Goal: Task Accomplishment & Management: Complete application form

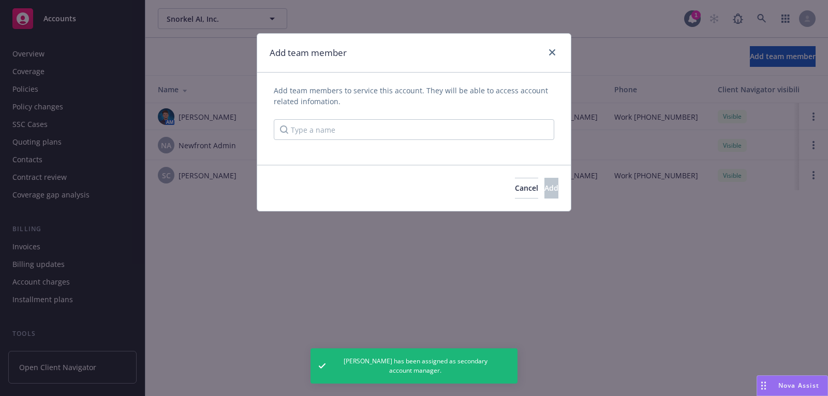
scroll to position [278, 0]
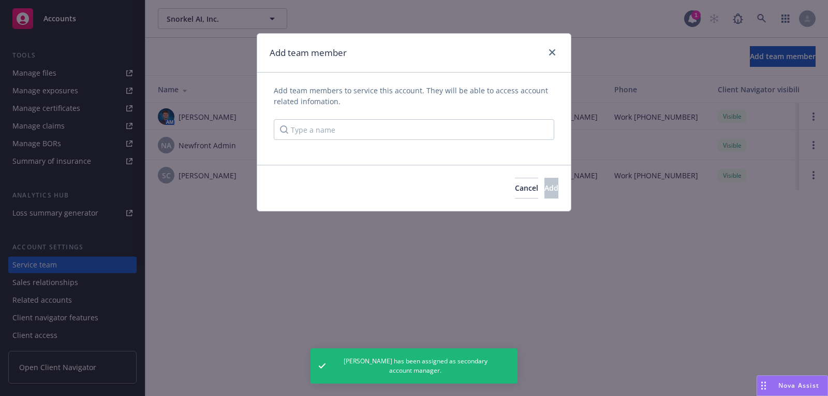
click at [451, 116] on div "Add team members to service this account. They will be able to access account r…" at bounding box center [414, 112] width 281 height 55
click at [443, 123] on input "Type a name" at bounding box center [414, 129] width 281 height 21
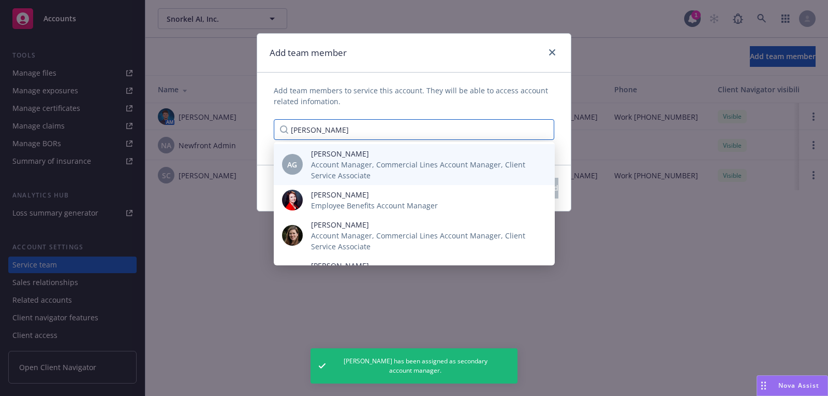
type input "[PERSON_NAME]"
click at [401, 171] on span "Account Manager, Commercial Lines Account Manager, Client Service Associate" at bounding box center [424, 170] width 227 height 22
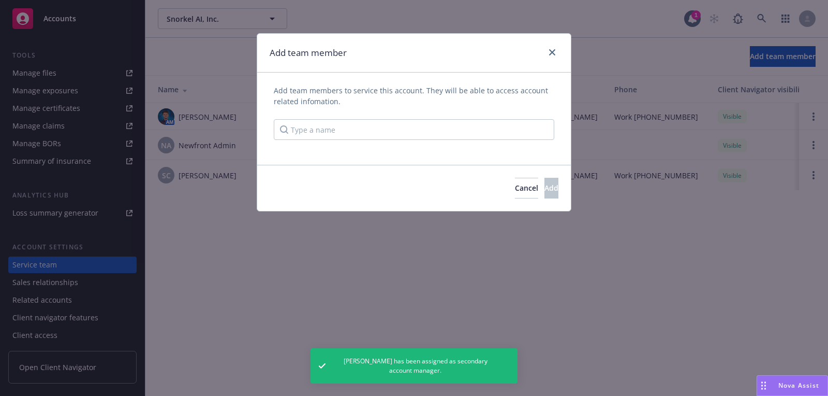
scroll to position [0, 0]
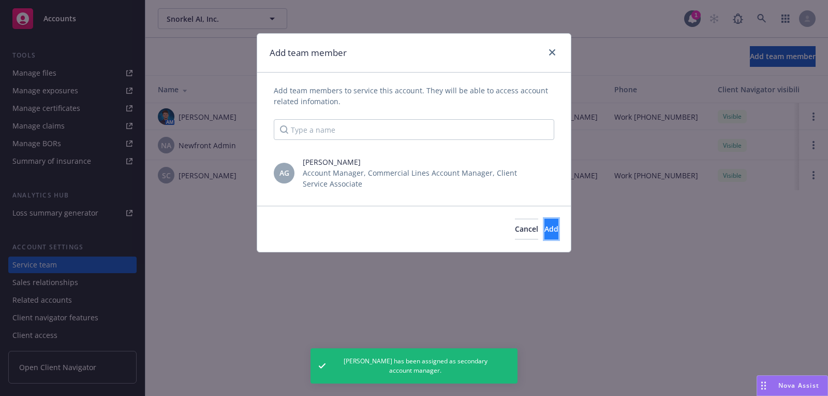
click at [545, 225] on button "Add" at bounding box center [552, 228] width 14 height 21
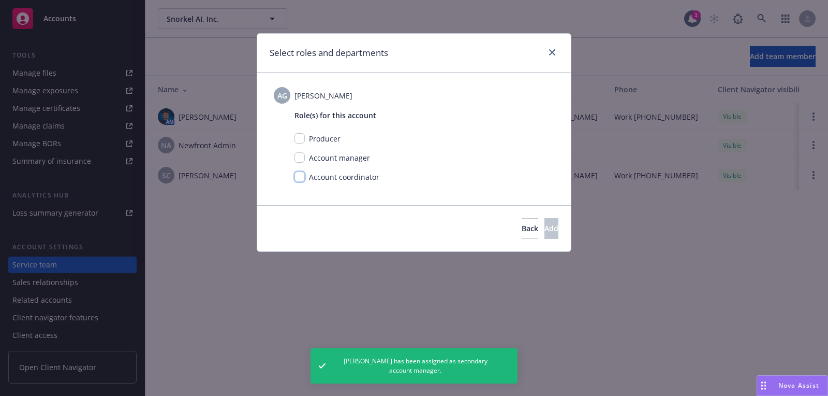
click at [301, 175] on input "checkbox" at bounding box center [300, 176] width 10 height 10
checkbox input "true"
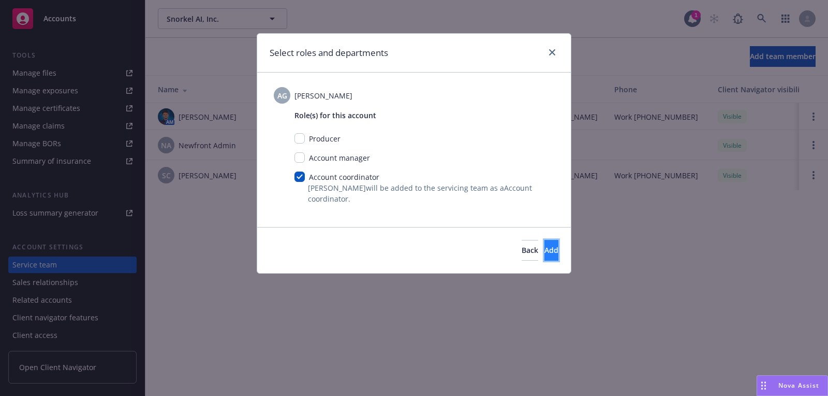
click at [545, 249] on button "Add" at bounding box center [552, 250] width 14 height 21
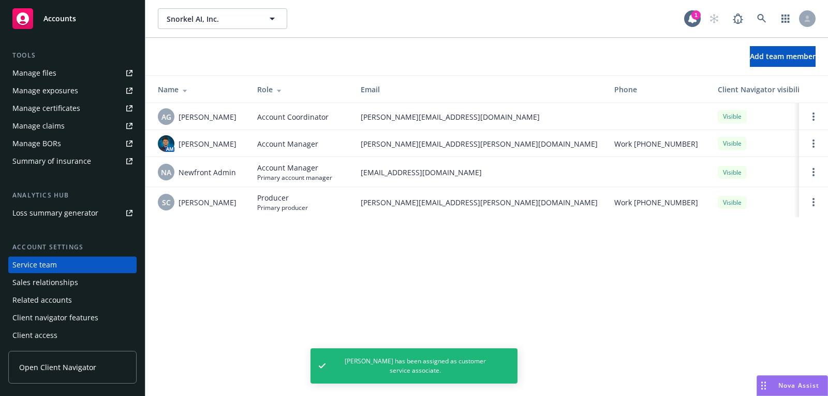
click at [812, 135] on td at bounding box center [813, 143] width 29 height 27
click at [812, 142] on link "Open options" at bounding box center [814, 143] width 12 height 12
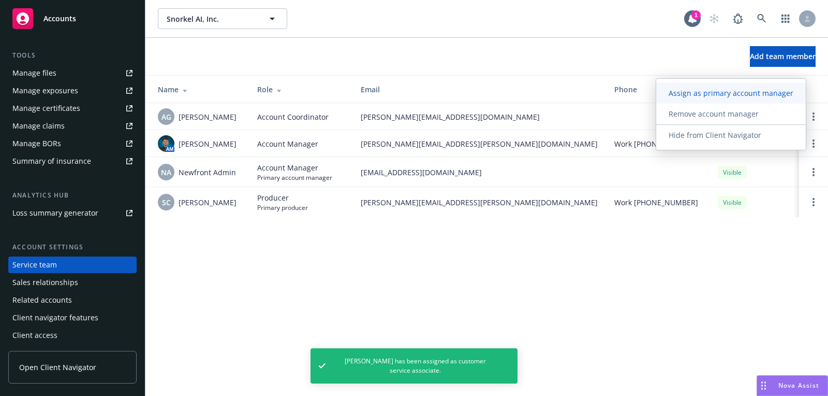
click at [753, 101] on link "Assign as primary account manager" at bounding box center [731, 93] width 150 height 21
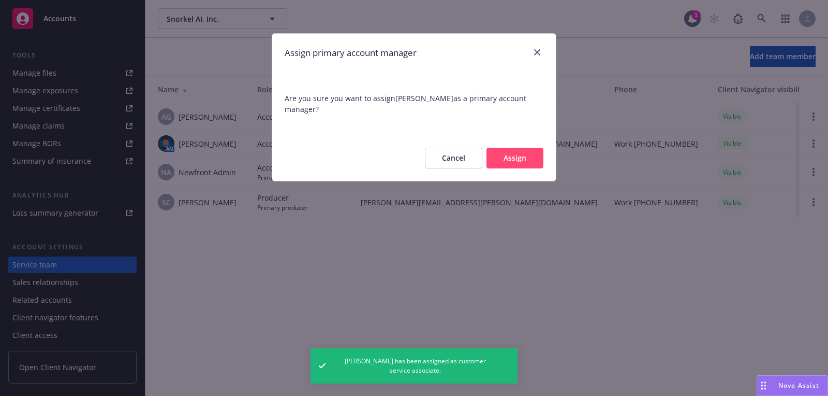
click at [538, 159] on button "Assign" at bounding box center [515, 158] width 57 height 21
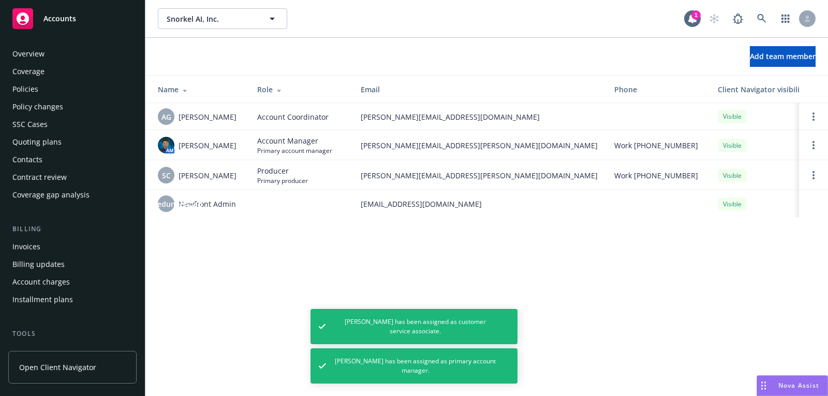
click at [53, 135] on div "Quoting plans" at bounding box center [36, 142] width 49 height 17
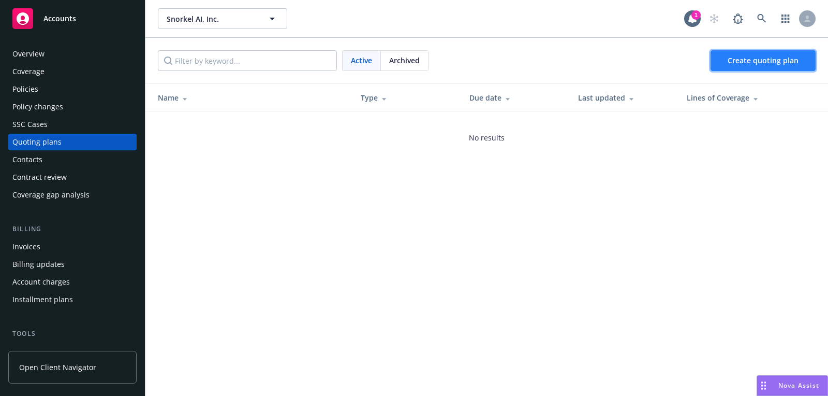
click at [779, 68] on link "Create quoting plan" at bounding box center [763, 60] width 105 height 21
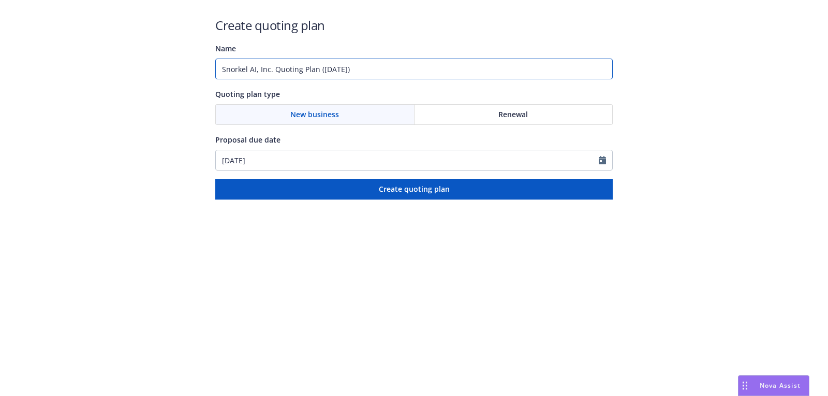
click at [450, 61] on input "Snorkel AI, Inc. Quoting Plan (2025-08-27)" at bounding box center [414, 69] width 398 height 21
type input "10/01/2025"
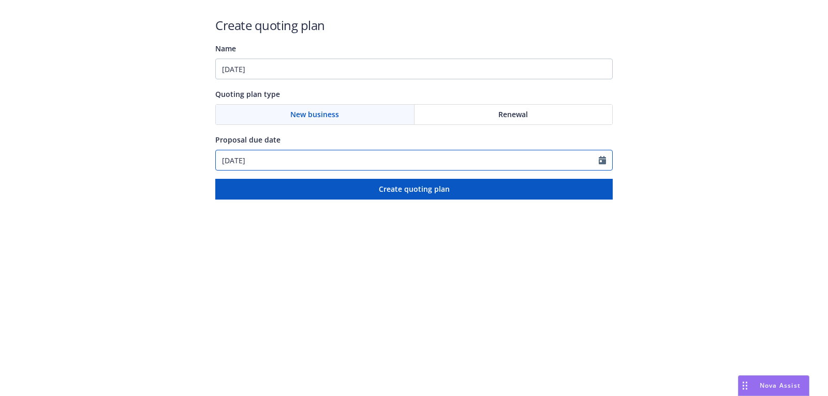
select select "8"
click at [384, 163] on input "08/27/2025" at bounding box center [407, 160] width 383 height 20
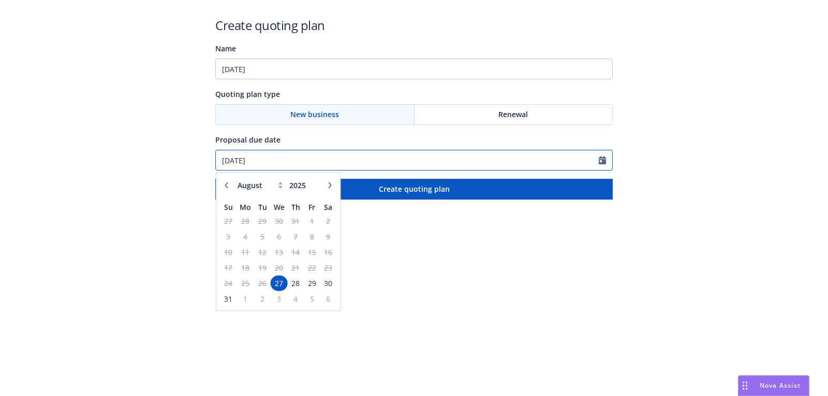
paste input "10/01"
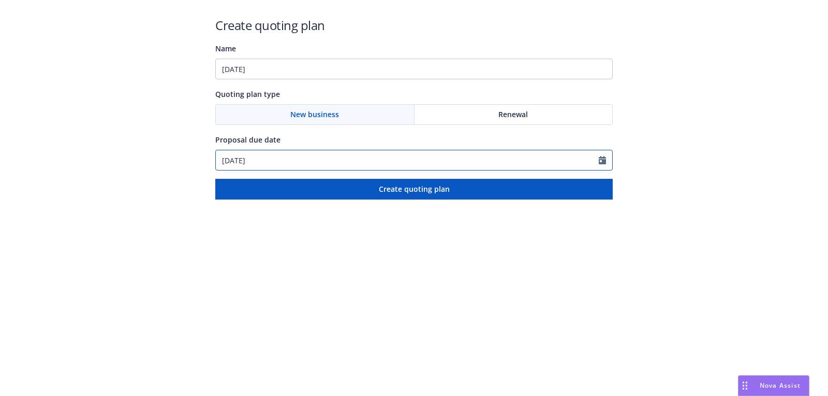
type input "10/01/2025"
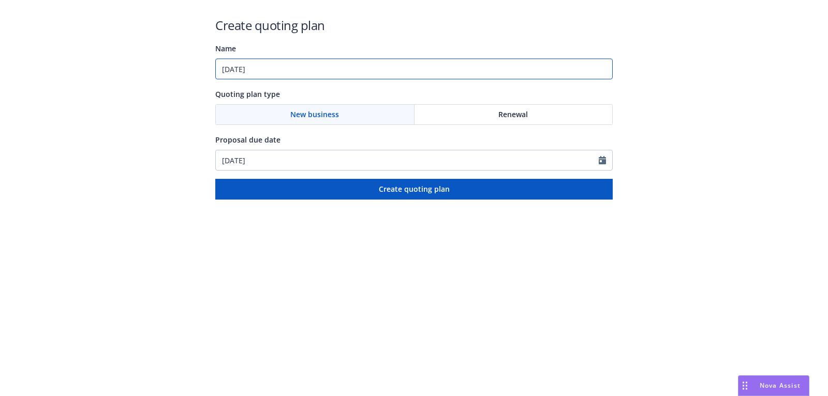
click at [380, 66] on input "10/01/2025" at bounding box center [414, 69] width 398 height 21
paste input "Workers Compensation;Business Owners;E&O with Cyber;Management Liability"
click at [349, 68] on input "10/01/2025: Workers Compensation;Business Owners;E&O with Cyber;Management Liab…" at bounding box center [414, 69] width 398 height 21
click at [408, 68] on input "10/01/2025: Workers Compensation, Business Owners;E&O with Cyber;Management Lia…" at bounding box center [414, 69] width 398 height 21
click at [461, 67] on input "10/01/2025: Workers Compensation, Business Owners, E&O with Cyber;Management Li…" at bounding box center [414, 69] width 398 height 21
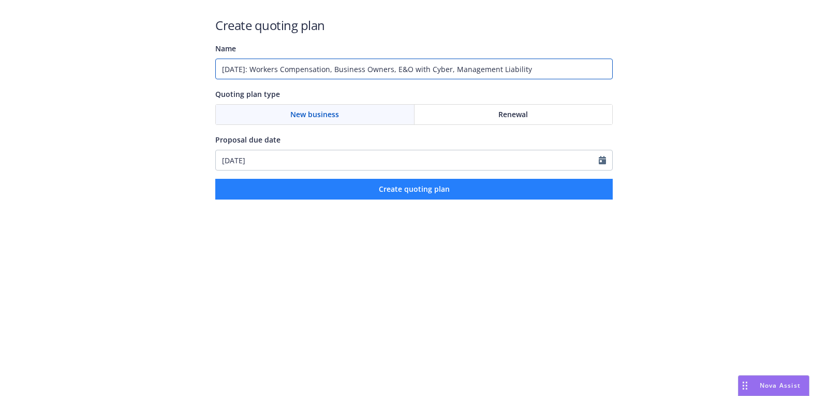
type input "10/01/2025: Workers Compensation, Business Owners, E&O with Cyber, Management L…"
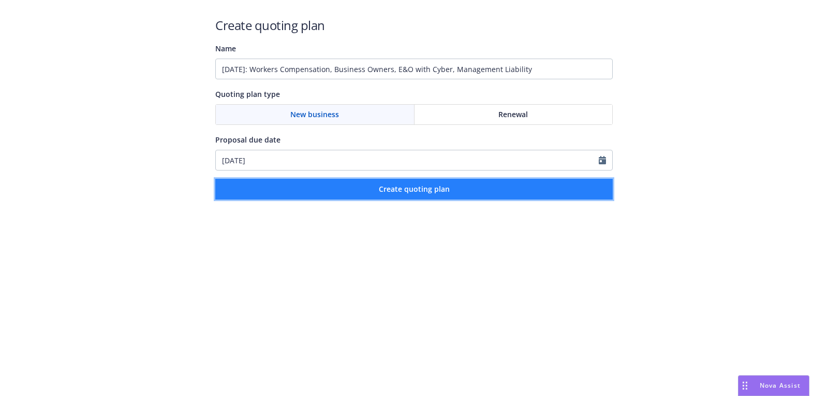
click at [403, 196] on button "Create quoting plan" at bounding box center [414, 189] width 398 height 21
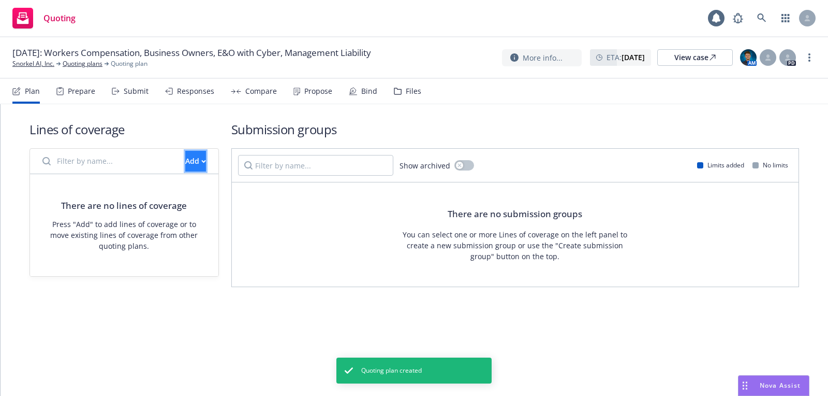
click at [201, 163] on button "Add" at bounding box center [195, 161] width 21 height 21
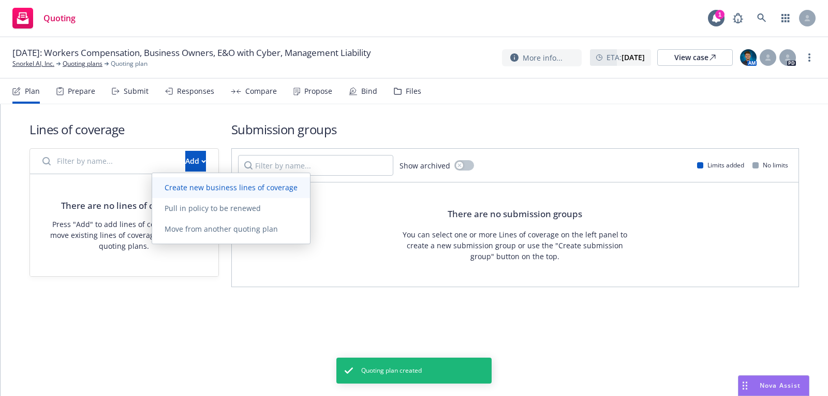
click at [227, 183] on span "Create new business lines of coverage" at bounding box center [231, 187] width 158 height 10
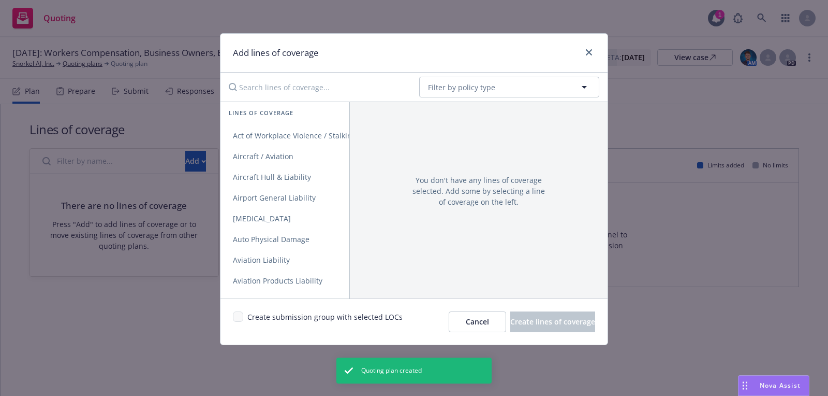
click at [500, 73] on div "No readable name Filter by policy type" at bounding box center [414, 86] width 387 height 29
click at [497, 85] on button "Filter by policy type" at bounding box center [509, 87] width 180 height 21
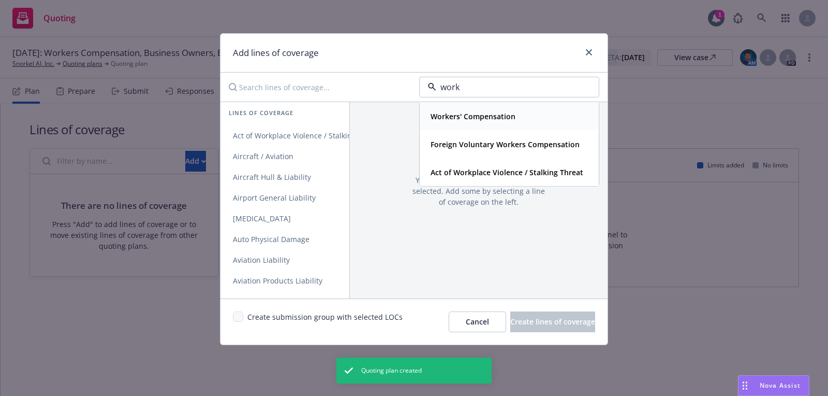
click at [490, 113] on strong "Workers' Compensation" at bounding box center [473, 116] width 85 height 10
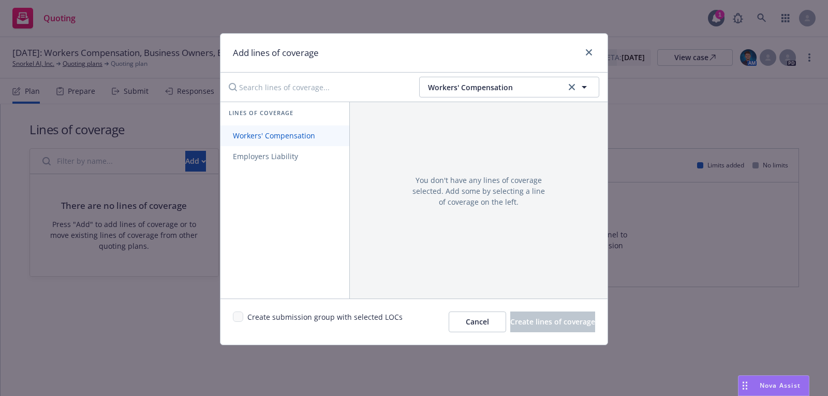
click at [346, 134] on link "Workers' Compensation" at bounding box center [285, 135] width 129 height 21
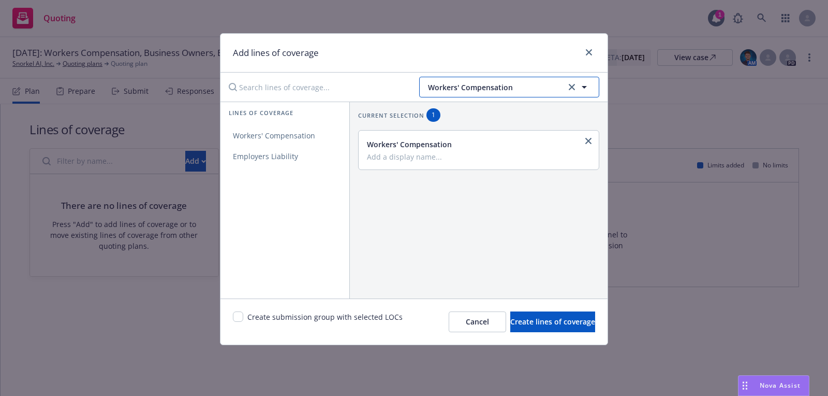
click at [484, 94] on button "Workers' Compensation" at bounding box center [509, 87] width 180 height 21
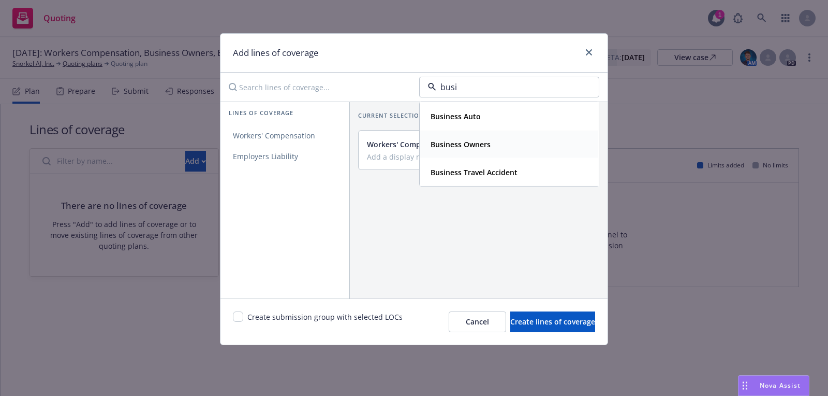
click at [479, 148] on span "Business Owners" at bounding box center [461, 144] width 60 height 11
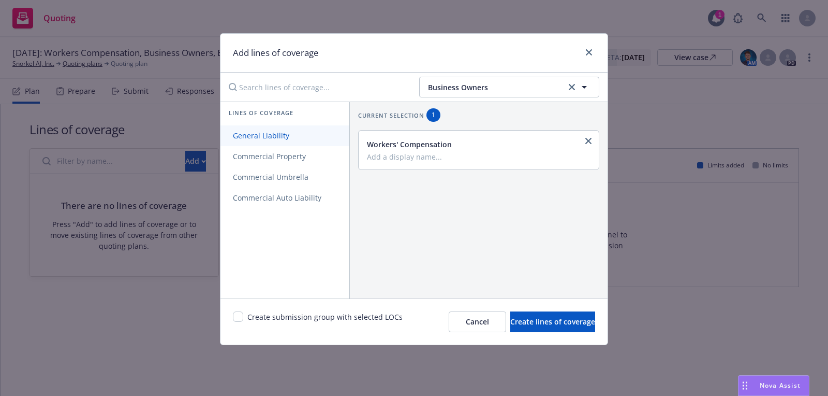
click at [326, 135] on link "General Liability" at bounding box center [285, 135] width 129 height 21
click at [326, 156] on link "Commercial Property" at bounding box center [285, 156] width 129 height 21
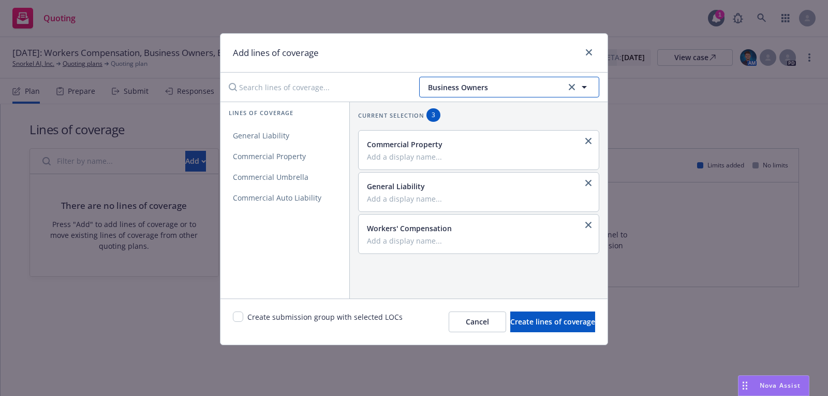
click at [474, 82] on span "Business Owners" at bounding box center [495, 87] width 135 height 11
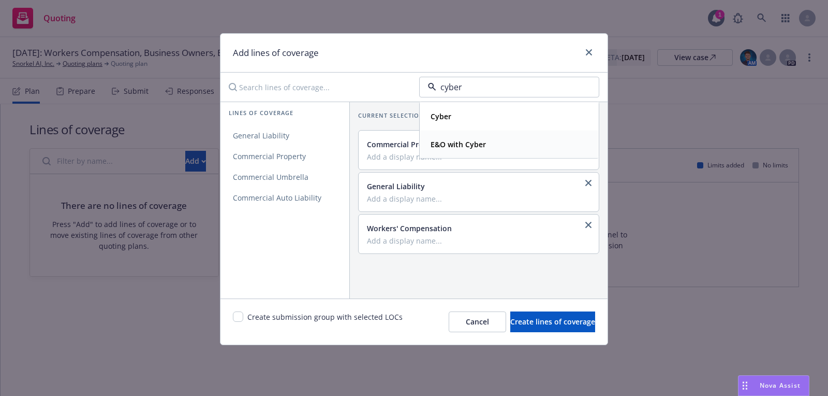
click at [480, 144] on strong "E&O with Cyber" at bounding box center [458, 144] width 55 height 10
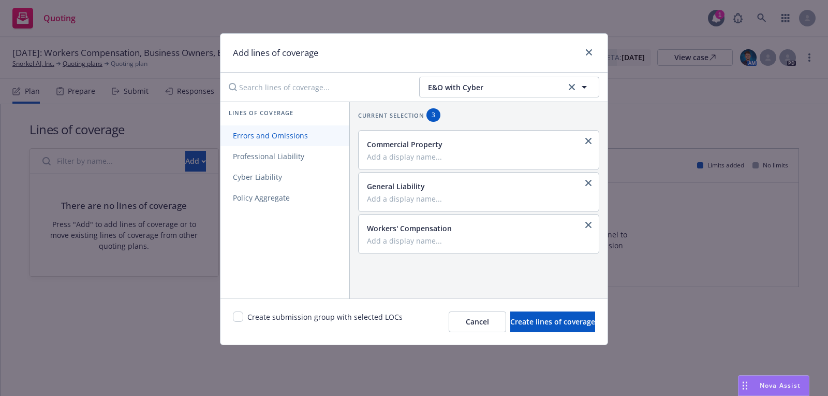
click at [305, 133] on span "Errors and Omissions" at bounding box center [271, 135] width 100 height 10
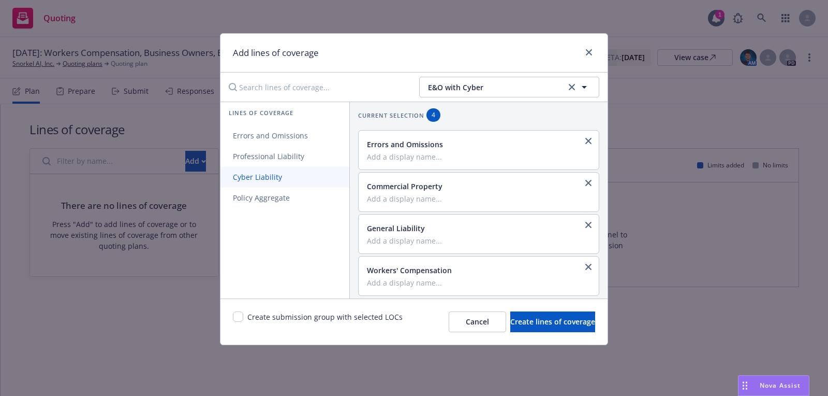
click at [303, 171] on link "Cyber Liability" at bounding box center [285, 177] width 129 height 21
click at [461, 78] on button "E&O with Cyber" at bounding box center [509, 87] width 180 height 21
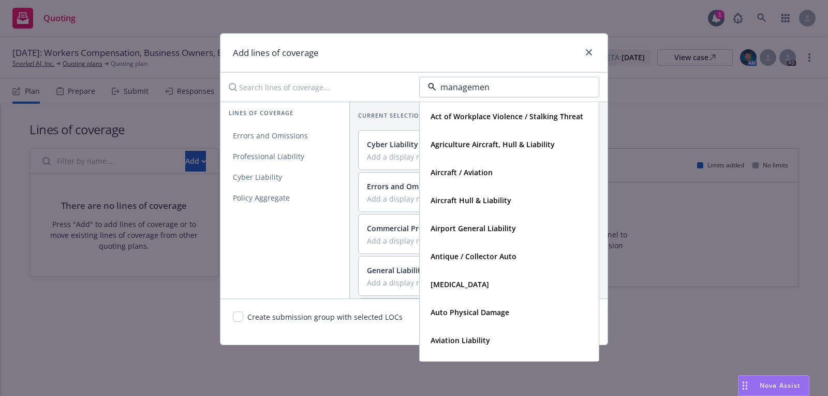
type input "management"
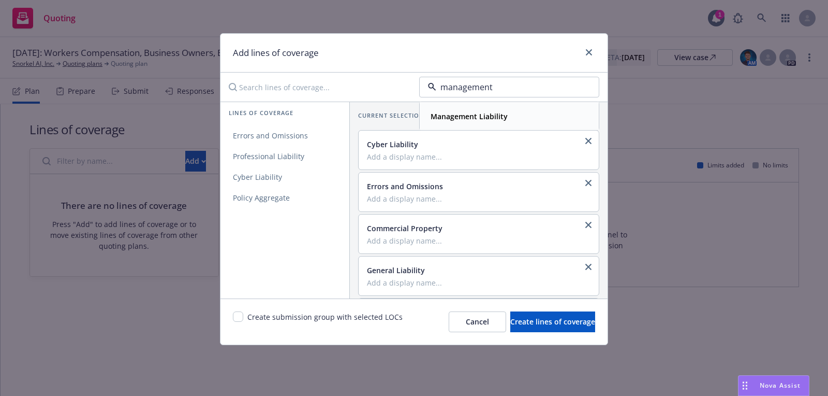
click at [480, 118] on strong "Management Liability" at bounding box center [469, 116] width 77 height 10
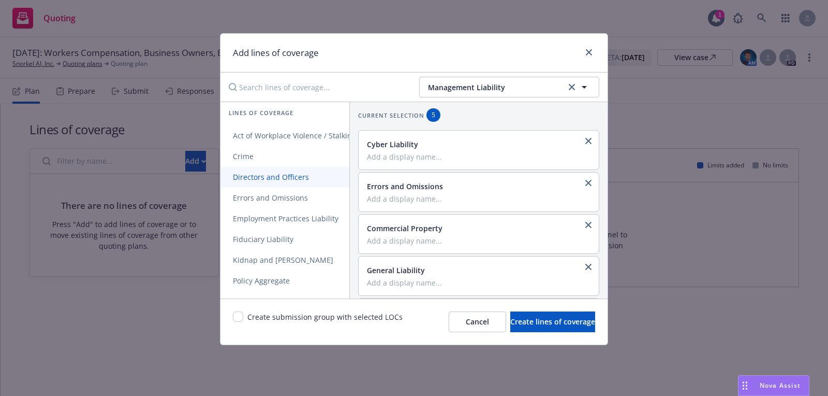
click at [302, 177] on span "Directors and Officers" at bounding box center [271, 177] width 101 height 10
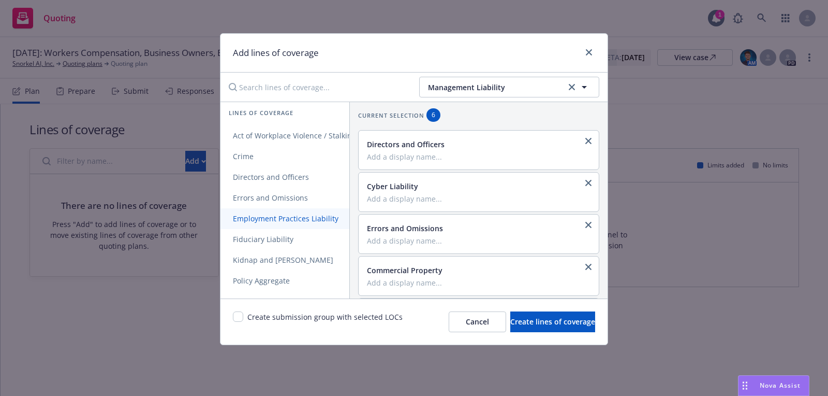
click at [302, 215] on span "Employment Practices Liability" at bounding box center [286, 218] width 130 height 10
click at [302, 241] on span "Fiduciary Liability" at bounding box center [263, 239] width 85 height 10
click at [234, 314] on input "checkbox" at bounding box center [238, 316] width 10 height 10
checkbox input "true"
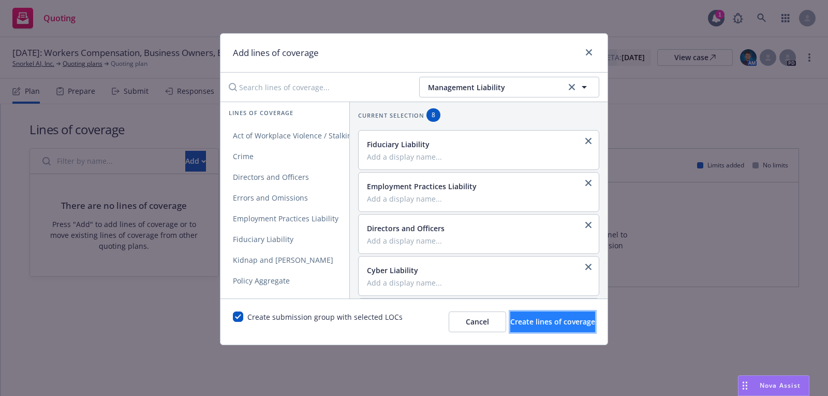
click at [510, 324] on span "Create lines of coverage" at bounding box center [552, 321] width 85 height 10
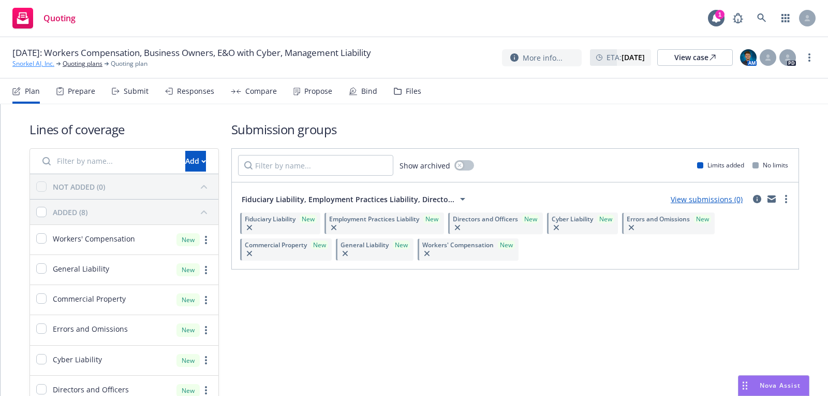
click at [38, 66] on link "Snorkel AI, Inc." at bounding box center [33, 63] width 42 height 9
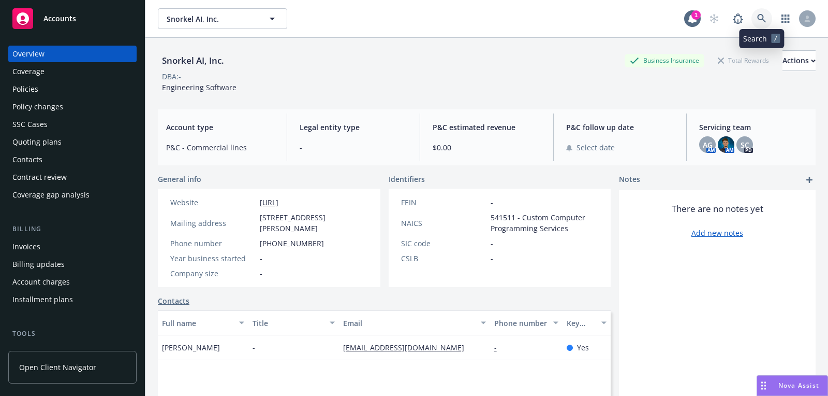
click at [759, 18] on icon at bounding box center [761, 18] width 9 height 9
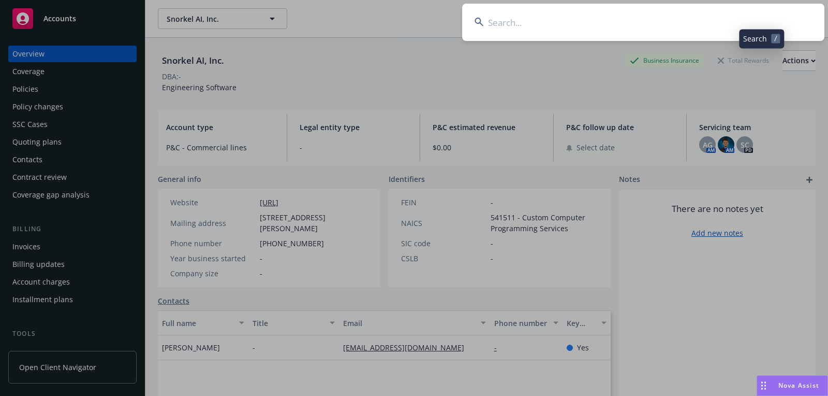
type input "[DOMAIN_NAME]"
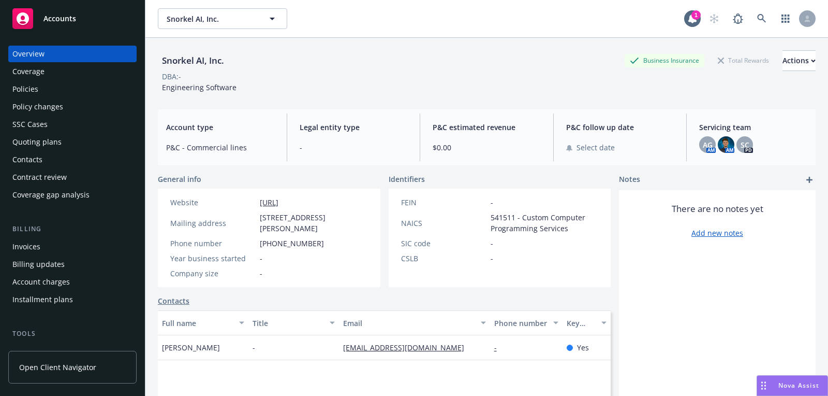
click at [102, 24] on div "Accounts" at bounding box center [72, 18] width 120 height 21
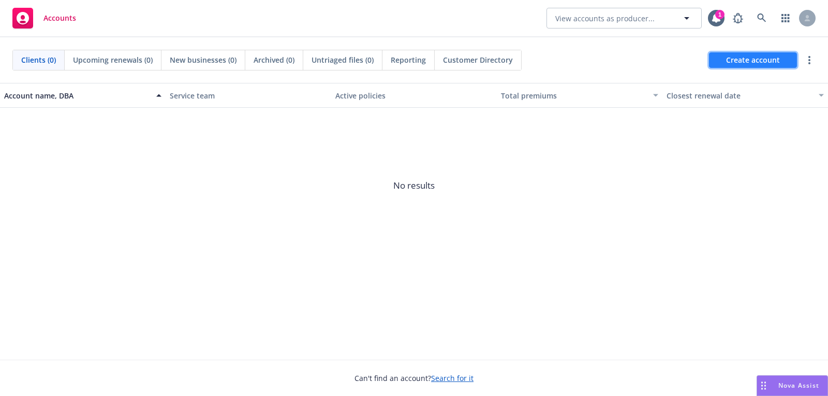
click at [779, 52] on span "Create account" at bounding box center [753, 60] width 54 height 20
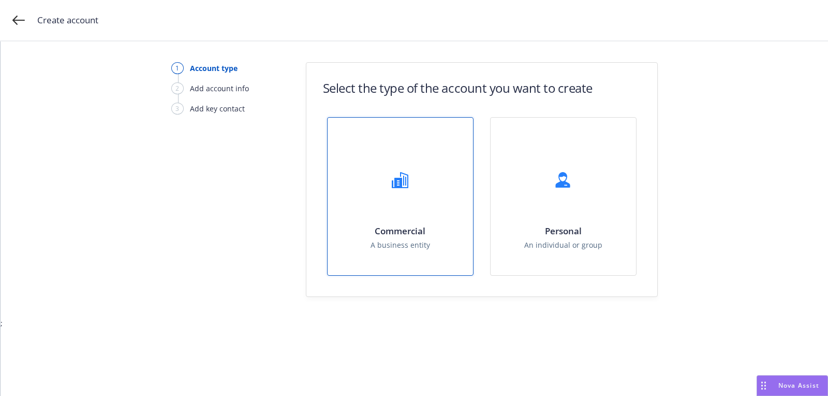
click at [443, 186] on div "Commercial A business entity" at bounding box center [400, 196] width 145 height 157
select select "US"
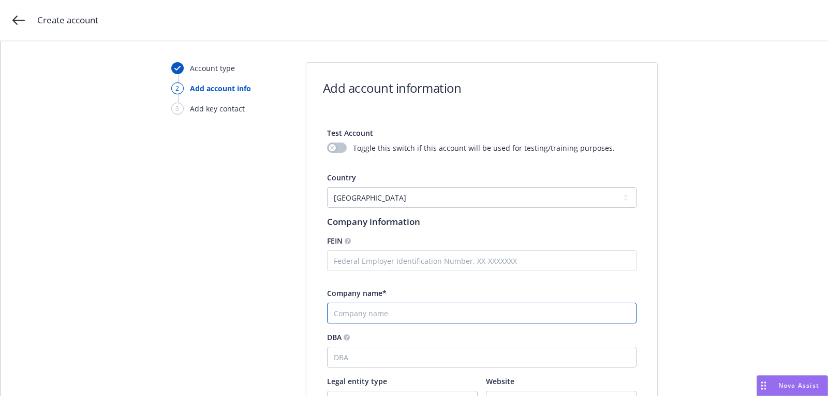
click at [390, 323] on div at bounding box center [482, 312] width 310 height 21
paste input "[DOMAIN_NAME]"
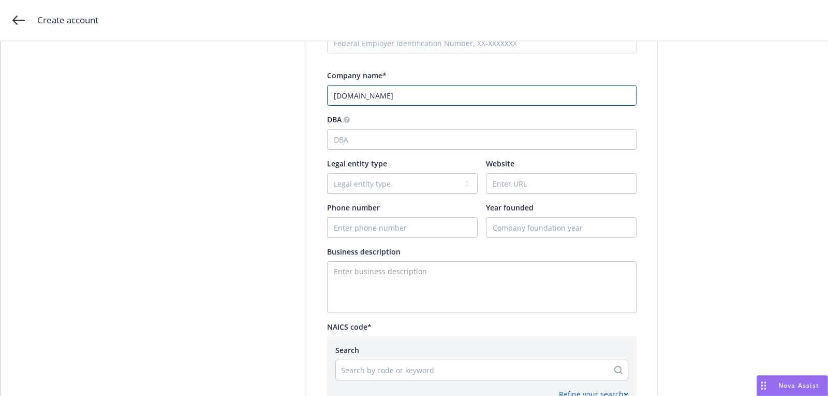
scroll to position [226, 0]
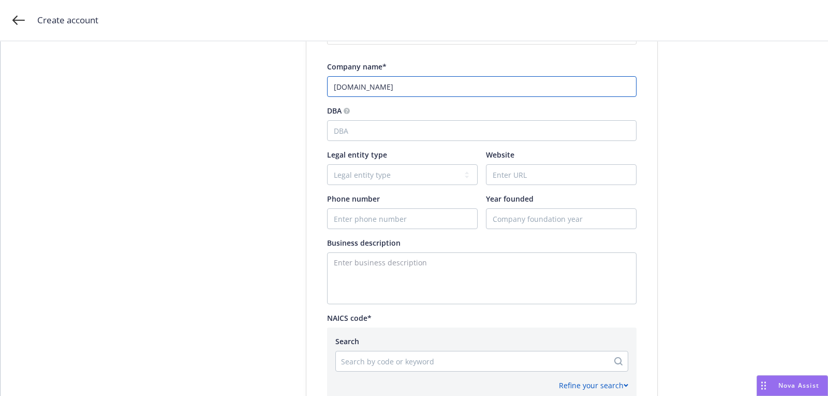
type input "[DOMAIN_NAME]"
click at [433, 222] on input "Phone number" at bounding box center [403, 219] width 150 height 20
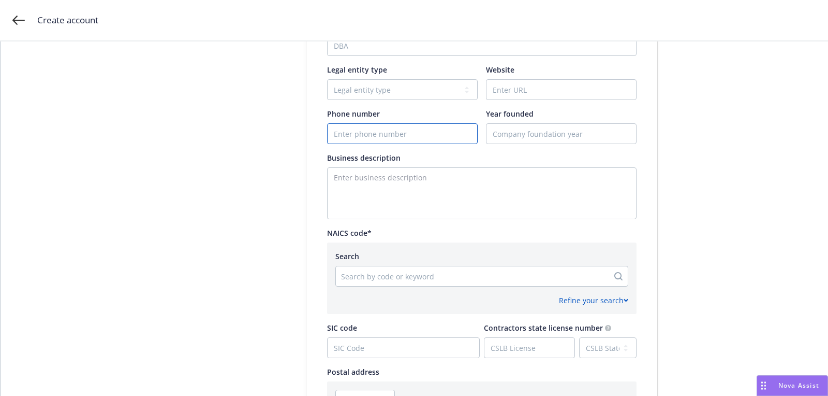
scroll to position [309, 0]
click at [458, 272] on div at bounding box center [472, 278] width 262 height 12
paste input "513210"
type input "513210"
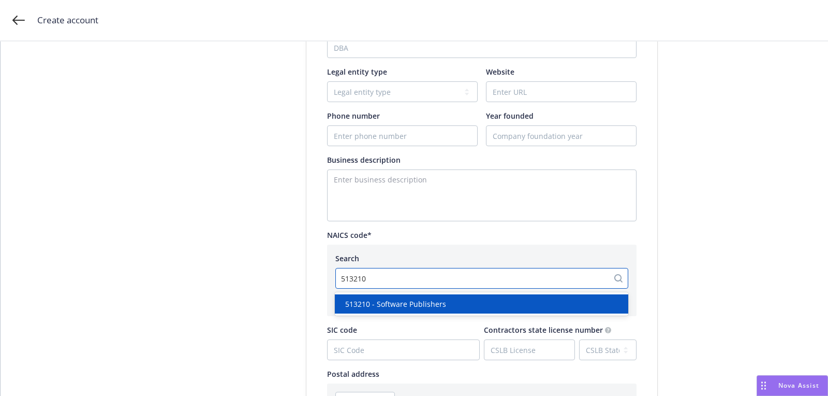
click at [413, 297] on div "513210 - Software Publishers" at bounding box center [482, 303] width 294 height 19
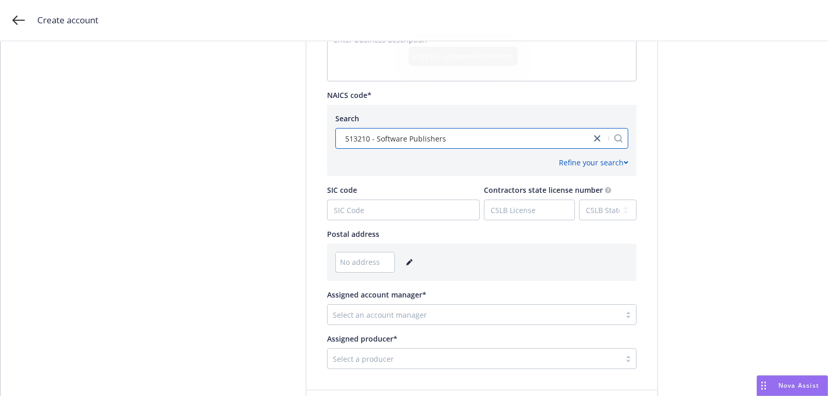
scroll to position [516, 0]
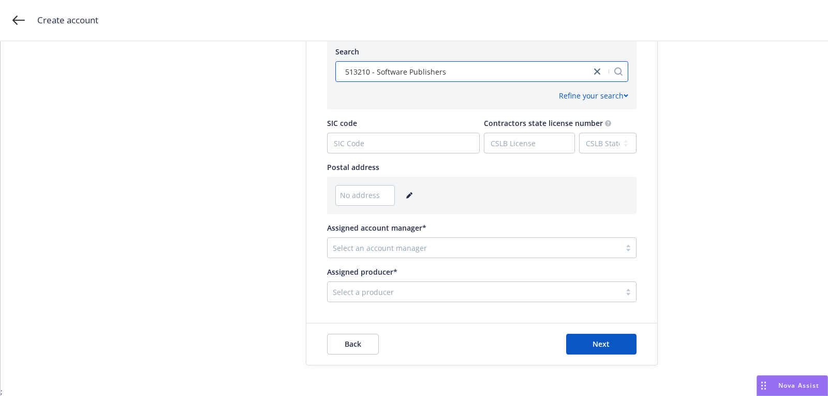
click at [418, 198] on div "No address" at bounding box center [481, 195] width 293 height 21
click at [403, 192] on link "editPencil" at bounding box center [409, 195] width 12 height 12
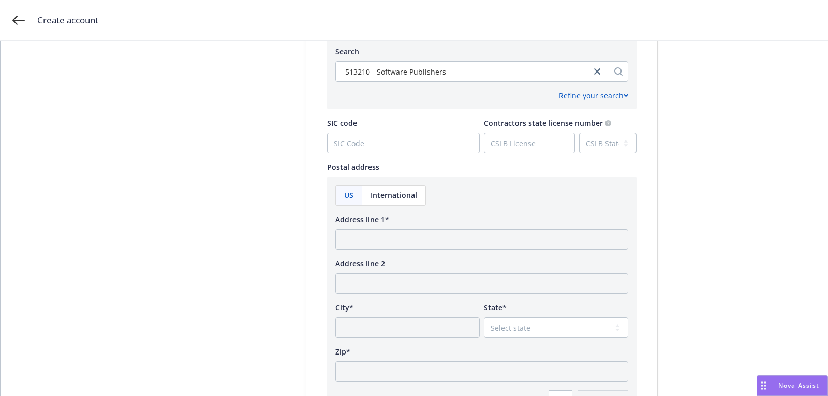
click at [392, 224] on div "Address line 1*" at bounding box center [481, 232] width 293 height 36
click at [387, 241] on input "Address line 1*" at bounding box center [481, 239] width 293 height 21
paste input "[STREET_ADDRESS]"
click at [466, 237] on input "[STREET_ADDRESS]" at bounding box center [481, 239] width 293 height 21
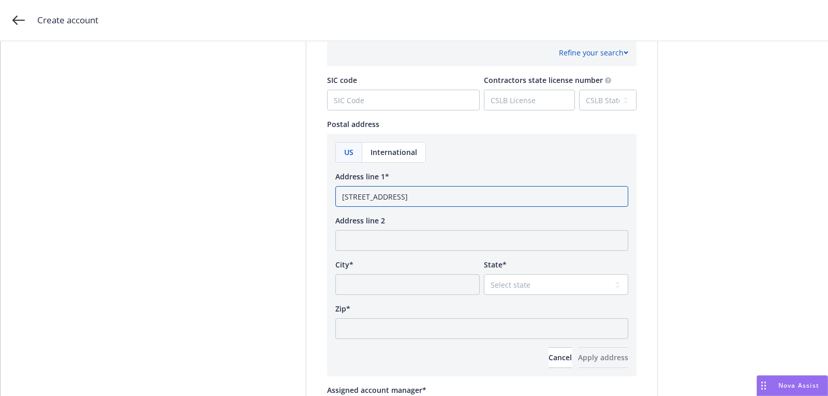
scroll to position [634, 0]
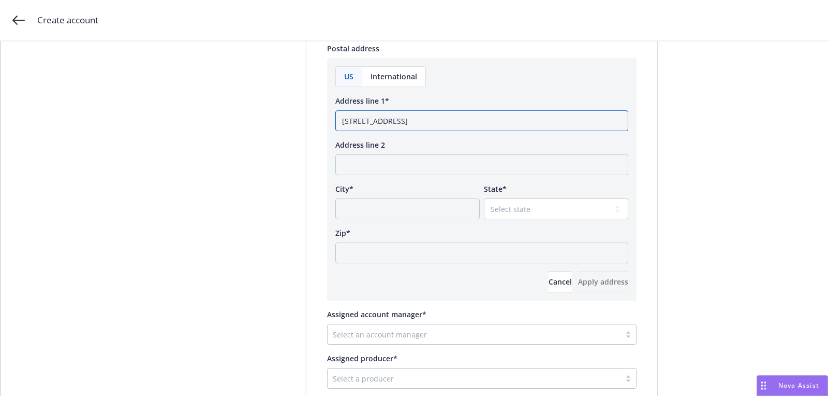
type input "[STREET_ADDRESS]"
click at [457, 255] on input "Zip*" at bounding box center [481, 252] width 293 height 21
paste input "19801"
type input "19801"
click at [522, 205] on select "Select state" at bounding box center [556, 208] width 144 height 21
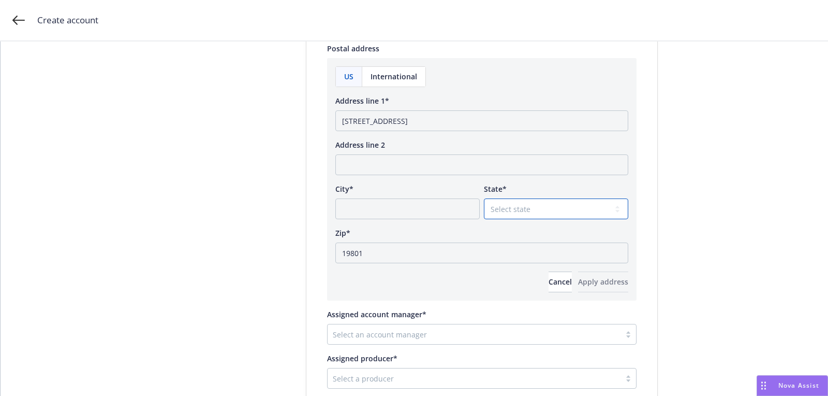
select select "DE"
click at [422, 126] on input "[STREET_ADDRESS]" at bounding box center [481, 120] width 293 height 21
click at [422, 124] on input "[STREET_ADDRESS]" at bounding box center [481, 120] width 293 height 21
type input "[STREET_ADDRESS]"
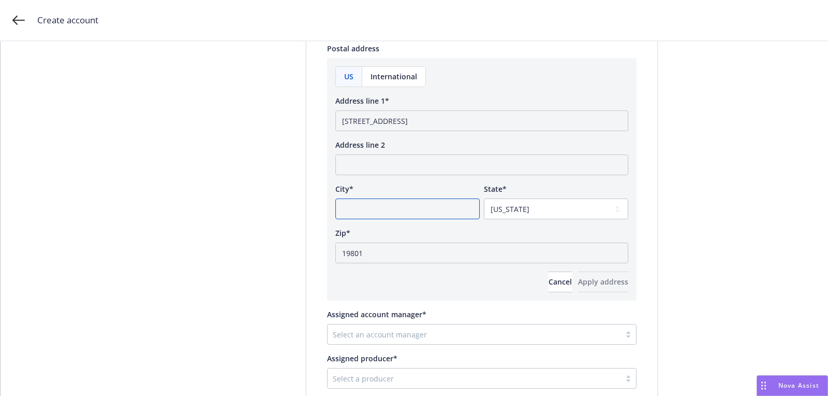
click at [410, 212] on input "City*" at bounding box center [407, 208] width 144 height 21
paste input "Wilmington"
type input "Wilmington"
drag, startPoint x: 406, startPoint y: 123, endPoint x: 481, endPoint y: 112, distance: 75.3
click at [481, 112] on input "[STREET_ADDRESS]" at bounding box center [481, 120] width 293 height 21
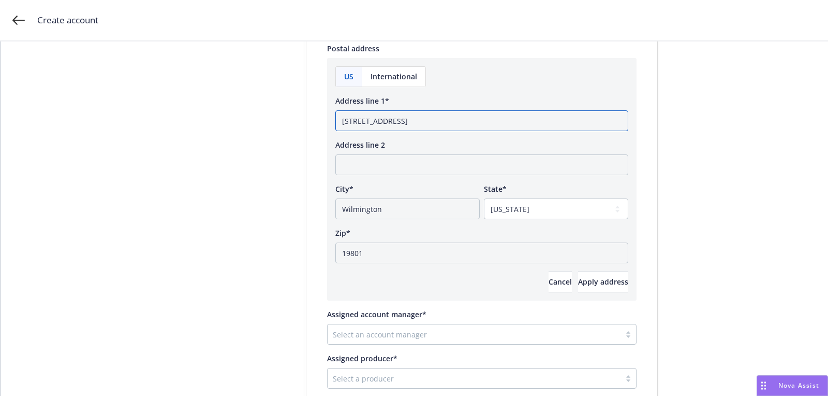
click at [421, 123] on input "[STREET_ADDRESS]" at bounding box center [481, 120] width 293 height 21
drag, startPoint x: 405, startPoint y: 122, endPoint x: 479, endPoint y: 131, distance: 75.1
click at [417, 122] on input "[STREET_ADDRESS]" at bounding box center [481, 120] width 293 height 21
type input "[STREET_ADDRESS]"
click at [591, 277] on span "Apply address" at bounding box center [603, 281] width 50 height 10
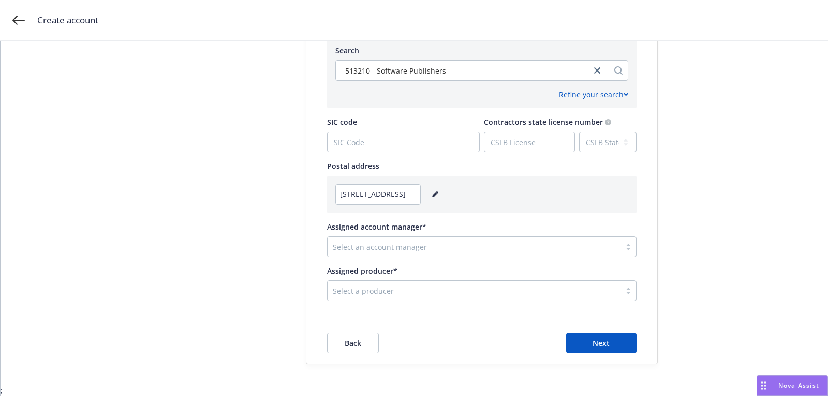
scroll to position [516, 0]
click at [464, 253] on div "Select an account manager" at bounding box center [474, 247] width 293 height 17
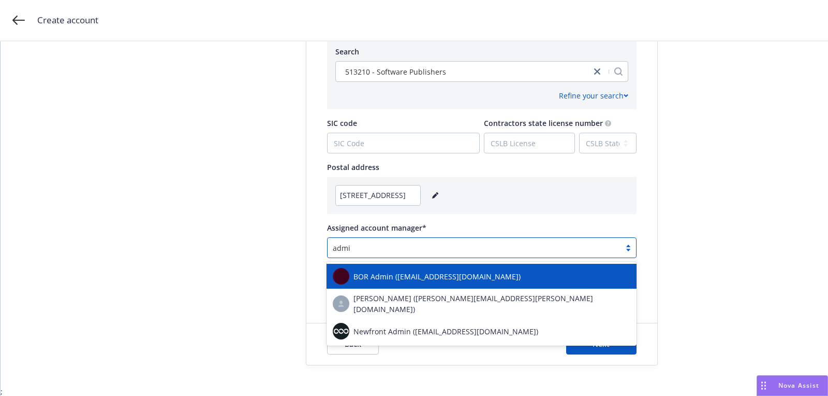
type input "admin"
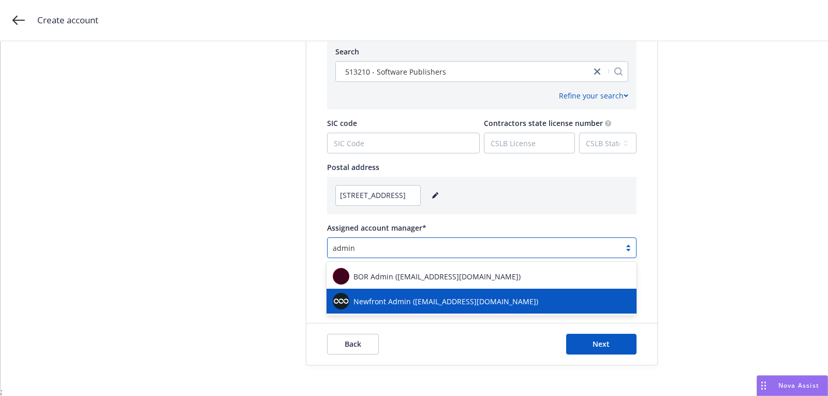
click at [376, 303] on span "Newfront Admin ([EMAIL_ADDRESS][DOMAIN_NAME])" at bounding box center [446, 301] width 185 height 11
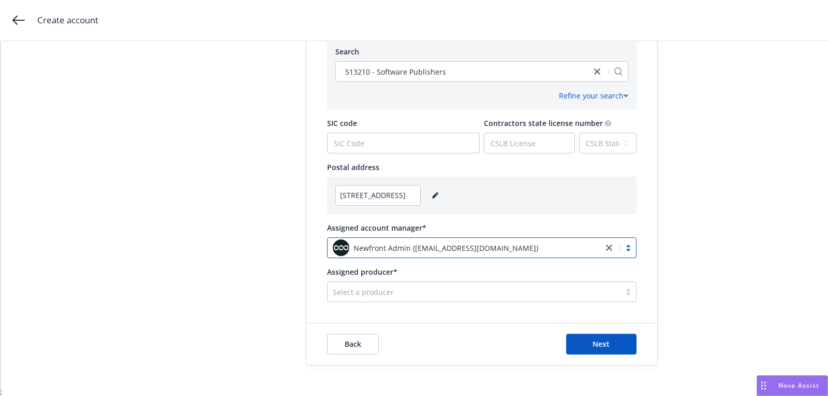
click at [375, 295] on div at bounding box center [474, 291] width 283 height 12
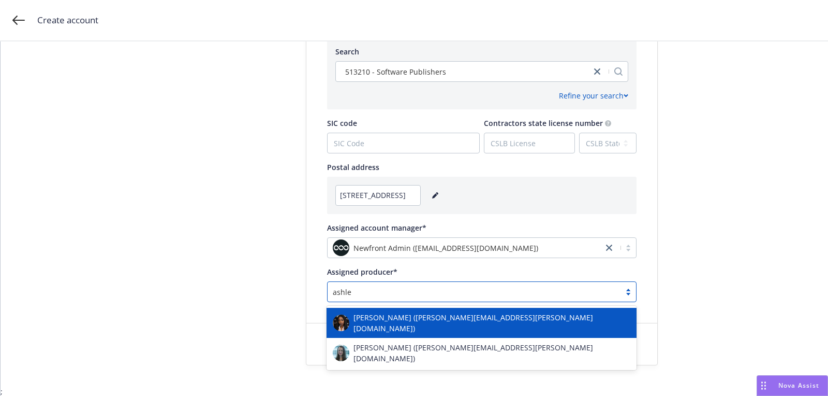
type input "[PERSON_NAME]"
click at [387, 322] on span "[PERSON_NAME] ([PERSON_NAME][EMAIL_ADDRESS][PERSON_NAME][DOMAIN_NAME])" at bounding box center [492, 323] width 277 height 22
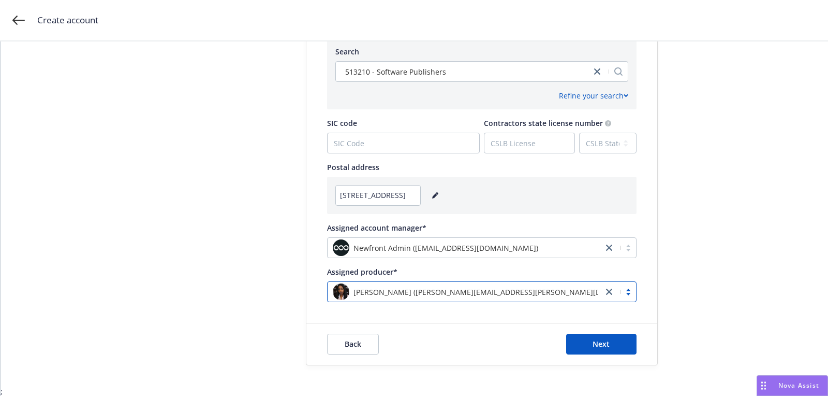
click at [390, 296] on div "[PERSON_NAME] ([PERSON_NAME][EMAIL_ADDRESS][PERSON_NAME][DOMAIN_NAME])" at bounding box center [465, 291] width 265 height 17
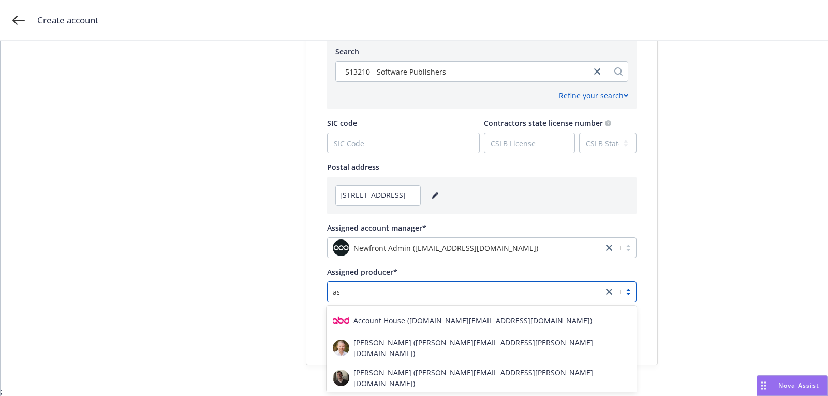
scroll to position [0, 0]
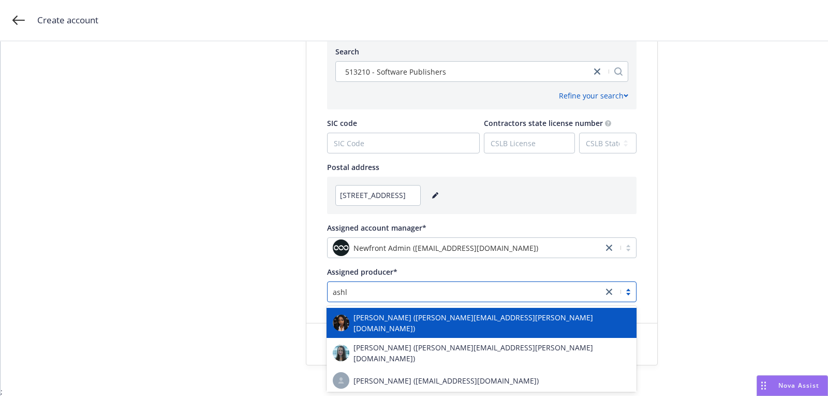
type input "[PERSON_NAME]"
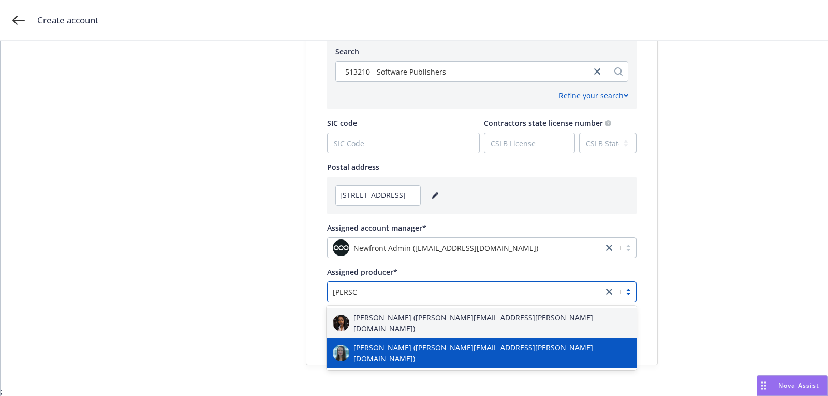
click at [397, 338] on div "[PERSON_NAME] ([PERSON_NAME][EMAIL_ADDRESS][PERSON_NAME][DOMAIN_NAME])" at bounding box center [482, 353] width 310 height 30
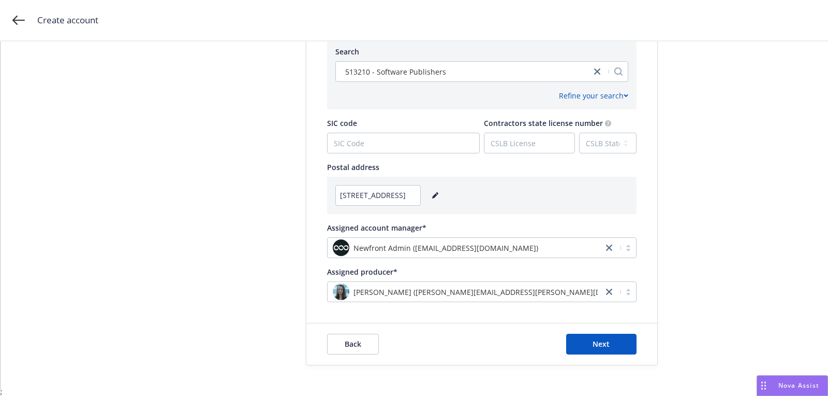
click at [562, 334] on div "Back Next" at bounding box center [482, 343] width 310 height 21
click at [595, 334] on button "Next" at bounding box center [601, 343] width 70 height 21
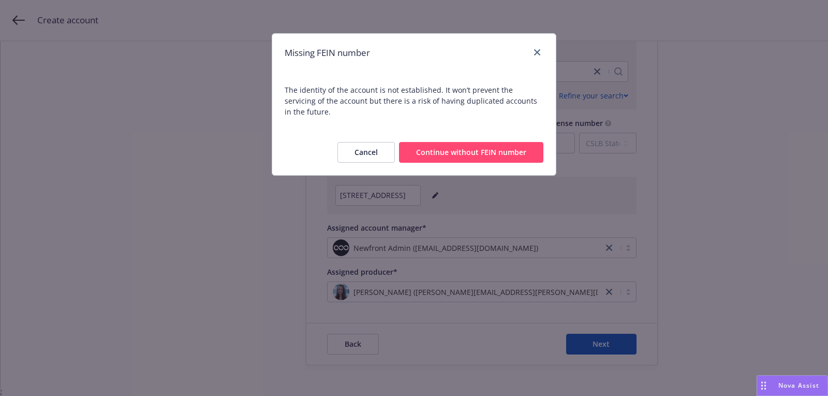
click at [440, 142] on button "Continue without FEIN number" at bounding box center [471, 152] width 144 height 21
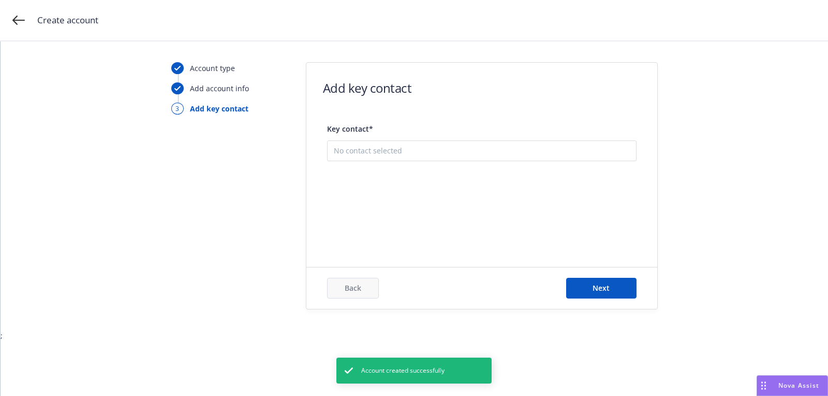
click at [423, 200] on button "Add new contact" at bounding box center [482, 202] width 296 height 21
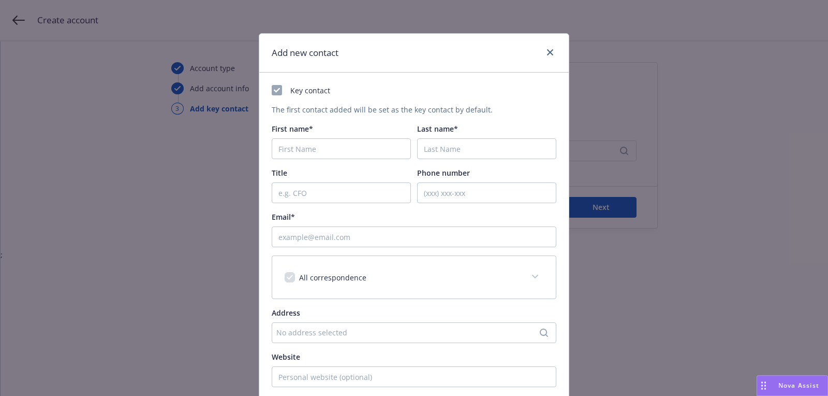
click at [301, 135] on div "First name*" at bounding box center [341, 141] width 139 height 36
click at [301, 144] on input "First name*" at bounding box center [341, 148] width 139 height 21
paste input "[PERSON_NAME]"
type input "[PERSON_NAME]"
paste input "[PERSON_NAME]"
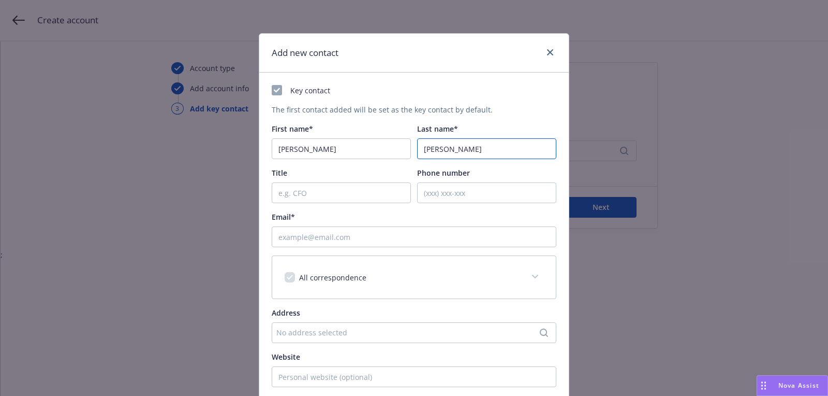
type input "[PERSON_NAME]"
click at [373, 241] on input "Email*" at bounding box center [414, 236] width 285 height 21
paste input "[PERSON_NAME][EMAIL_ADDRESS][DOMAIN_NAME]"
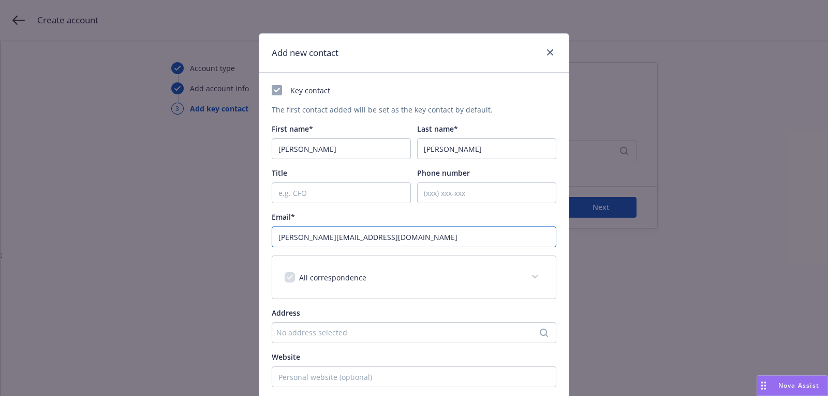
scroll to position [157, 0]
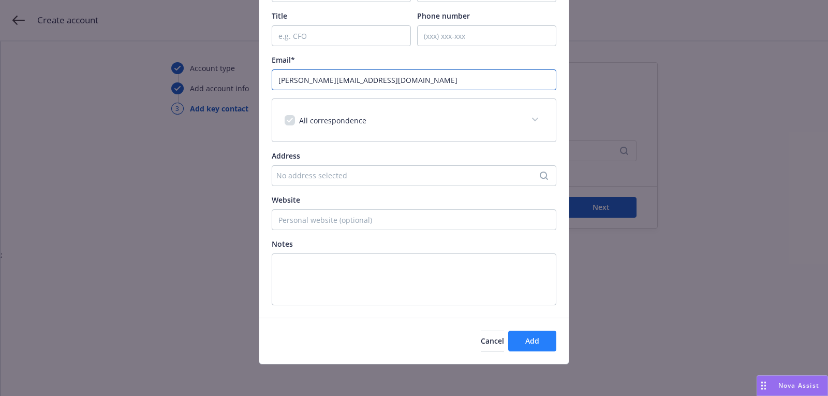
type input "[PERSON_NAME][EMAIL_ADDRESS][DOMAIN_NAME]"
click at [527, 340] on span "Add" at bounding box center [533, 340] width 14 height 10
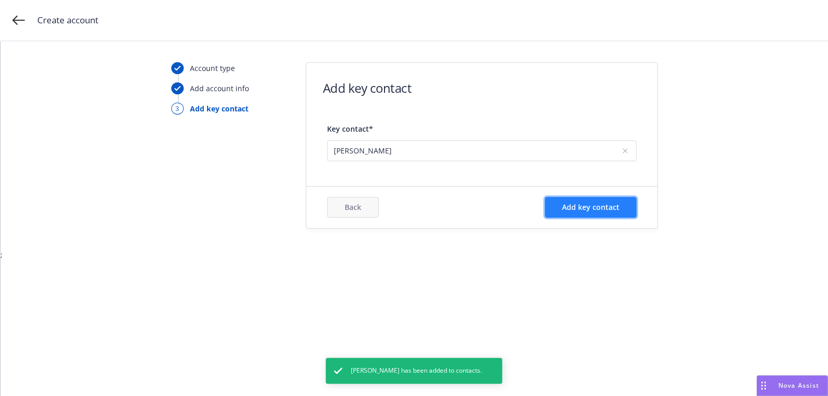
click at [580, 209] on span "Add key contact" at bounding box center [590, 207] width 57 height 10
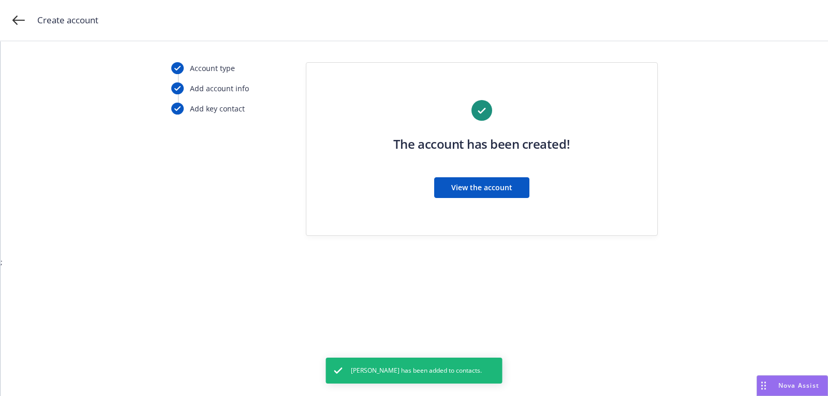
click at [516, 193] on button "View the account" at bounding box center [481, 187] width 95 height 21
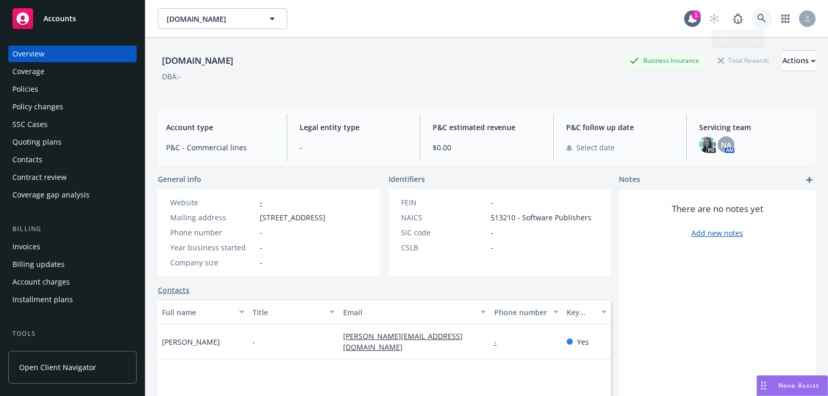
click at [766, 22] on icon at bounding box center [761, 18] width 9 height 9
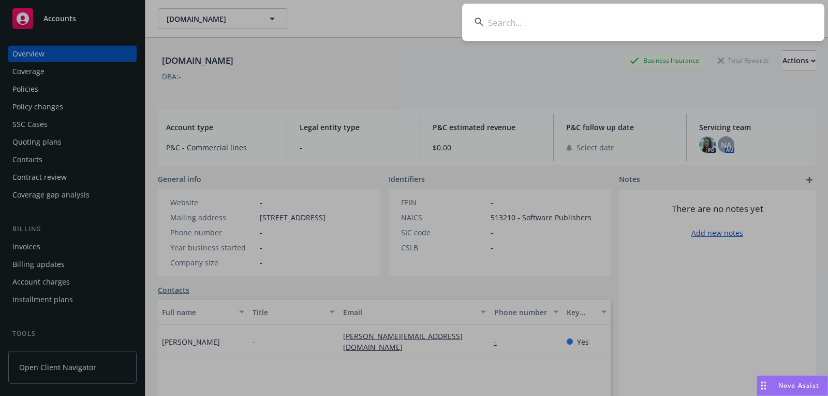
type input "Cavela"
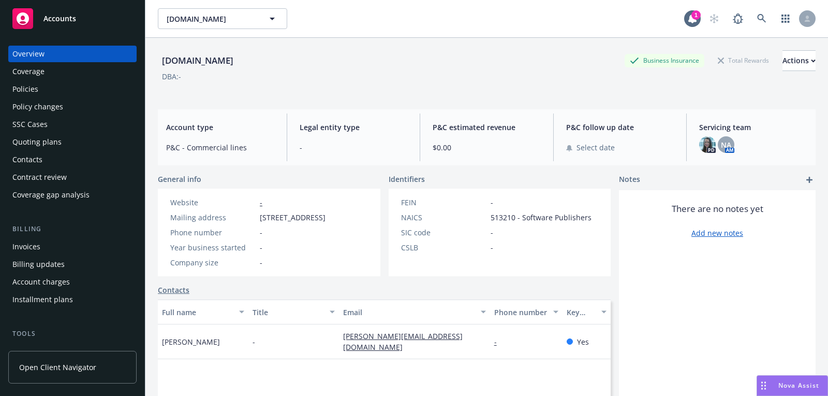
click at [120, 6] on link "Accounts" at bounding box center [72, 18] width 128 height 29
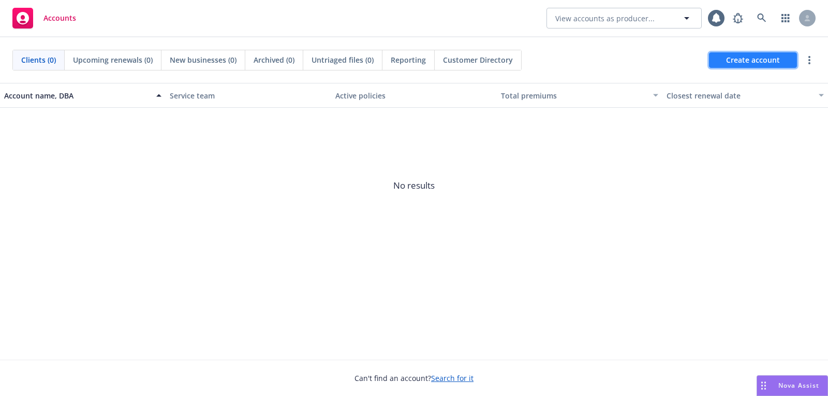
click at [743, 67] on span "Create account" at bounding box center [753, 60] width 54 height 20
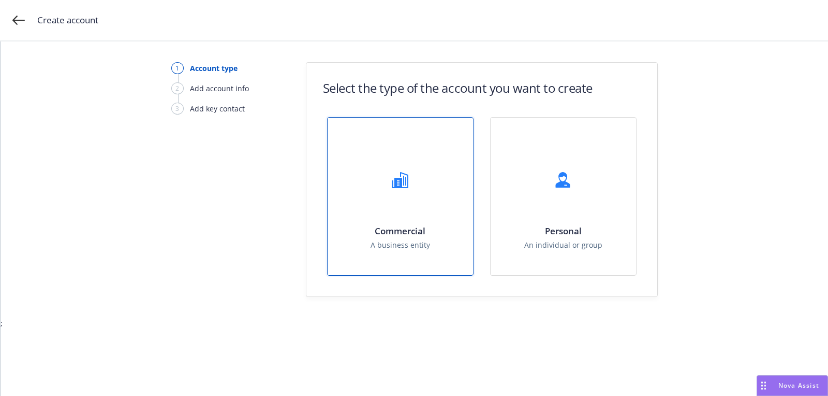
click at [461, 153] on div "Commercial A business entity" at bounding box center [400, 196] width 145 height 157
select select "US"
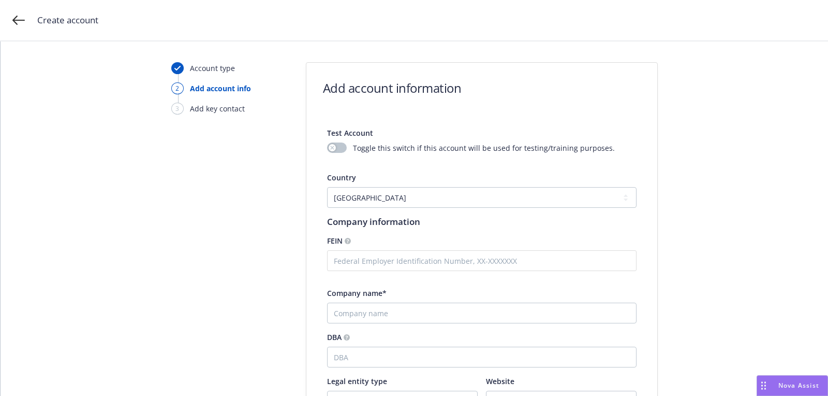
click at [414, 288] on div "Company name*" at bounding box center [482, 292] width 310 height 11
click at [409, 296] on div "Company name*" at bounding box center [482, 292] width 310 height 11
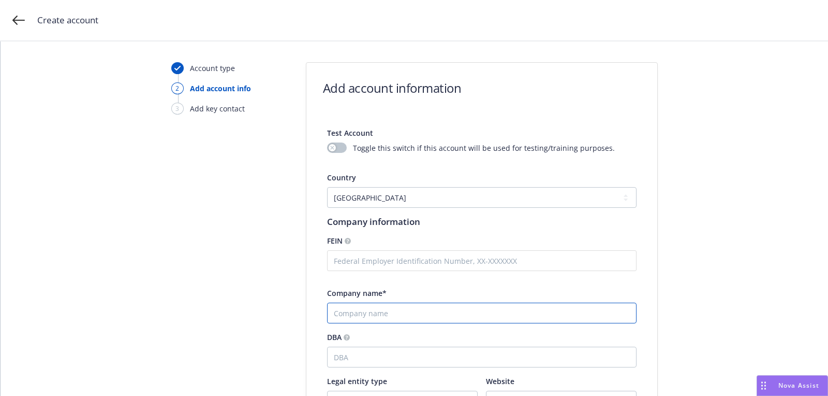
click at [404, 316] on input "Company name*" at bounding box center [482, 312] width 310 height 21
paste input "Cavela"
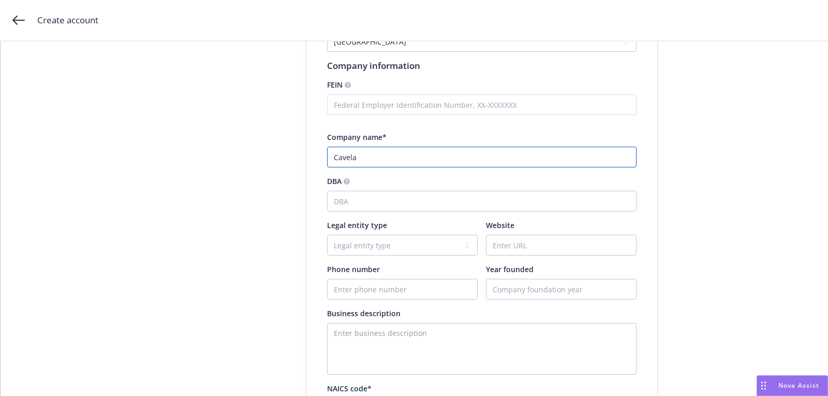
scroll to position [210, 0]
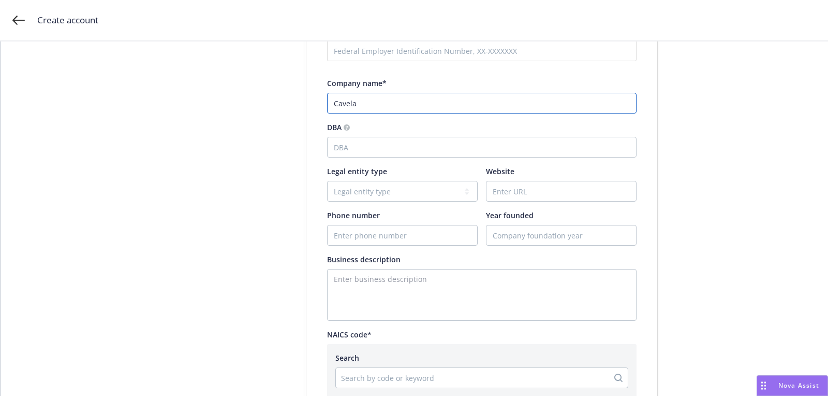
type input "Cavela"
click at [522, 193] on input "Website" at bounding box center [562, 191] width 150 height 20
paste input "[DOMAIN_NAME]"
type input "[DOMAIN_NAME]"
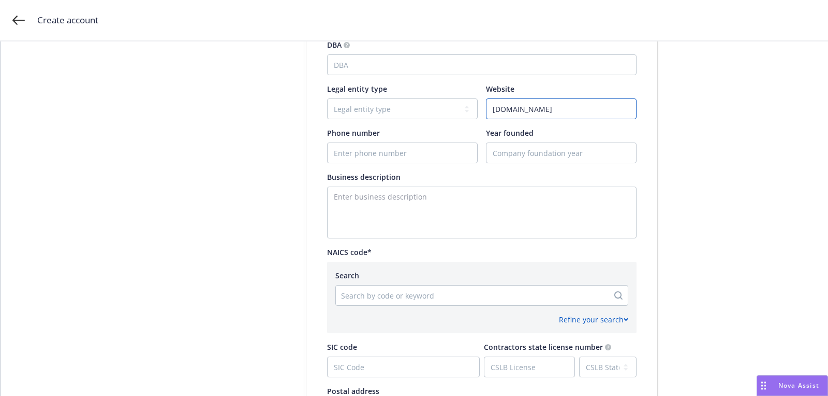
scroll to position [450, 0]
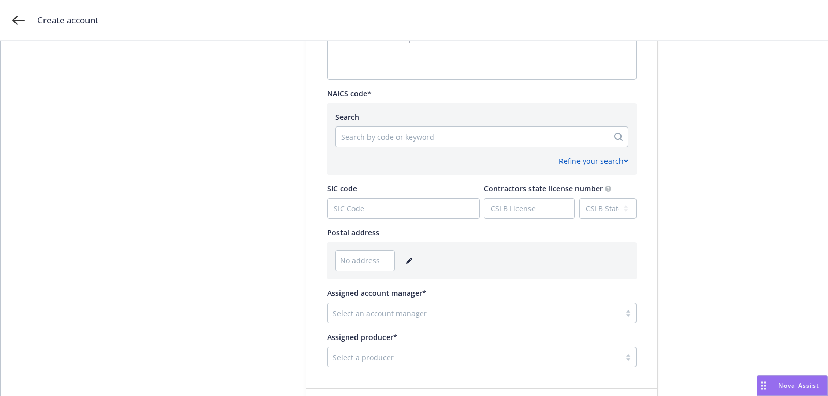
click at [406, 260] on icon "editPencil" at bounding box center [408, 260] width 5 height 5
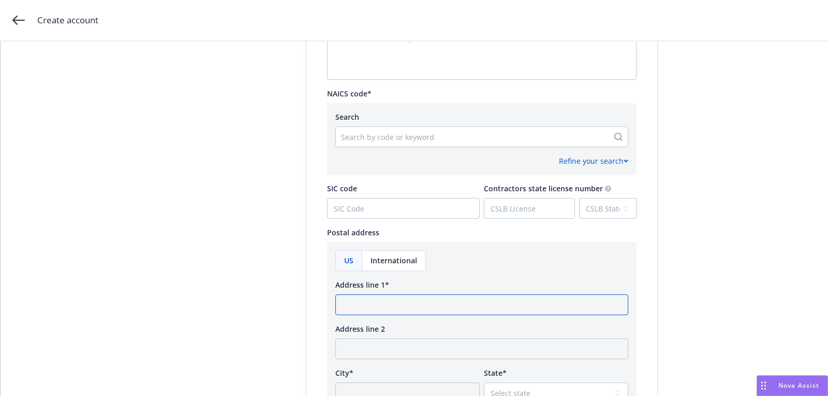
click at [377, 312] on input "Address line 1*" at bounding box center [481, 304] width 293 height 21
paste input "[STREET_ADDRESS][US_STATE]"
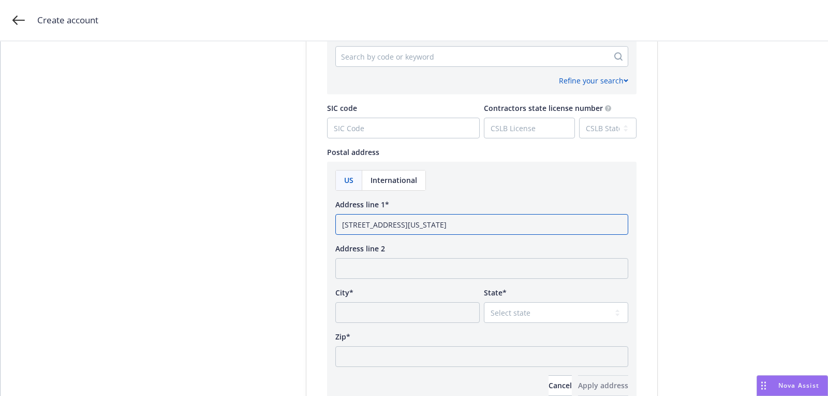
scroll to position [677, 0]
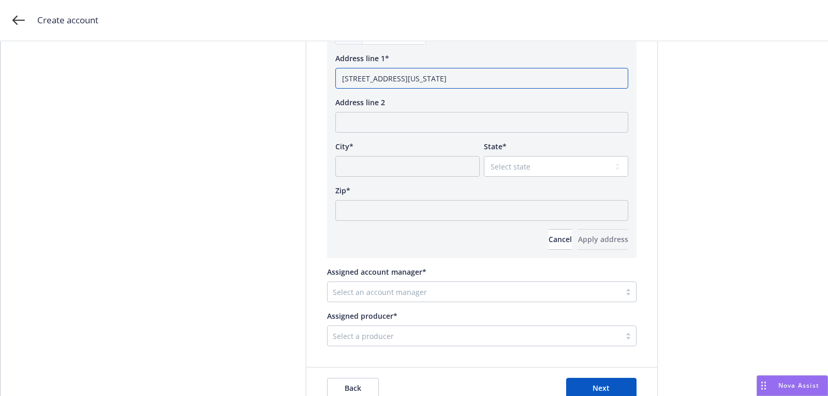
click at [480, 78] on input "[STREET_ADDRESS][US_STATE]" at bounding box center [481, 78] width 293 height 21
type input "[STREET_ADDRESS][US_STATE]"
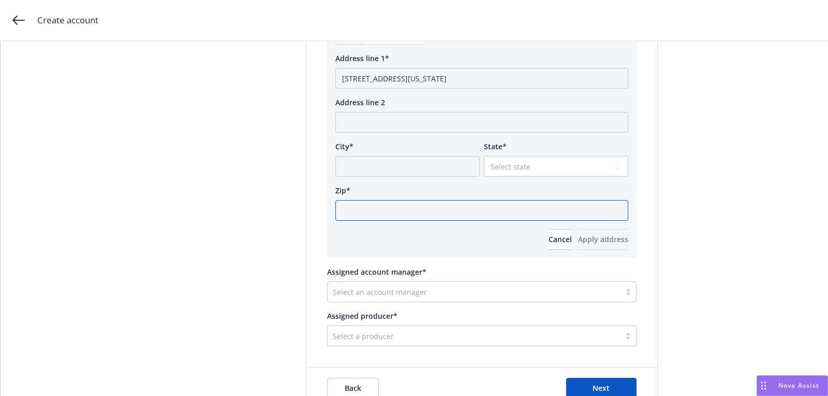
click at [454, 207] on input "Zip*" at bounding box center [481, 210] width 293 height 21
paste input "94110"
type input "94110"
click at [532, 141] on div "State*" at bounding box center [556, 146] width 144 height 11
click at [520, 166] on select "Select state [US_STATE] [US_STATE] [US_STATE] [US_STATE] [US_STATE] [PERSON_NAM…" at bounding box center [556, 166] width 144 height 21
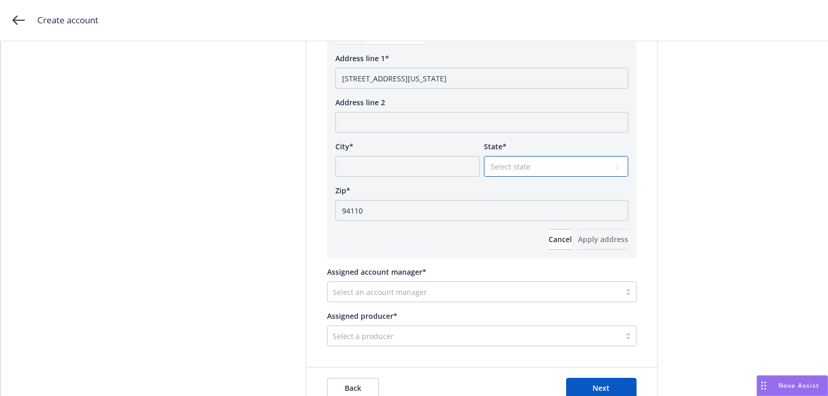
select select "CA"
drag, startPoint x: 457, startPoint y: 78, endPoint x: 409, endPoint y: 79, distance: 47.6
click at [409, 79] on input "[STREET_ADDRESS][US_STATE]" at bounding box center [481, 78] width 293 height 21
type input "[STREET_ADDRESS][US_STATE]"
click at [419, 185] on div "Zip*" at bounding box center [481, 190] width 293 height 11
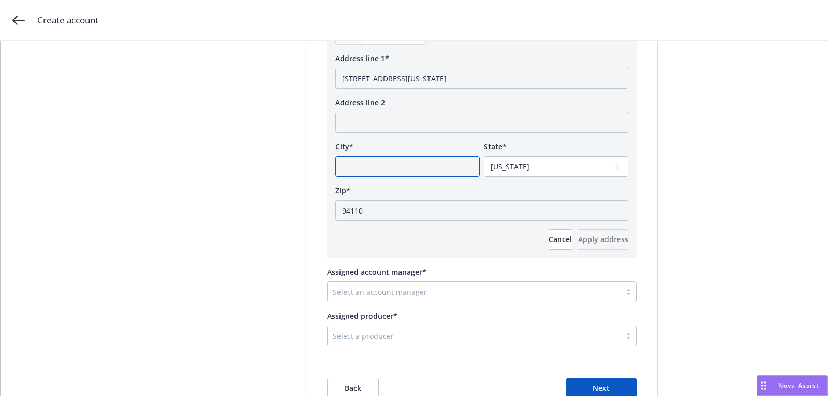
click at [413, 174] on input "City*" at bounding box center [407, 166] width 144 height 21
paste input "[GEOGRAPHIC_DATA],"
type input "[GEOGRAPHIC_DATA],"
drag, startPoint x: 414, startPoint y: 77, endPoint x: 459, endPoint y: 77, distance: 45.0
click at [459, 77] on input "[STREET_ADDRESS][US_STATE]" at bounding box center [481, 78] width 293 height 21
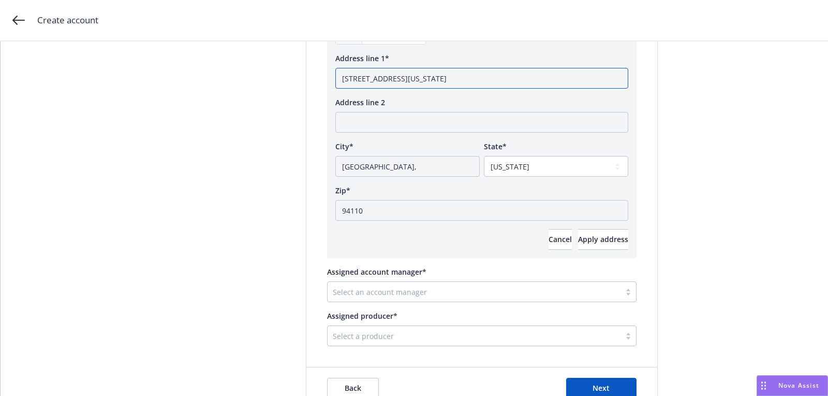
type input "[STREET_ADDRESS][US_STATE]"
click at [578, 253] on div "US International Address line 1* 816 [US_STATE][GEOGRAPHIC_DATA] Address line 2…" at bounding box center [482, 137] width 310 height 242
click at [578, 246] on button "Apply address" at bounding box center [603, 239] width 50 height 21
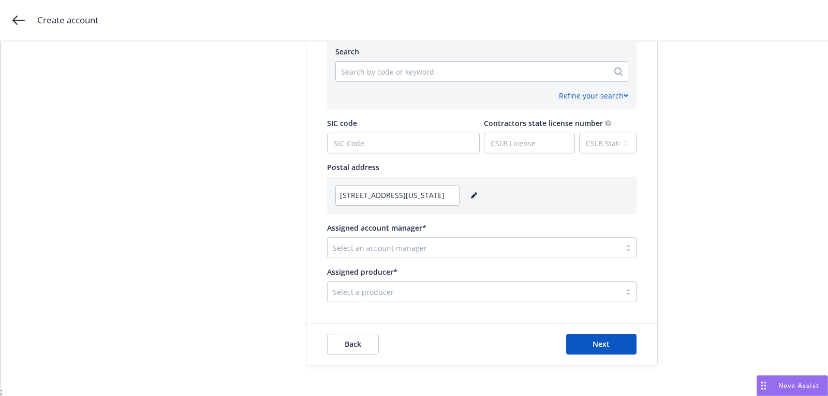
click at [401, 248] on div at bounding box center [474, 247] width 283 height 12
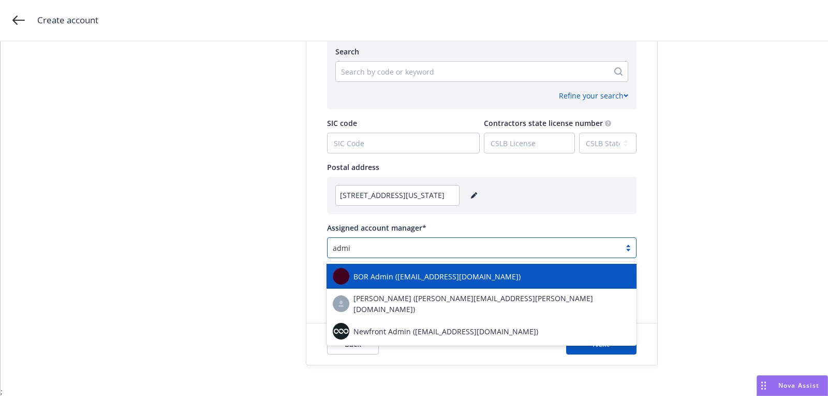
type input "admin"
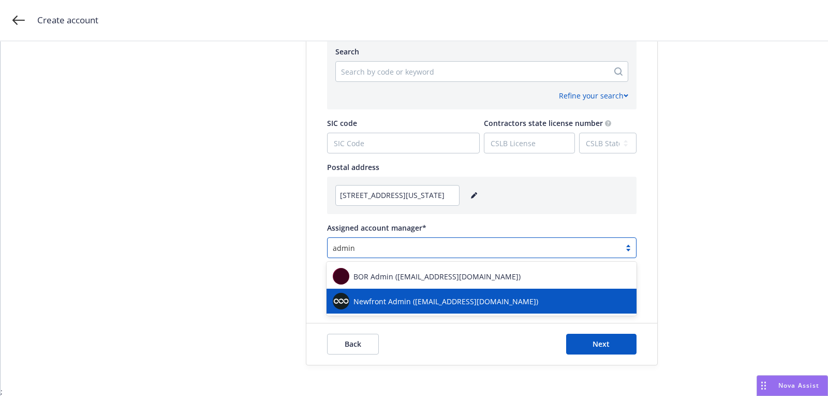
click at [389, 299] on span "Newfront Admin ([EMAIL_ADDRESS][DOMAIN_NAME])" at bounding box center [446, 301] width 185 height 11
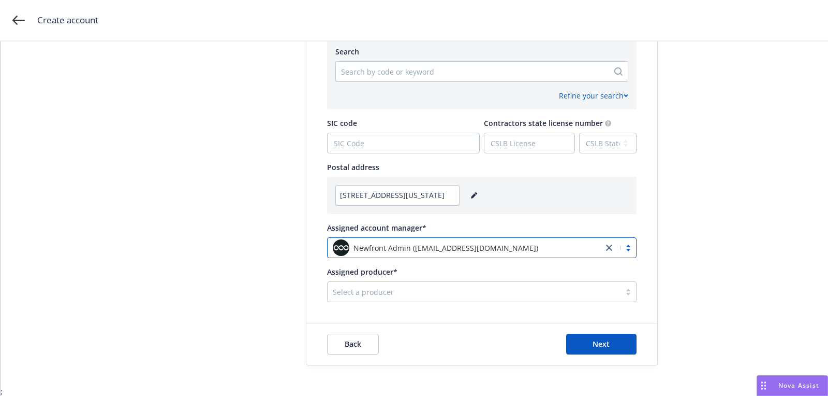
click at [389, 299] on div "Select a producer" at bounding box center [474, 291] width 293 height 17
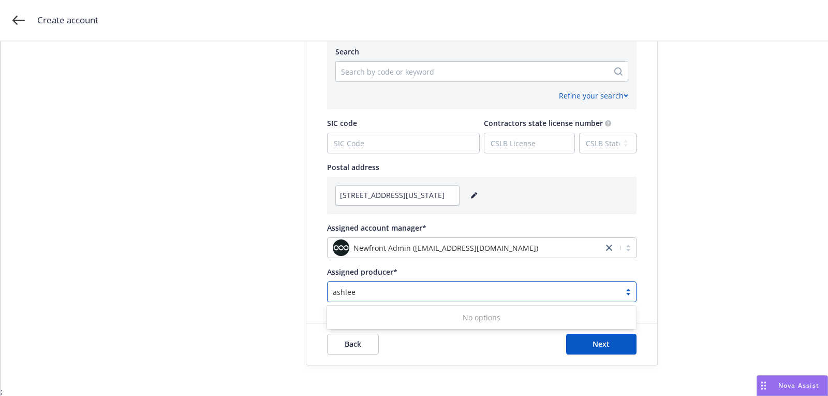
type input "ashle"
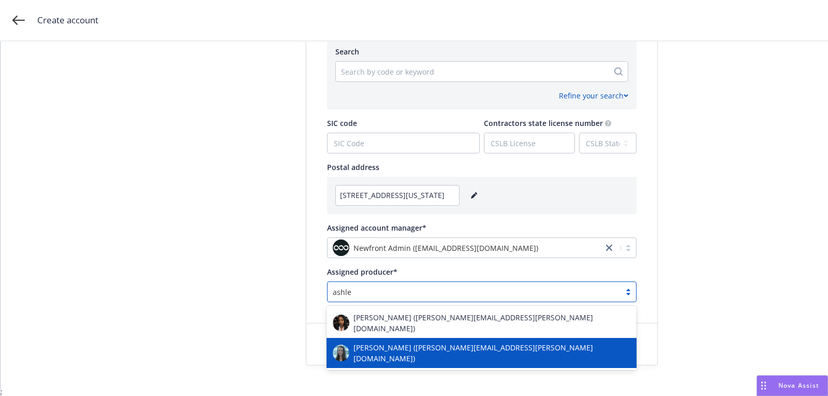
click at [393, 342] on span "[PERSON_NAME] ([PERSON_NAME][EMAIL_ADDRESS][PERSON_NAME][DOMAIN_NAME])" at bounding box center [492, 353] width 277 height 22
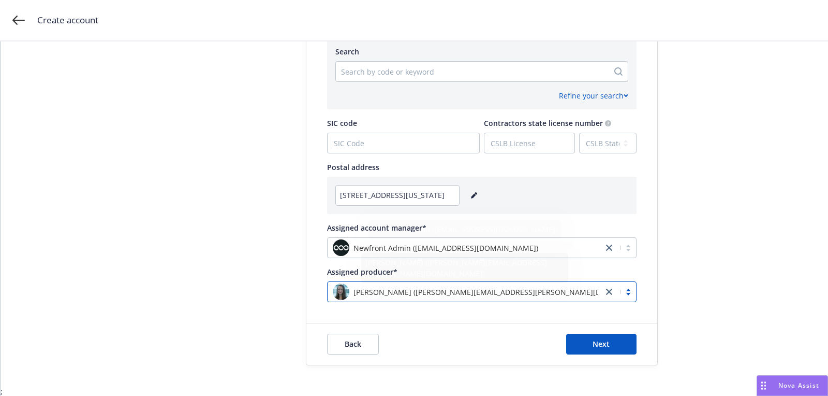
click at [427, 69] on div at bounding box center [472, 71] width 262 height 12
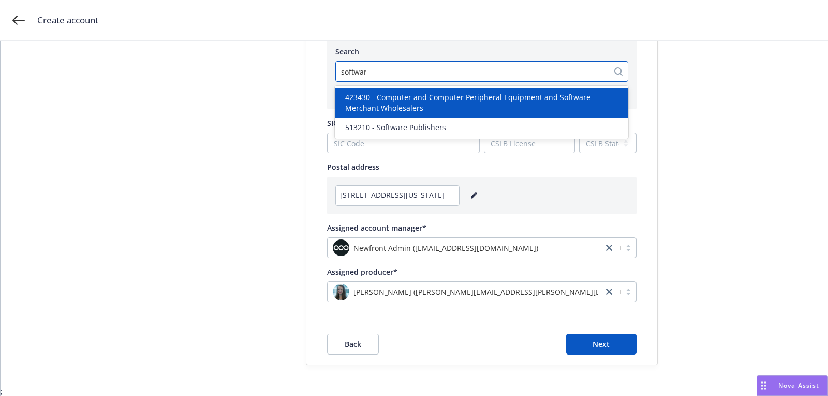
type input "software"
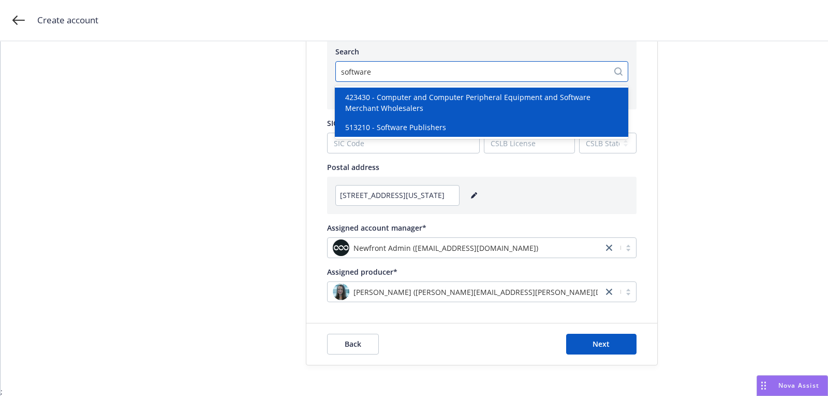
click at [415, 125] on span "513210 - Software Publishers" at bounding box center [395, 127] width 101 height 11
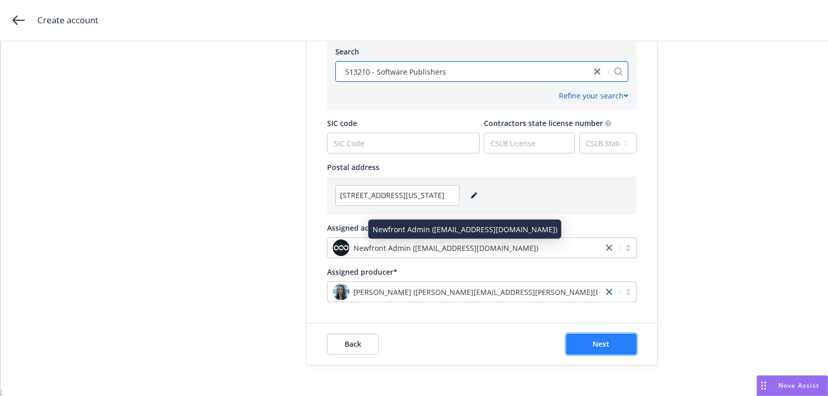
click at [614, 343] on button "Next" at bounding box center [601, 343] width 70 height 21
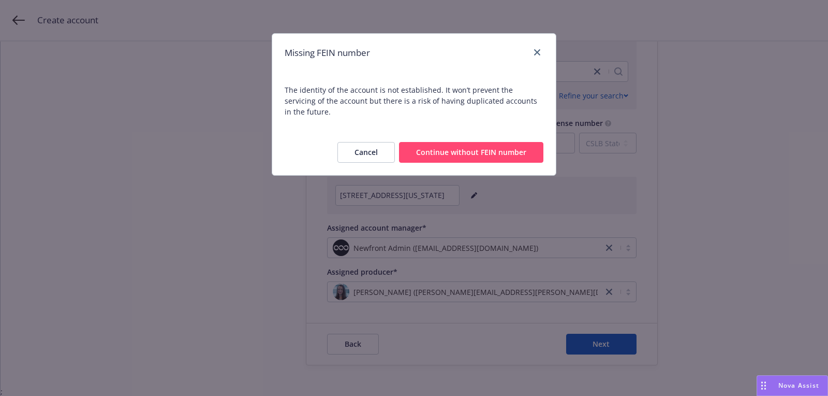
click at [503, 142] on button "Continue without FEIN number" at bounding box center [471, 152] width 144 height 21
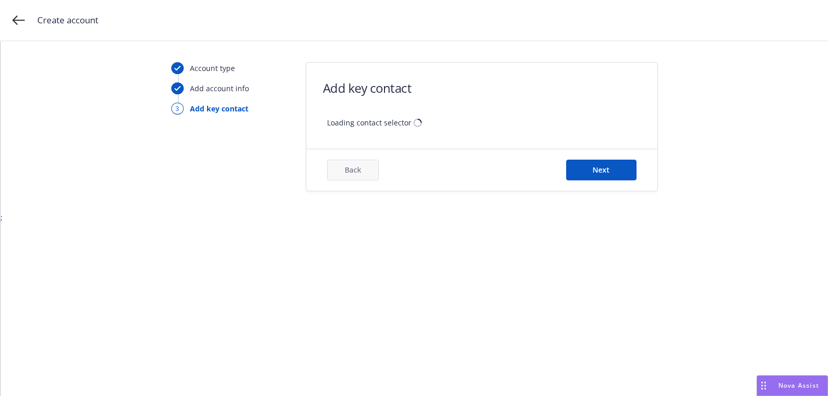
scroll to position [0, 0]
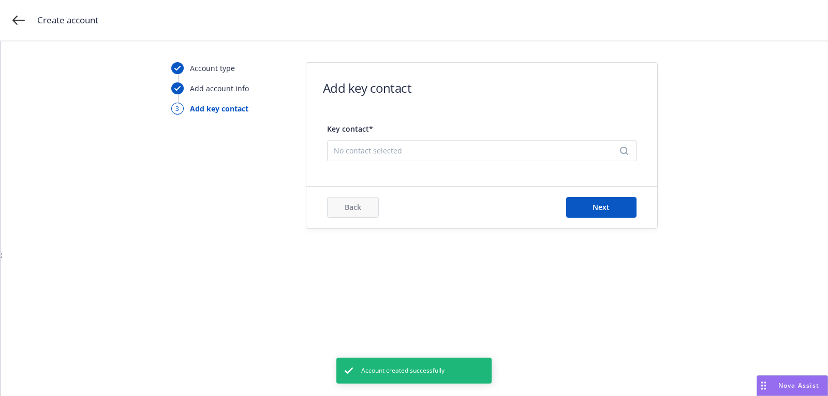
click at [479, 148] on span "No contact selected" at bounding box center [478, 150] width 288 height 11
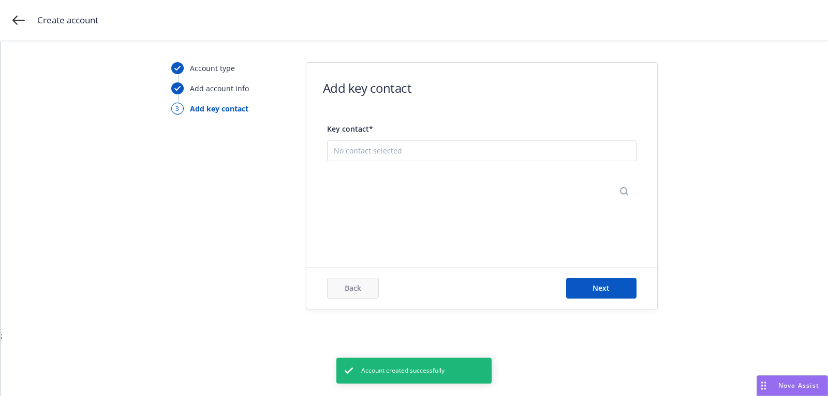
click at [471, 196] on button "Add new contact" at bounding box center [482, 202] width 296 height 21
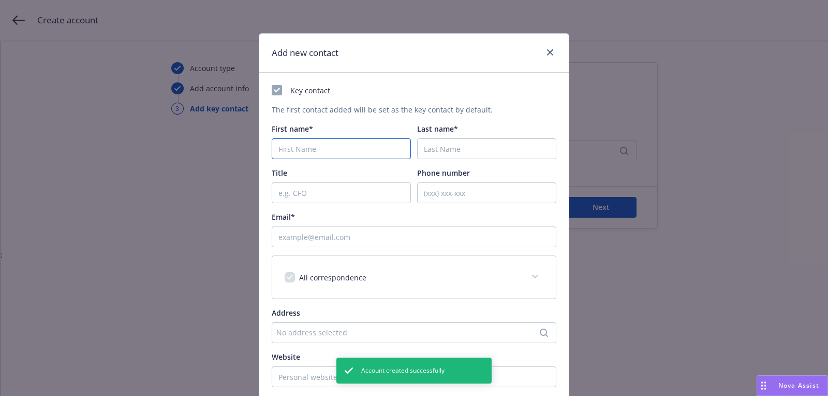
click at [369, 158] on input "First name*" at bounding box center [341, 148] width 139 height 21
paste input "[PERSON_NAME]"
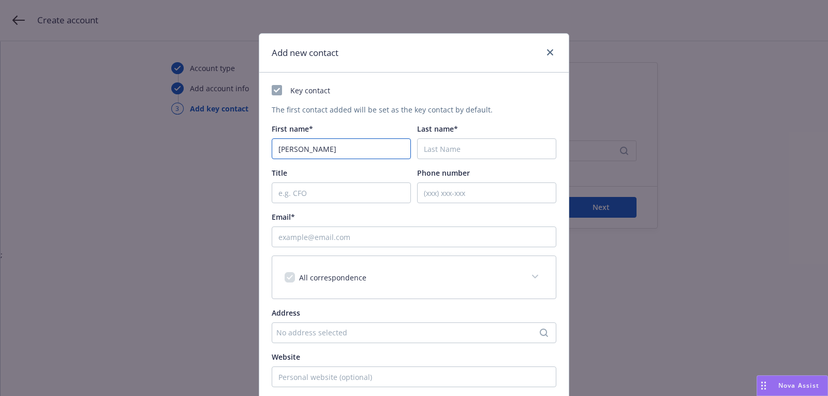
type input "[PERSON_NAME]"
paste input "[PERSON_NAME]"
type input "[PERSON_NAME]"
click at [343, 248] on div "Key contact The first contact added will be set as the key contact by default. …" at bounding box center [414, 273] width 285 height 377
click at [343, 237] on input "Email*" at bounding box center [414, 236] width 285 height 21
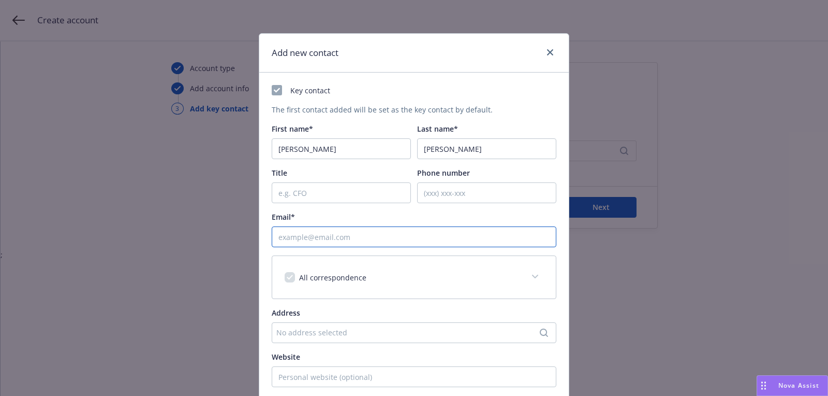
paste input "[PERSON_NAME][EMAIL_ADDRESS][DOMAIN_NAME]"
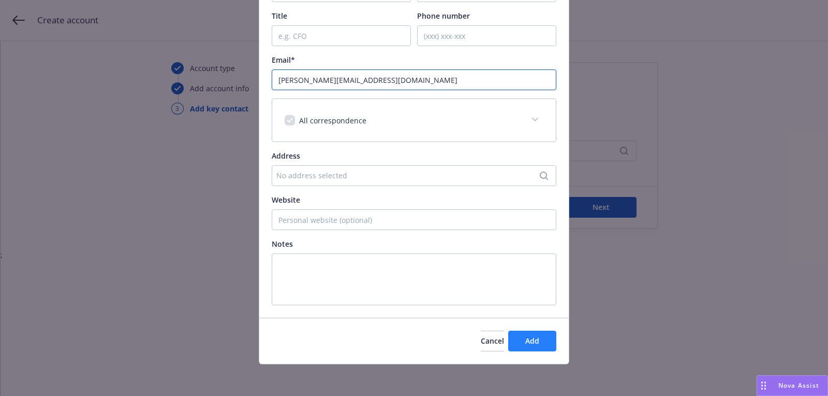
type input "[PERSON_NAME][EMAIL_ADDRESS][DOMAIN_NAME]"
click at [522, 339] on button "Add" at bounding box center [532, 340] width 48 height 21
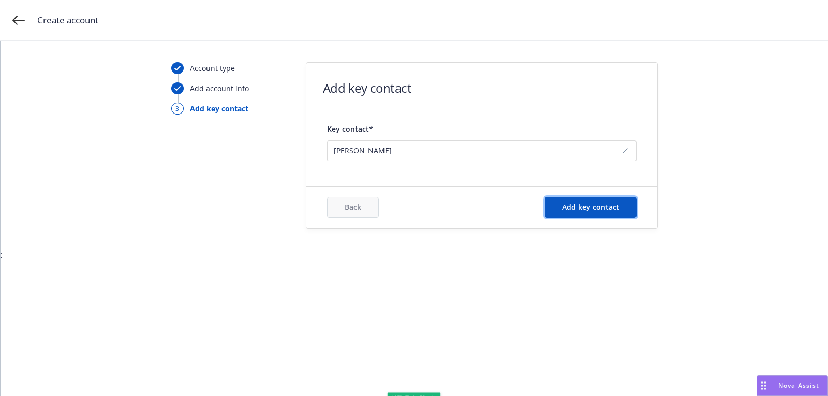
click at [615, 200] on button "Add key contact" at bounding box center [591, 207] width 92 height 21
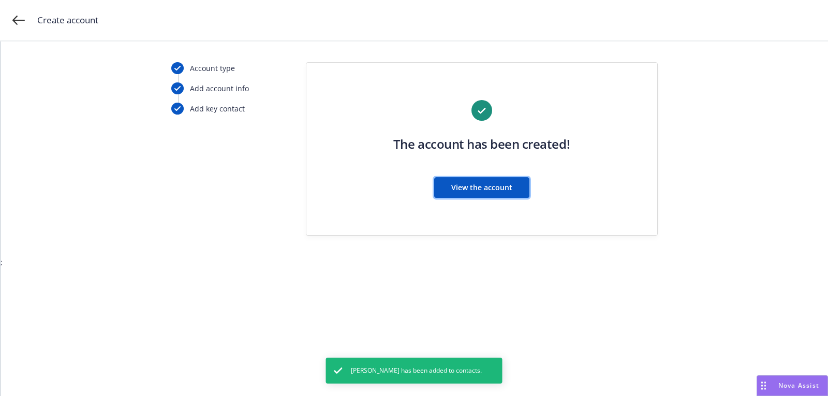
click at [517, 183] on button "View the account" at bounding box center [481, 187] width 95 height 21
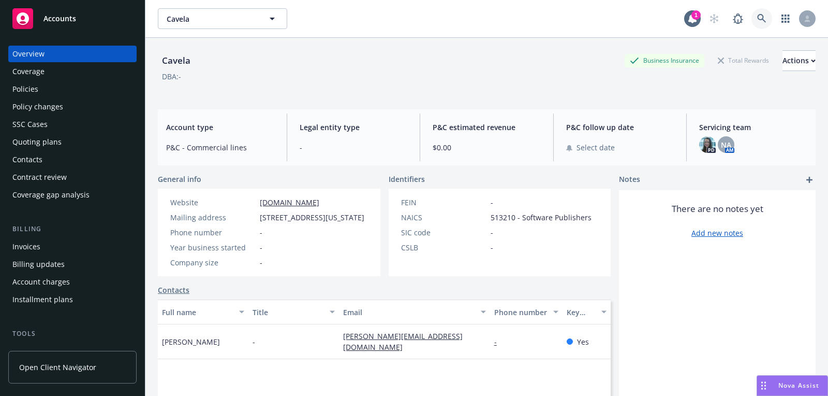
click at [762, 14] on icon at bounding box center [761, 18] width 9 height 9
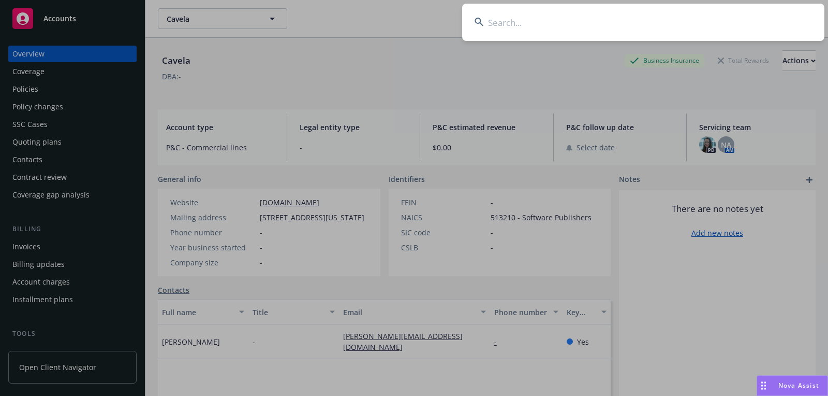
paste input "Lifespeak, Inc."
type input "Lifespeak, Inc."
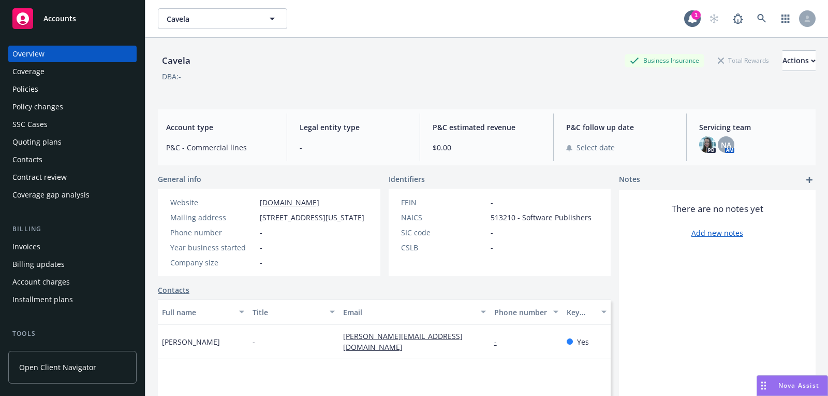
click at [121, 16] on div "Accounts" at bounding box center [72, 18] width 120 height 21
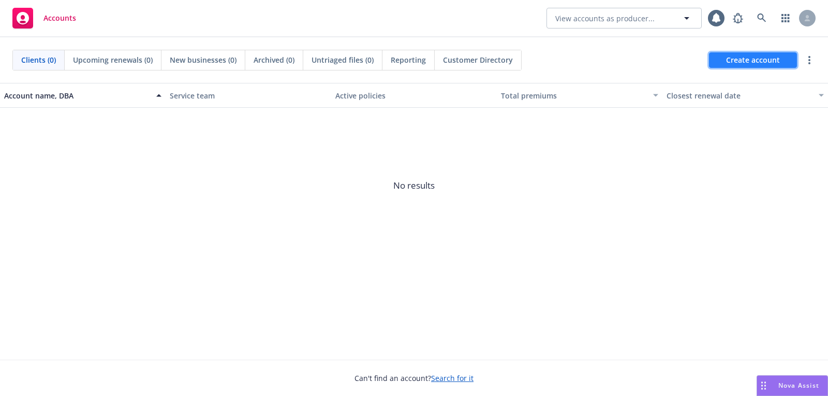
click at [739, 55] on span "Create account" at bounding box center [753, 60] width 54 height 20
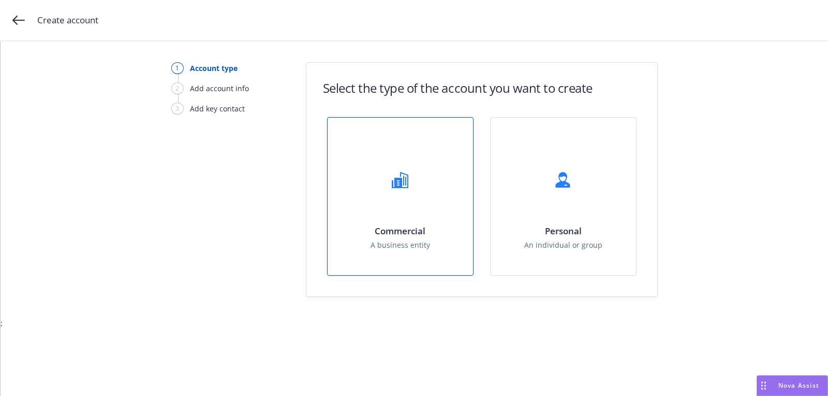
click at [469, 194] on div "Commercial A business entity" at bounding box center [400, 196] width 145 height 157
select select "US"
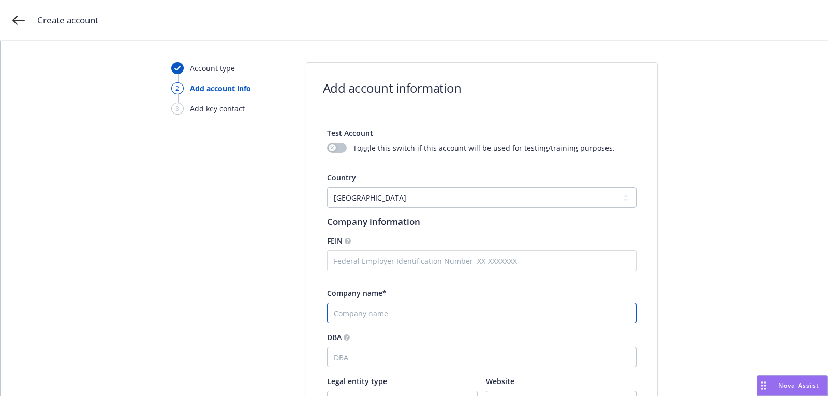
click at [431, 313] on input "Company name*" at bounding box center [482, 312] width 310 height 21
paste input "Lifespeak, Inc."
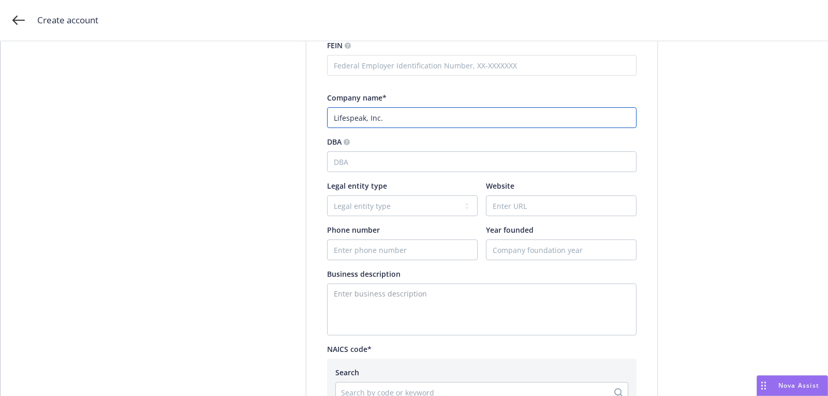
scroll to position [215, 0]
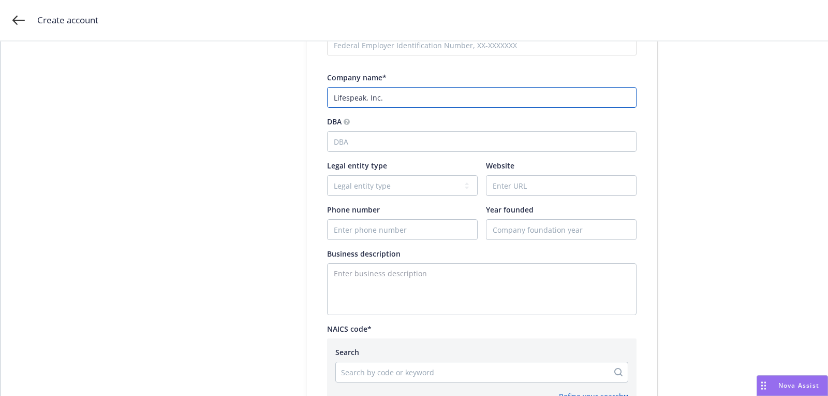
type input "Lifespeak, Inc."
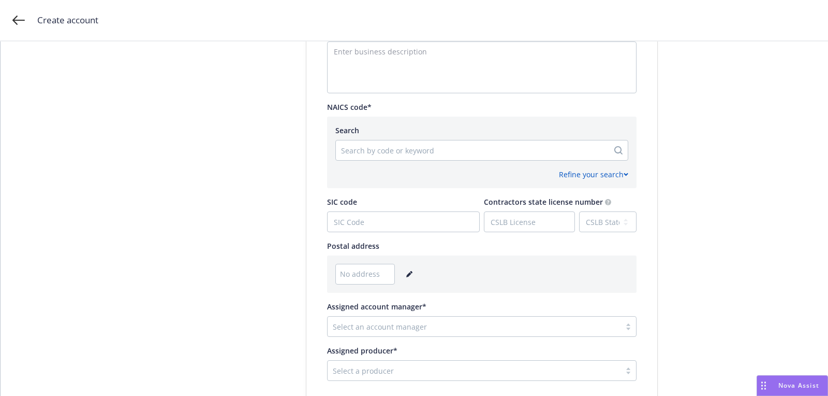
scroll to position [373, 0]
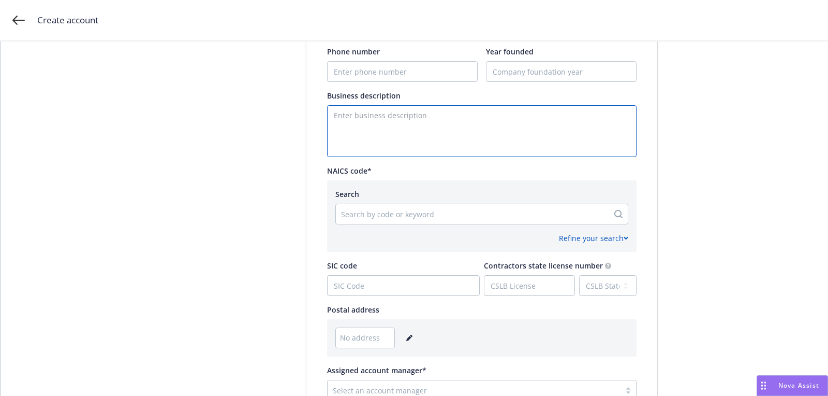
click at [366, 122] on textarea "Enter business description" at bounding box center [482, 131] width 310 height 52
paste textarea "Employee Engagement, Health and Wellness, Professional Development, HR Solution…"
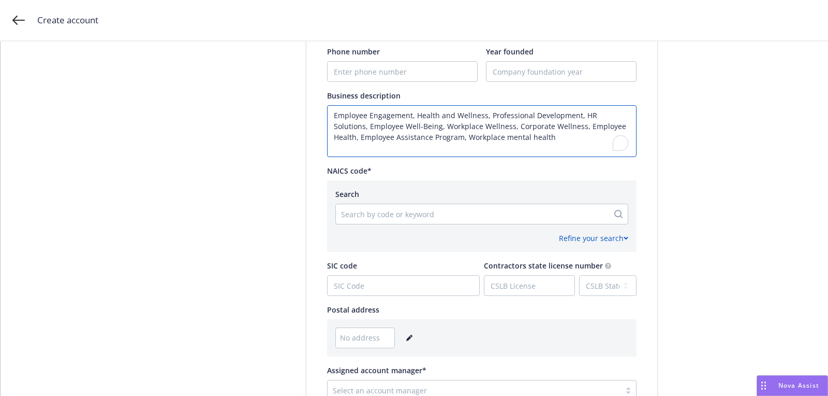
type textarea "Employee Engagement, Health and Wellness, Professional Development, HR Solution…"
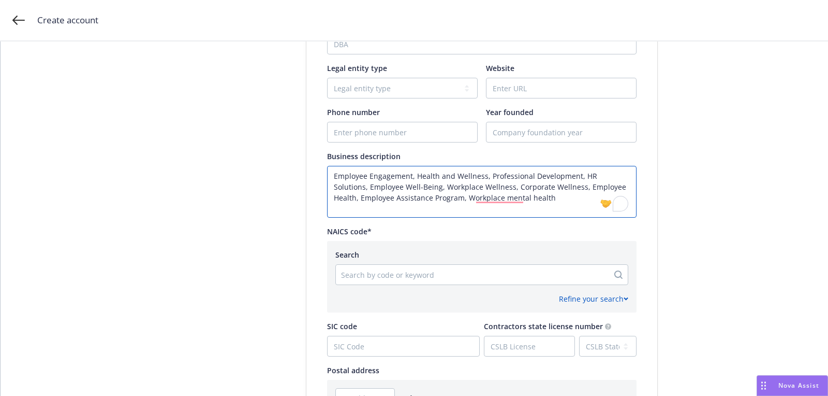
scroll to position [285, 0]
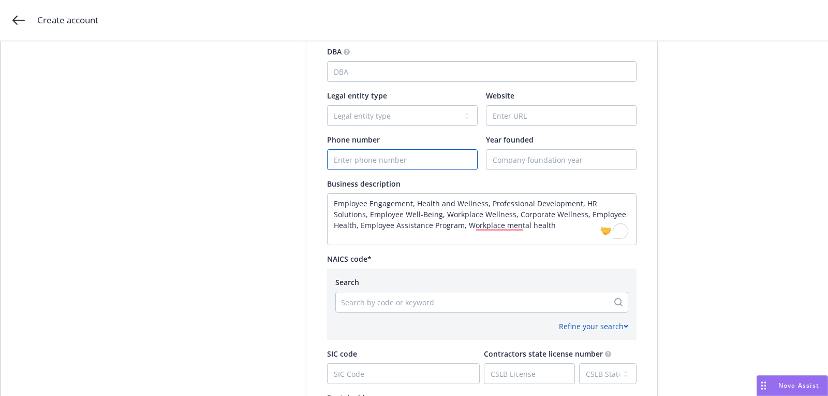
click at [432, 161] on input "Phone number" at bounding box center [403, 160] width 150 height 20
paste input "[PHONE_NUMBER]"
type input "[PHONE_NUMBER]"
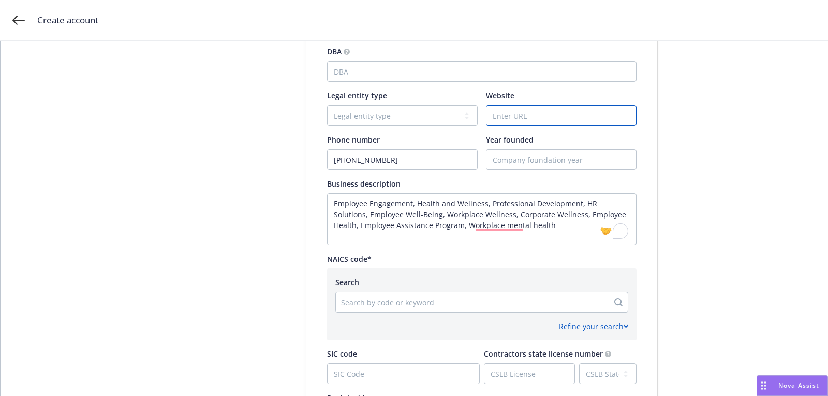
click at [521, 112] on input "Website" at bounding box center [562, 116] width 150 height 20
paste input "[DOMAIN_NAME]"
type input "[DOMAIN_NAME]"
click at [401, 286] on div "Search" at bounding box center [481, 281] width 293 height 11
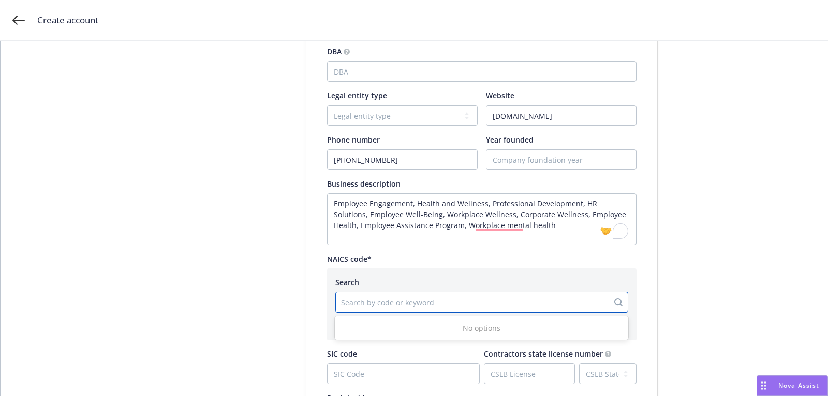
click at [401, 299] on div at bounding box center [472, 302] width 262 height 12
paste input "541519"
type input "541519"
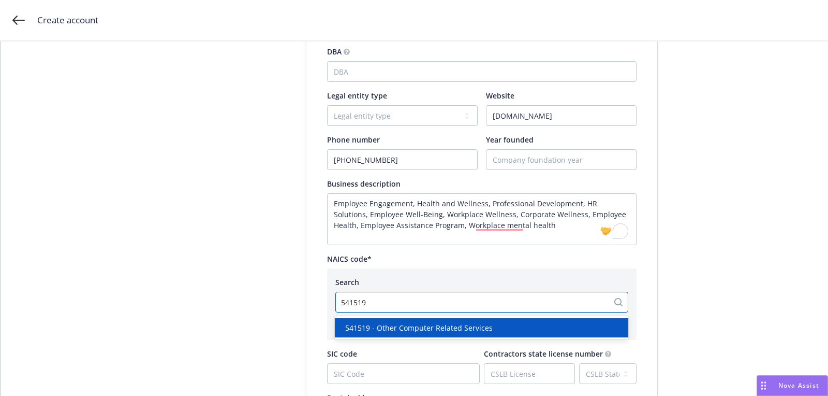
click at [399, 320] on div "541519 - Other Computer Related Services" at bounding box center [482, 327] width 294 height 19
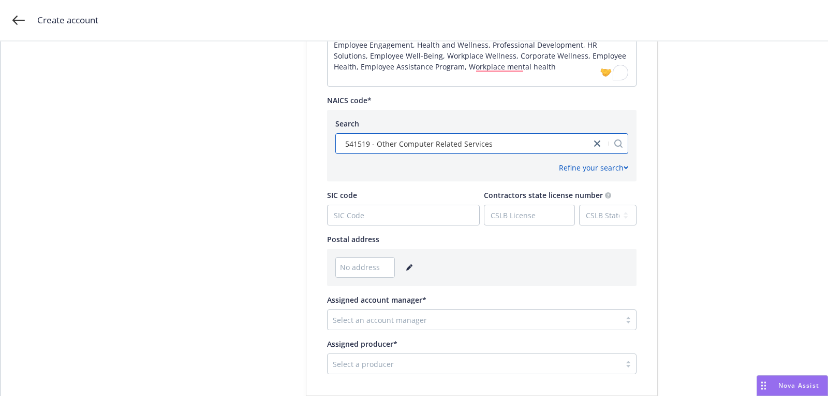
scroll to position [505, 0]
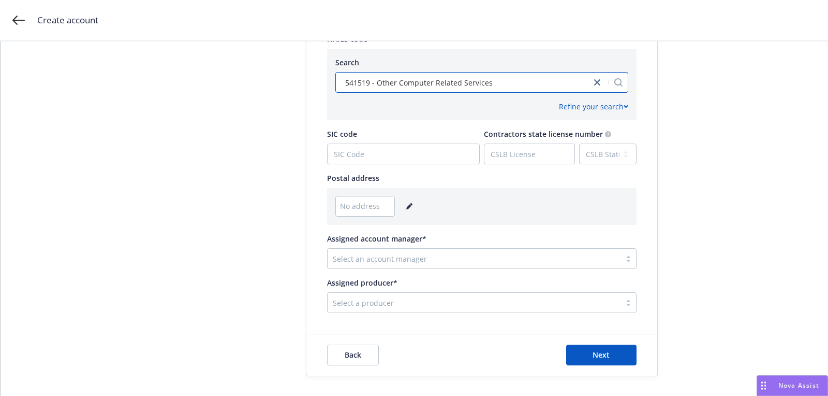
click at [413, 203] on link "editPencil" at bounding box center [409, 206] width 12 height 12
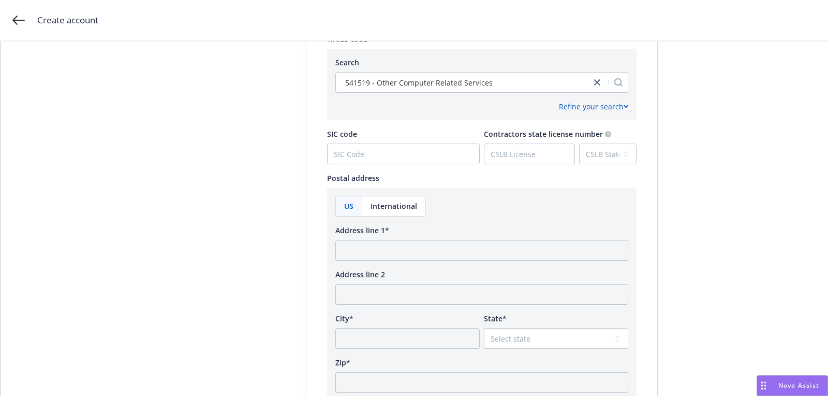
click at [403, 207] on span "International" at bounding box center [394, 205] width 47 height 11
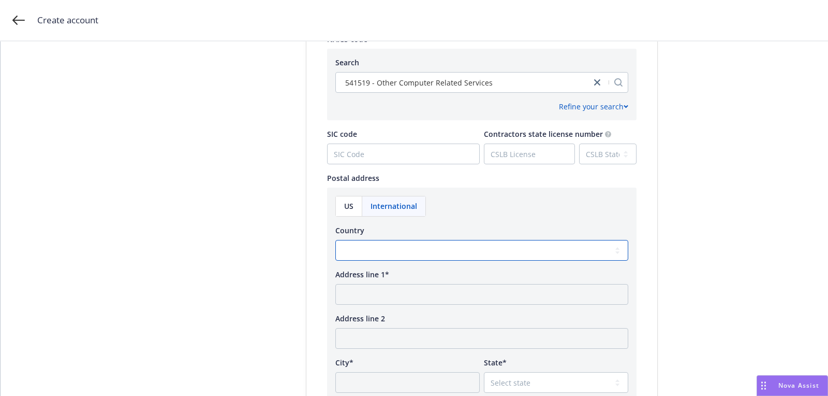
click at [408, 254] on select at bounding box center [481, 250] width 293 height 21
paste select "[GEOGRAPHIC_DATA]"
click at [411, 250] on select "[GEOGRAPHIC_DATA] [GEOGRAPHIC_DATA] [GEOGRAPHIC_DATA] [GEOGRAPHIC_DATA] [US_STA…" at bounding box center [481, 250] width 293 height 21
click at [443, 249] on select "[GEOGRAPHIC_DATA] [GEOGRAPHIC_DATA] [GEOGRAPHIC_DATA] [GEOGRAPHIC_DATA] [US_STA…" at bounding box center [481, 250] width 293 height 21
select select "CAN"
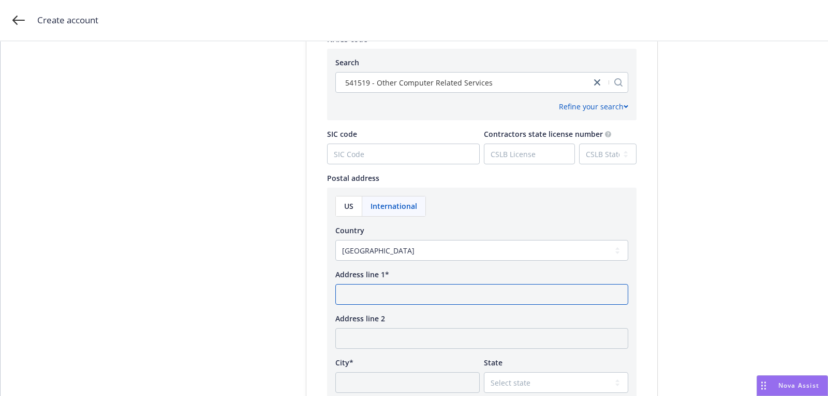
click at [401, 296] on input "Address line 1*" at bounding box center [481, 294] width 293 height 21
paste input "[STREET_ADDRESS]"
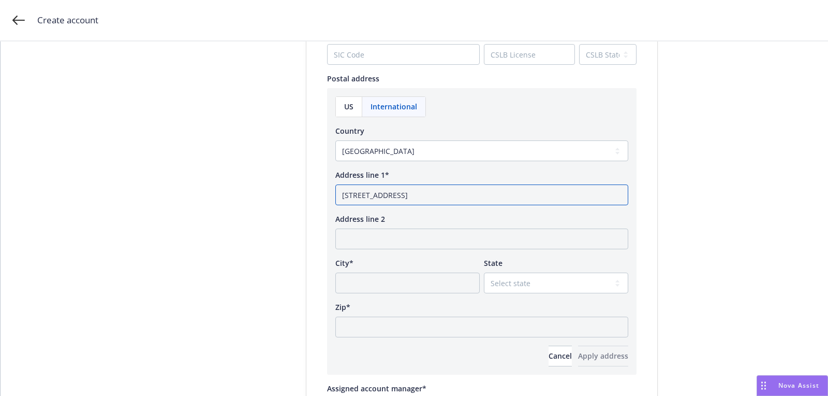
scroll to position [614, 0]
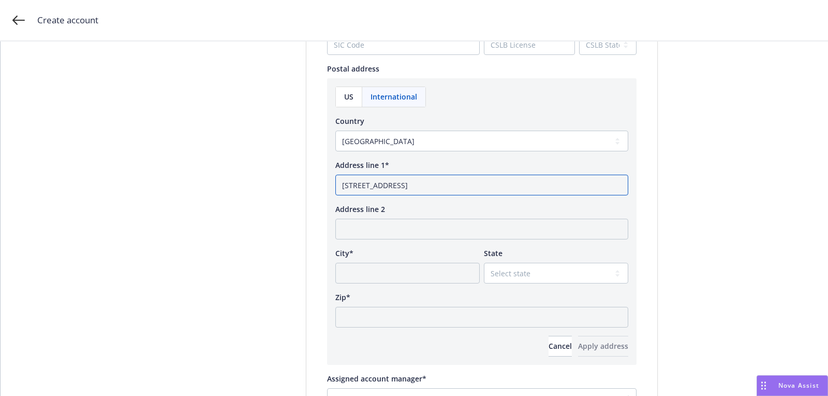
type input "[STREET_ADDRESS]"
click at [524, 268] on select "Select state [GEOGRAPHIC_DATA] [GEOGRAPHIC_DATA] [GEOGRAPHIC_DATA] [GEOGRAPHIC_…" at bounding box center [556, 272] width 144 height 21
select select "ON"
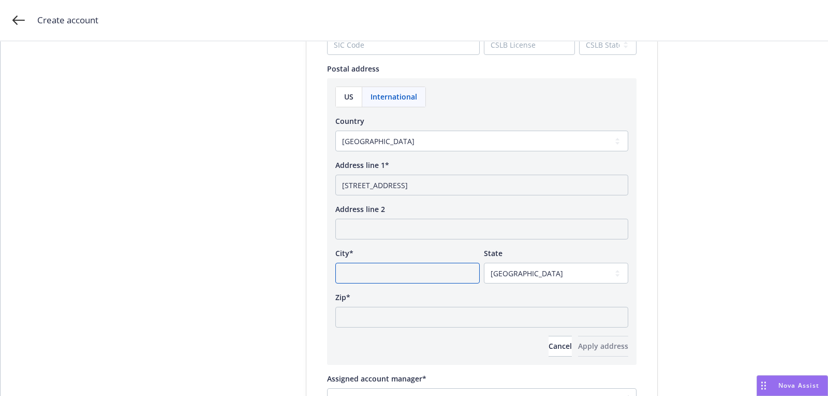
click at [446, 272] on input "City*" at bounding box center [407, 272] width 144 height 21
click at [470, 182] on input "[STREET_ADDRESS]" at bounding box center [481, 184] width 293 height 21
type input "[STREET_ADDRESS]"
click at [421, 267] on input "City*" at bounding box center [407, 272] width 144 height 21
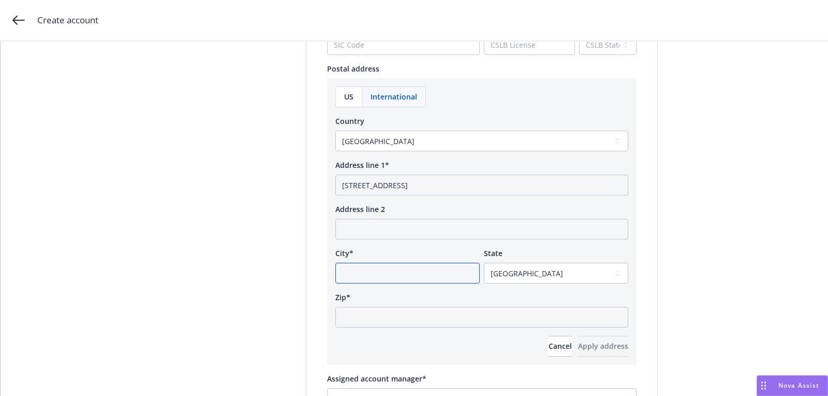
paste input "[GEOGRAPHIC_DATA]"
type input "[GEOGRAPHIC_DATA]"
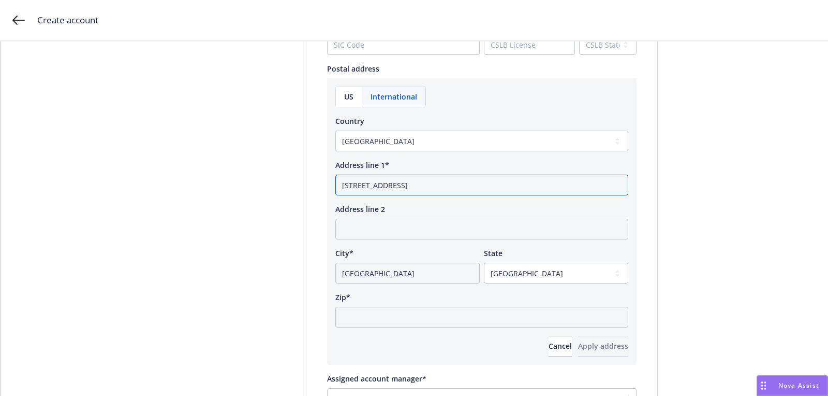
click at [466, 183] on input "[STREET_ADDRESS]" at bounding box center [481, 184] width 293 height 21
drag, startPoint x: 475, startPoint y: 185, endPoint x: 506, endPoint y: 185, distance: 31.1
click at [506, 185] on input "[STREET_ADDRESS]" at bounding box center [481, 184] width 293 height 21
type input "[STREET_ADDRESS]"
click at [444, 297] on div "Zip*" at bounding box center [481, 296] width 293 height 11
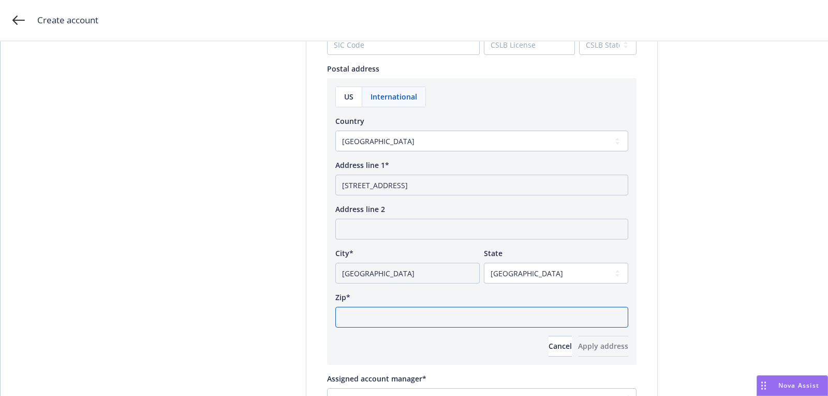
click at [431, 319] on input "Zip*" at bounding box center [481, 317] width 293 height 21
paste input "M5E 1C9"
type input "M5E 1C9"
drag, startPoint x: 458, startPoint y: 184, endPoint x: 558, endPoint y: 184, distance: 99.9
click at [558, 184] on input "[STREET_ADDRESS]" at bounding box center [481, 184] width 293 height 21
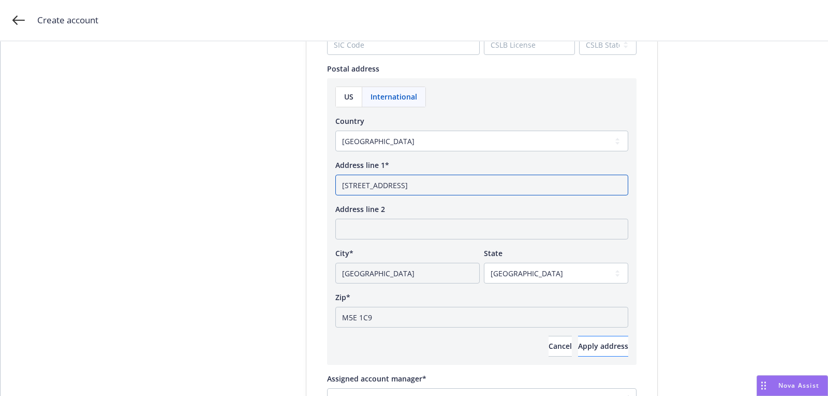
type input "[STREET_ADDRESS]"
click at [588, 352] on button "Apply address" at bounding box center [603, 345] width 50 height 21
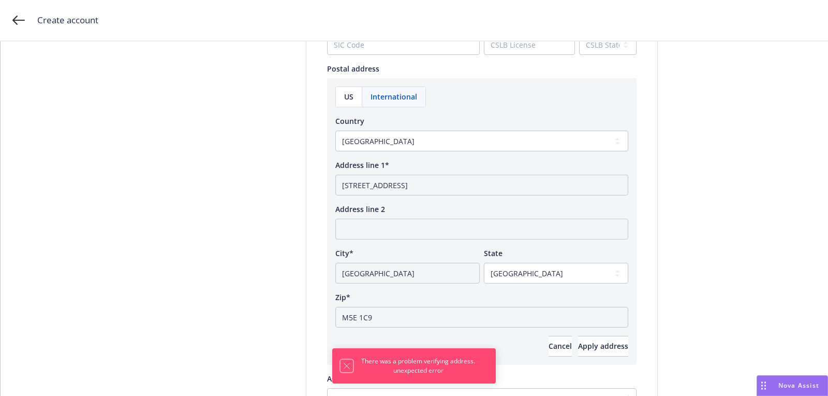
click at [347, 367] on icon "Dismiss notification" at bounding box center [347, 365] width 8 height 8
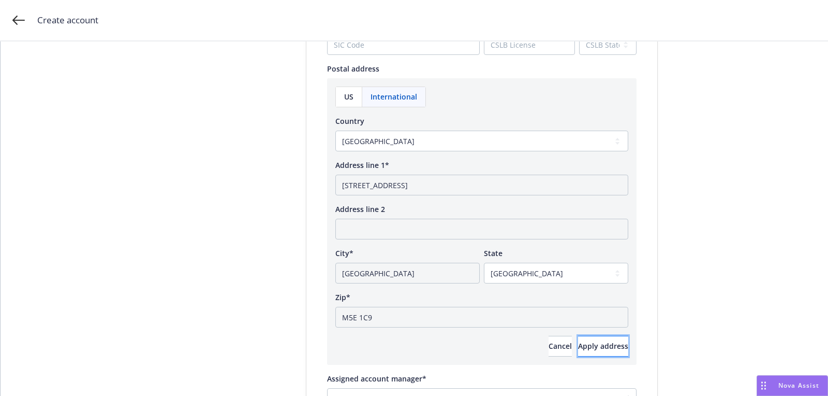
click at [578, 353] on button "Apply address" at bounding box center [603, 345] width 50 height 21
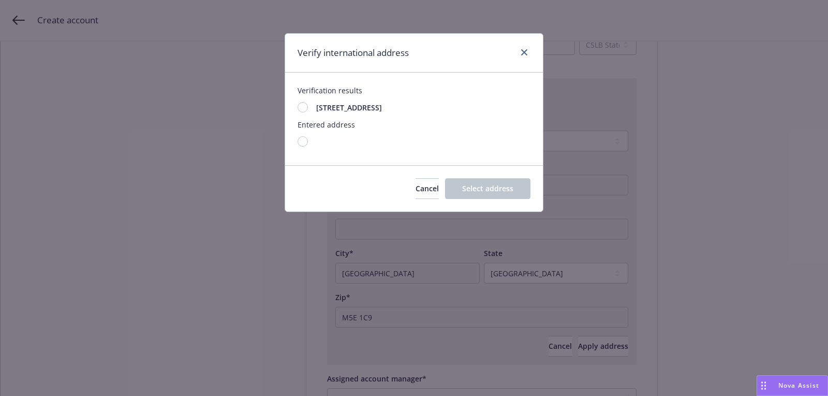
click at [382, 109] on span "[STREET_ADDRESS]" at bounding box center [349, 107] width 66 height 11
click at [477, 186] on span "Select address" at bounding box center [487, 188] width 51 height 10
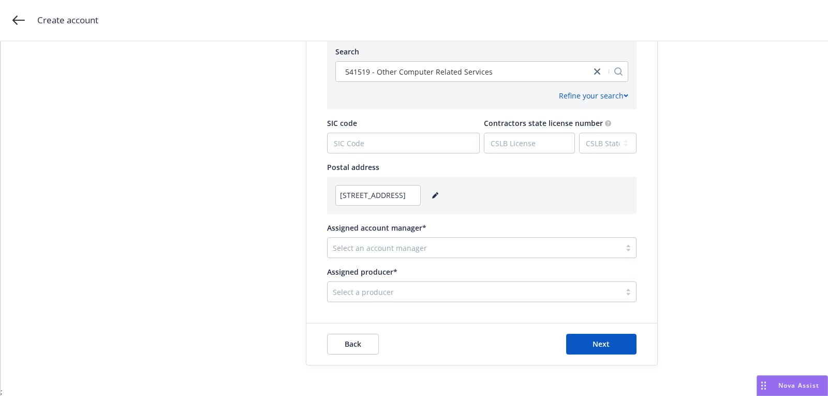
click at [414, 296] on div at bounding box center [474, 291] width 283 height 12
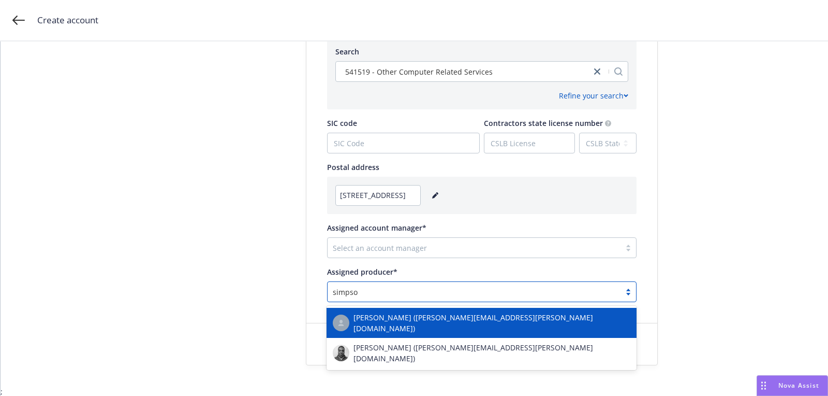
type input "[PERSON_NAME]"
click at [390, 317] on span "[PERSON_NAME] ([PERSON_NAME][EMAIL_ADDRESS][PERSON_NAME][DOMAIN_NAME])" at bounding box center [492, 323] width 277 height 22
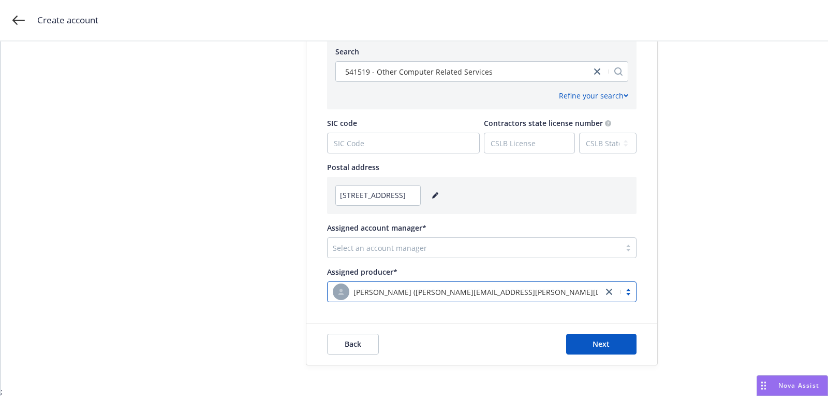
click at [376, 254] on div "Select an account manager" at bounding box center [474, 247] width 293 height 17
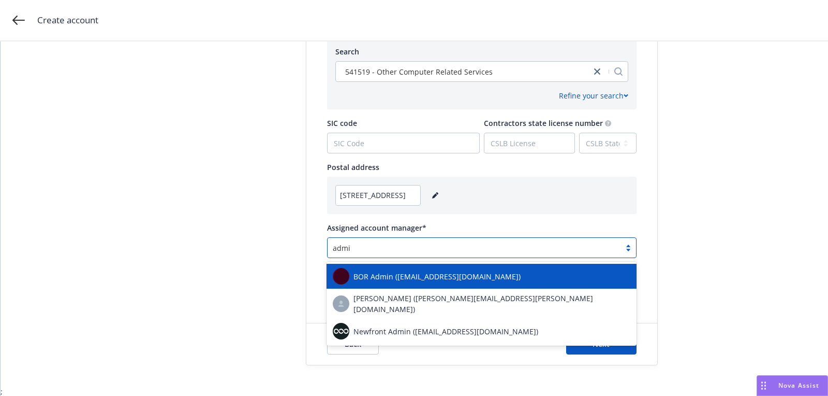
type input "admin"
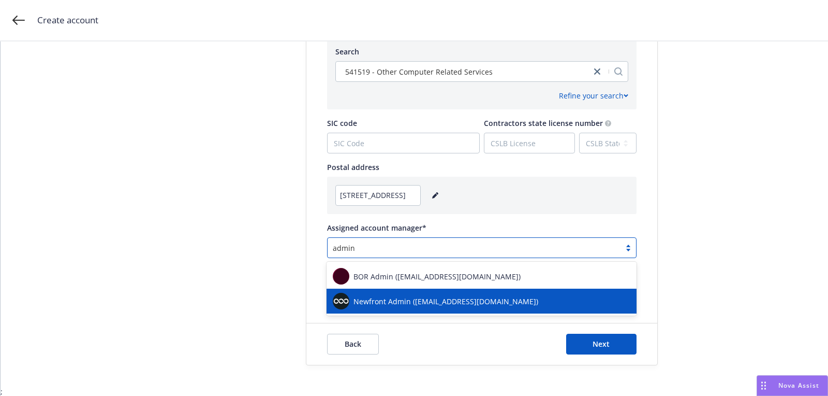
click at [373, 292] on div "Newfront Admin ([EMAIL_ADDRESS][DOMAIN_NAME])" at bounding box center [482, 300] width 310 height 25
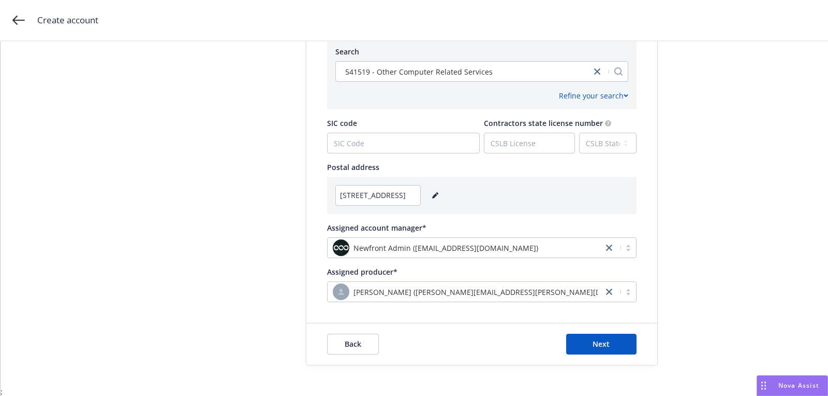
click at [568, 327] on div "Back Next" at bounding box center [482, 343] width 351 height 41
click at [570, 335] on button "Next" at bounding box center [601, 343] width 70 height 21
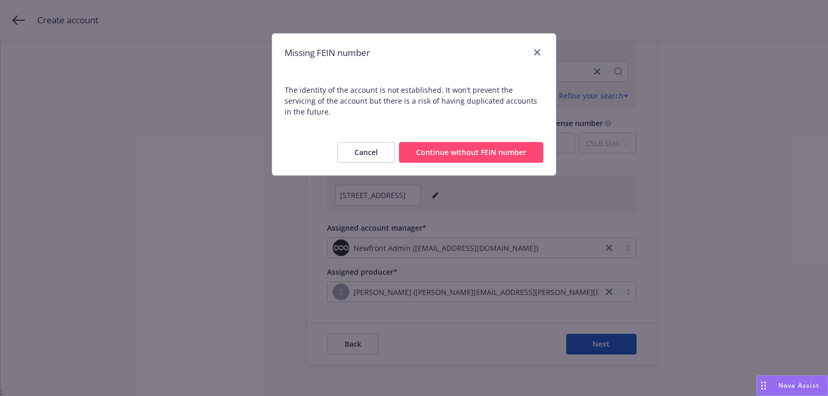
click at [453, 146] on button "Continue without FEIN number" at bounding box center [471, 152] width 144 height 21
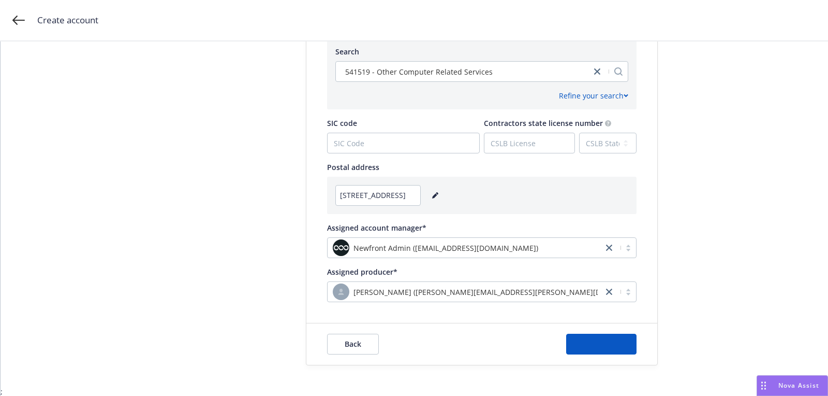
scroll to position [0, 0]
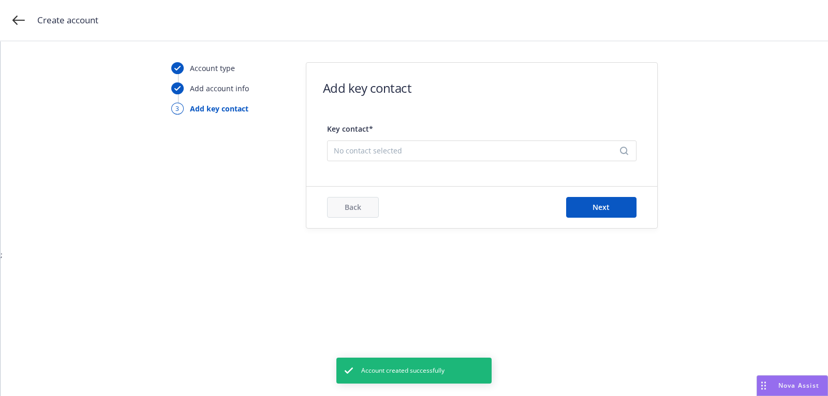
click at [415, 149] on span "No contact selected" at bounding box center [478, 150] width 288 height 11
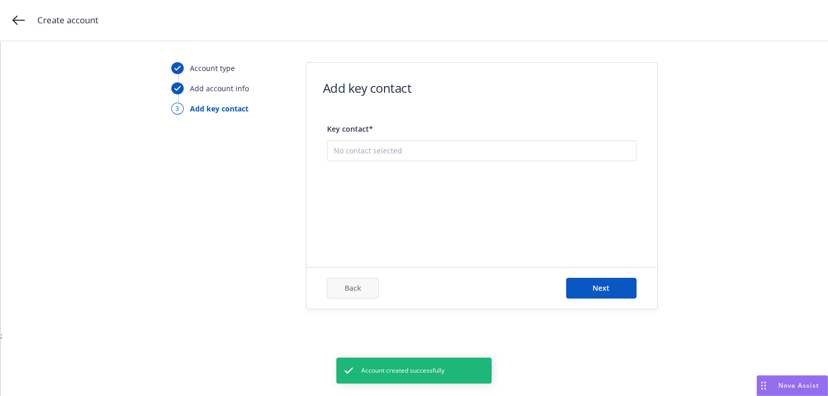
click at [414, 205] on button "Add new contact" at bounding box center [482, 202] width 296 height 21
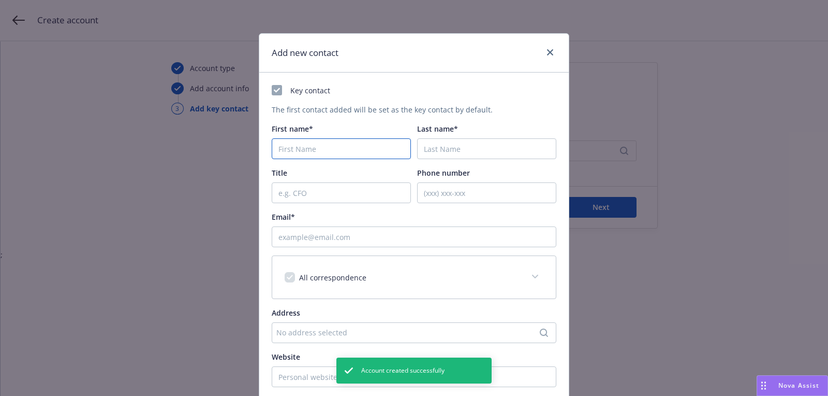
click at [290, 140] on input "First name*" at bounding box center [341, 148] width 139 height 21
paste input "[PERSON_NAME]"
type input "[PERSON_NAME]"
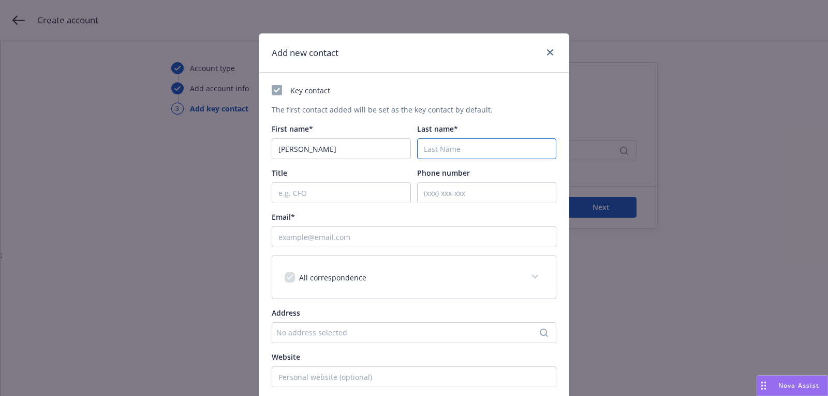
paste input "Dabberdt"
type input "Dabberdt"
click at [304, 229] on input "Email*" at bounding box center [414, 236] width 285 height 21
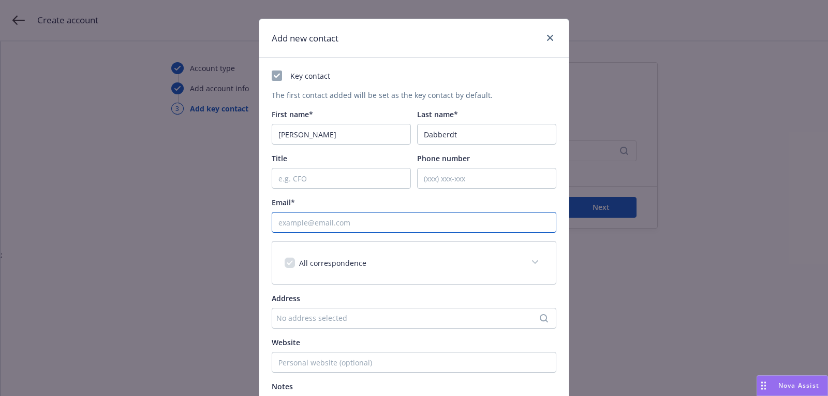
paste input "[EMAIL_ADDRESS][DOMAIN_NAME]"
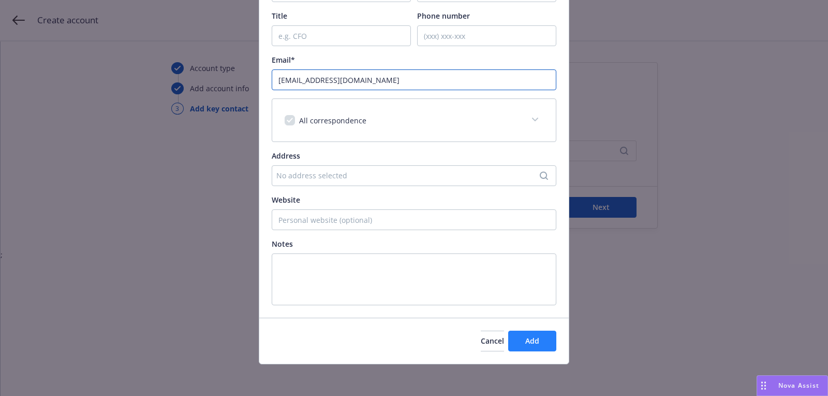
type input "[EMAIL_ADDRESS][DOMAIN_NAME]"
click at [536, 335] on span "Add" at bounding box center [533, 340] width 14 height 10
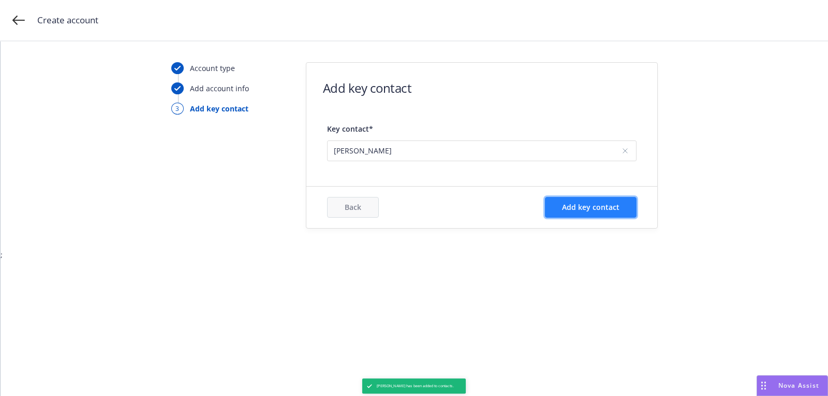
click at [577, 201] on button "Add key contact" at bounding box center [591, 207] width 92 height 21
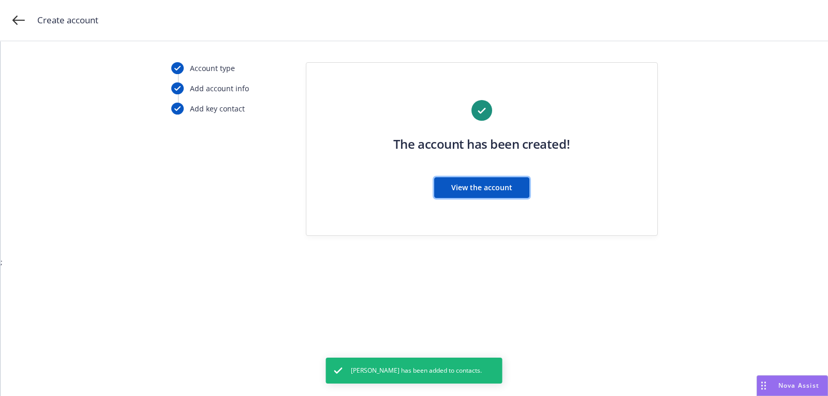
click at [486, 193] on button "View the account" at bounding box center [481, 187] width 95 height 21
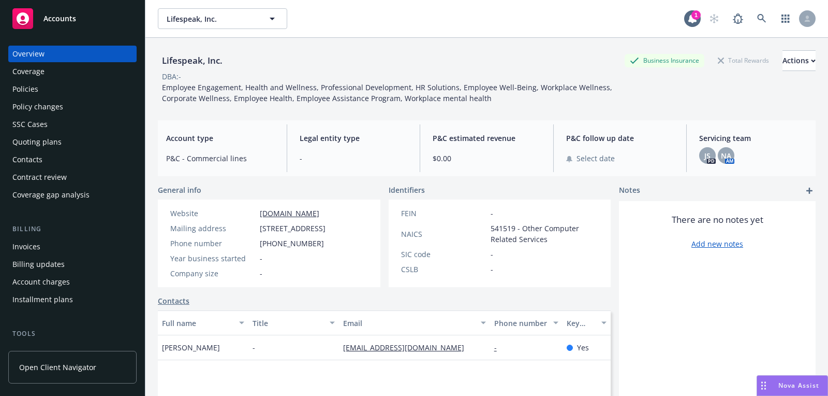
click at [776, 26] on button "button" at bounding box center [786, 18] width 21 height 21
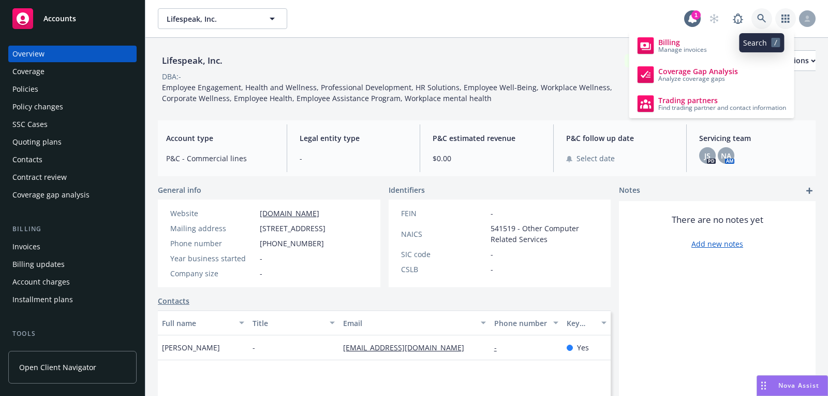
click at [767, 20] on link at bounding box center [762, 18] width 21 height 21
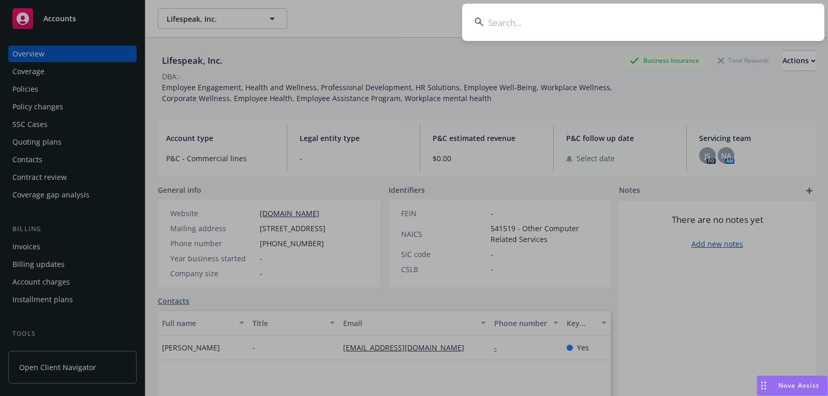
type input "RPM TRANSPORT LLC"
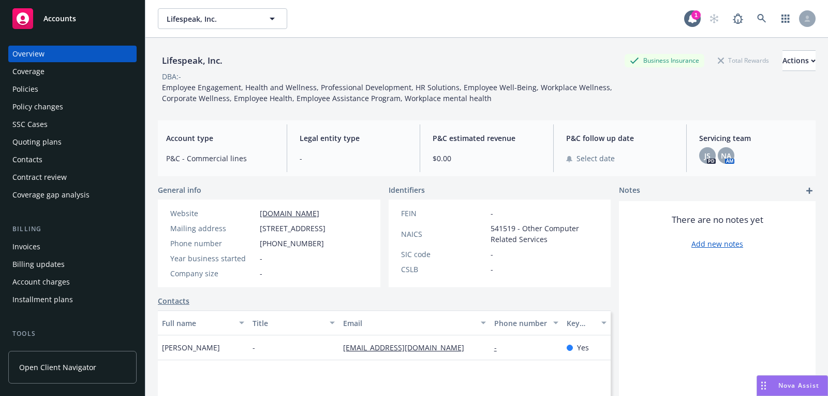
click at [96, 37] on div "Overview Coverage Policies Policy changes SSC Cases Quoting plans Contacts Cont…" at bounding box center [72, 214] width 145 height 362
click at [90, 30] on link "Accounts" at bounding box center [72, 18] width 128 height 29
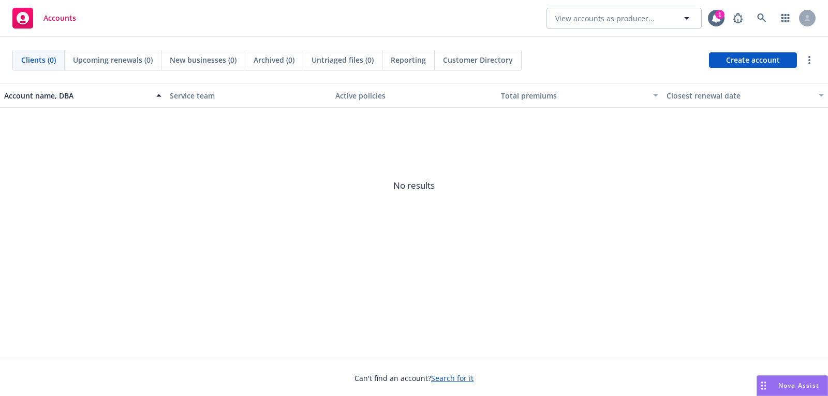
click at [750, 70] on div "Clients (0) Upcoming renewals (0) New businesses (0) Archived (0) Untriaged fil…" at bounding box center [414, 60] width 828 height 46
click at [743, 64] on span "Create account" at bounding box center [753, 60] width 54 height 20
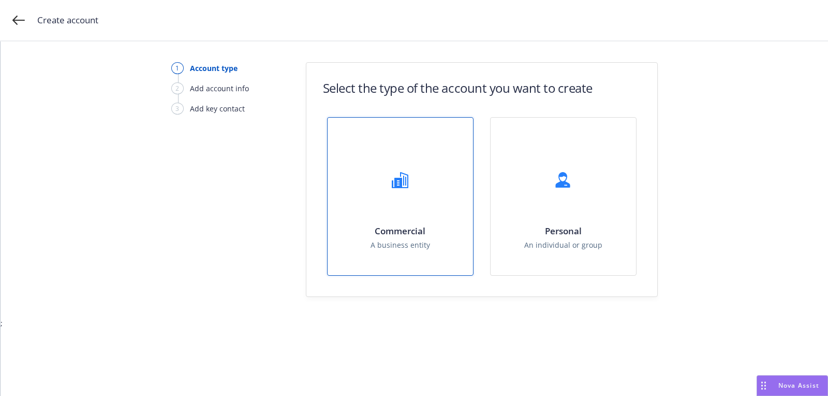
click at [415, 142] on div "Commercial A business entity" at bounding box center [400, 196] width 145 height 157
select select "US"
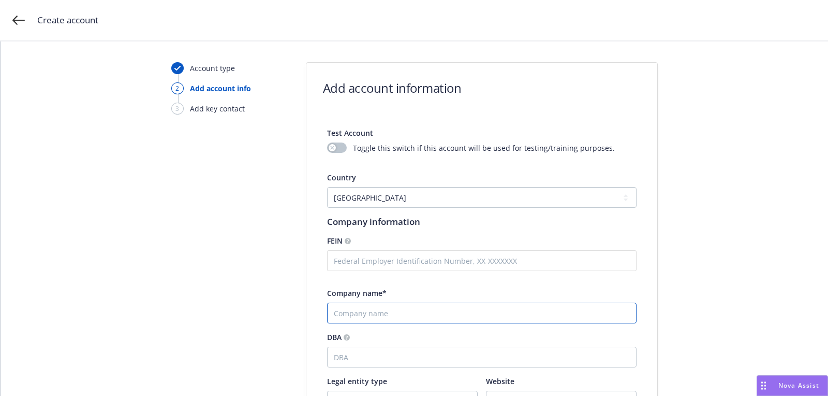
click at [404, 311] on input "Company name*" at bounding box center [482, 312] width 310 height 21
paste input "RPM TRANSPORT LLC"
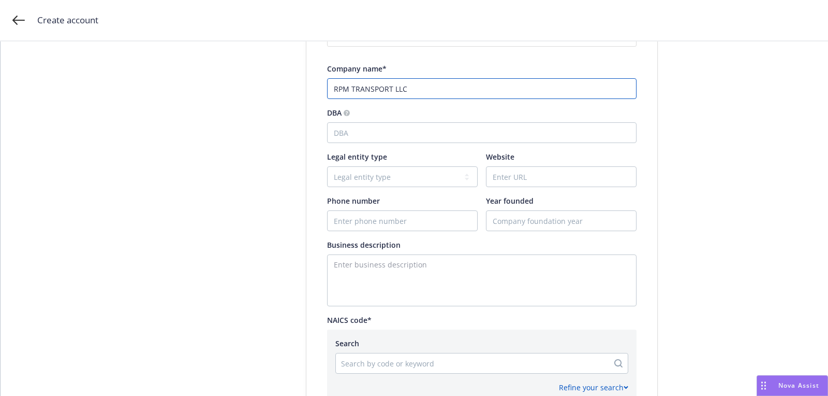
scroll to position [246, 0]
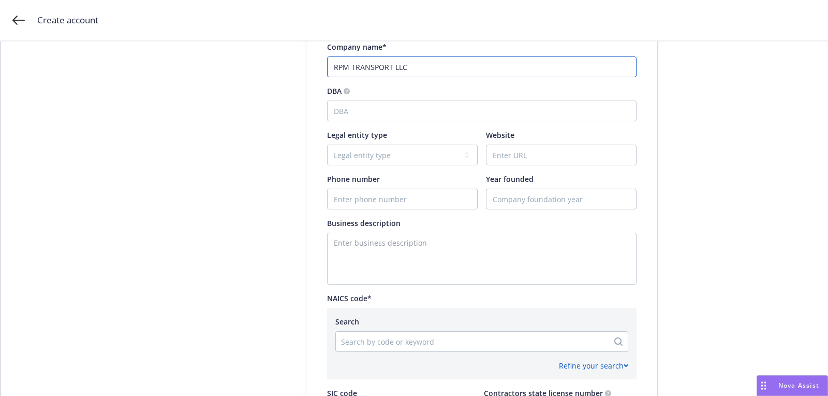
type input "RPM TRANSPORT LLC"
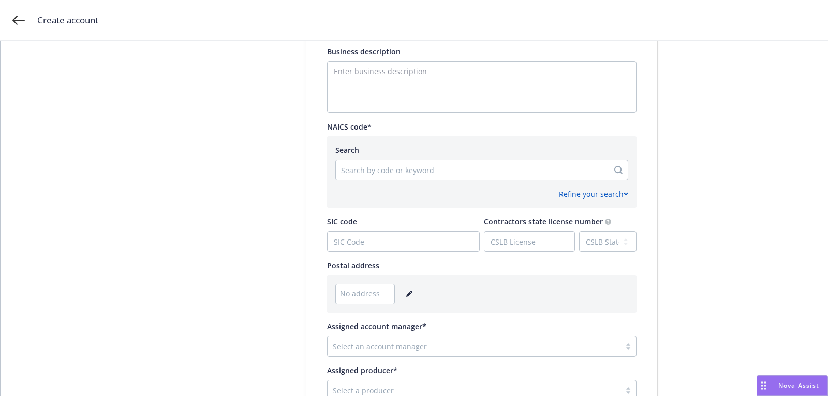
click at [370, 168] on div at bounding box center [472, 170] width 262 height 12
paste input "484110"
type input "484110"
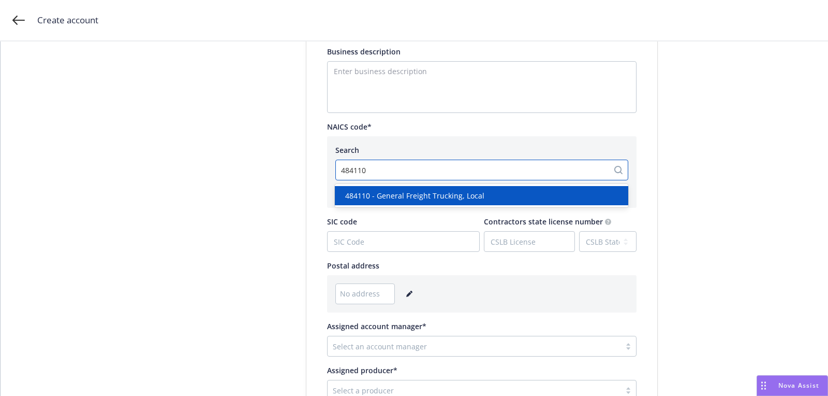
click at [388, 201] on div "484110 - General Freight Trucking, Local" at bounding box center [482, 195] width 294 height 19
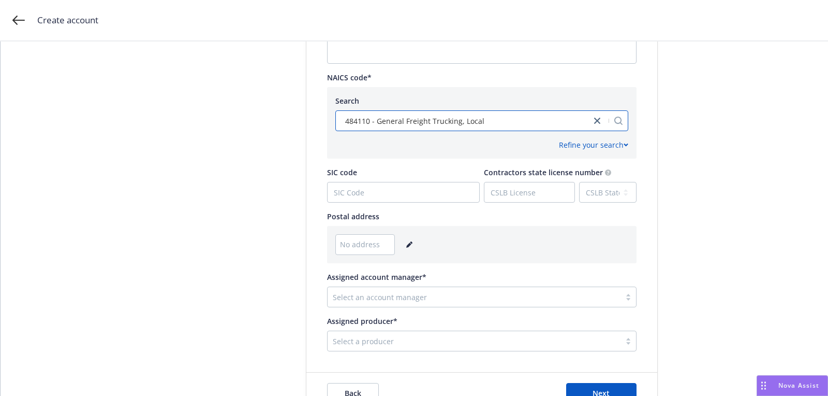
scroll to position [478, 0]
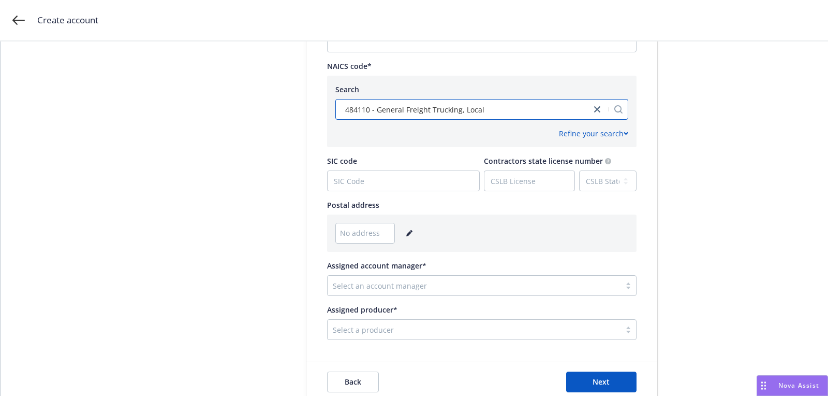
click at [406, 232] on icon "editPencil" at bounding box center [408, 233] width 5 height 5
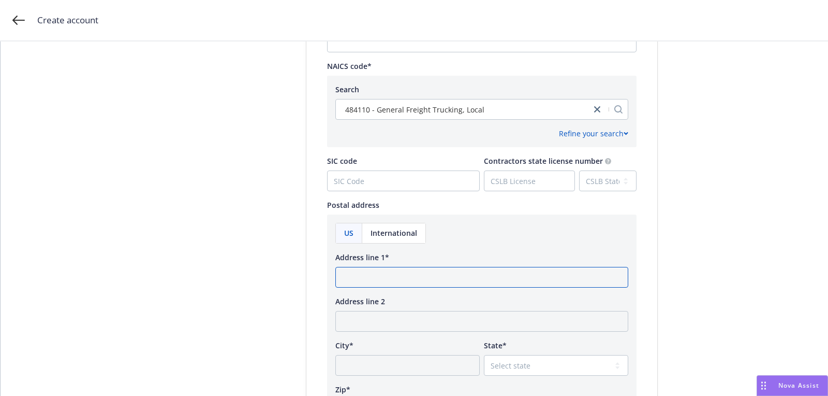
click at [380, 285] on input "Address line 1*" at bounding box center [481, 277] width 293 height 21
paste input "[STREET_ADDRESS][US_STATE]"
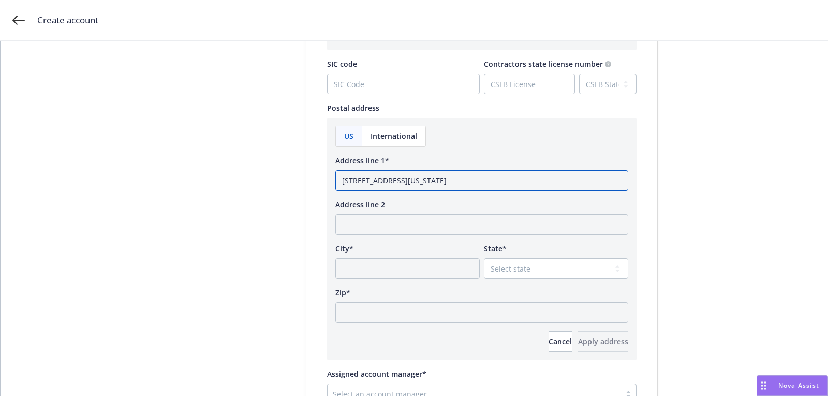
scroll to position [613, 0]
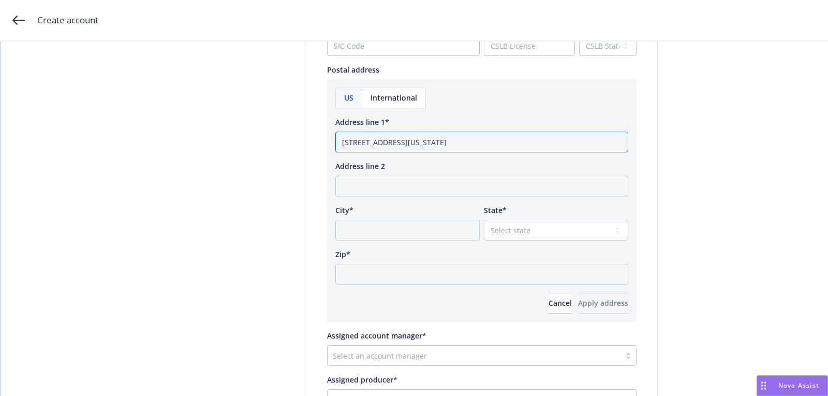
click at [464, 140] on input "[STREET_ADDRESS][US_STATE]" at bounding box center [481, 142] width 293 height 21
type input "[STREET_ADDRESS][US_STATE]"
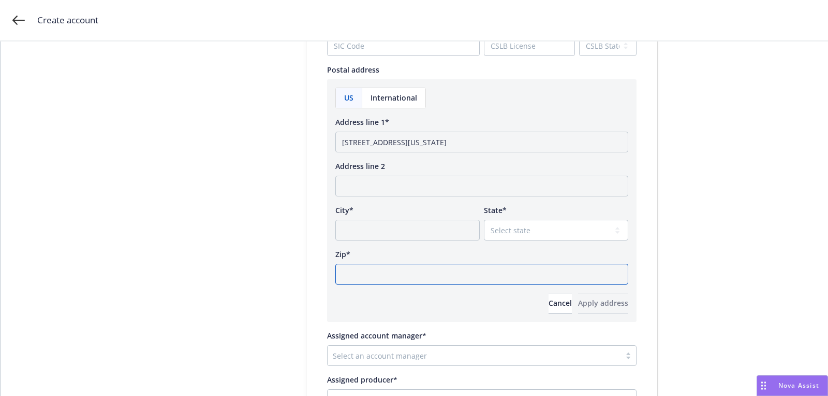
click at [397, 281] on input "Zip*" at bounding box center [481, 274] width 293 height 21
paste input "79938"
type input "79938"
click at [477, 233] on input "City*" at bounding box center [407, 230] width 144 height 21
click at [495, 233] on select "Select state [US_STATE] [US_STATE] [US_STATE] [US_STATE] [US_STATE] [PERSON_NAM…" at bounding box center [556, 230] width 144 height 21
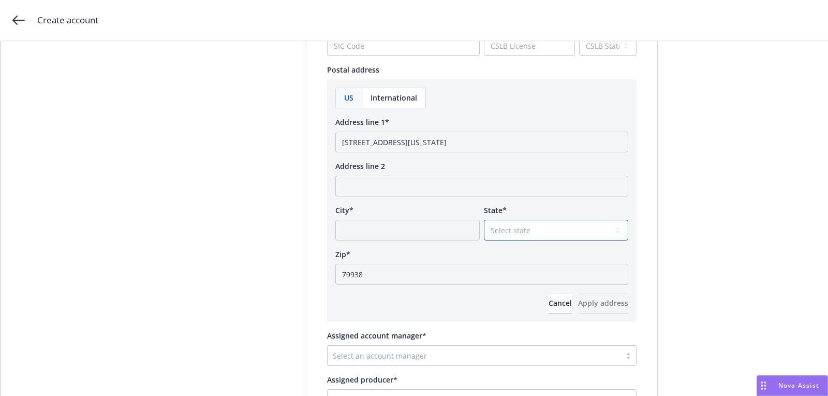
select select "[GEOGRAPHIC_DATA]"
drag, startPoint x: 449, startPoint y: 141, endPoint x: 424, endPoint y: 139, distance: 26.0
click at [424, 139] on input "[STREET_ADDRESS][US_STATE]" at bounding box center [481, 142] width 293 height 21
type input "[STREET_ADDRESS][US_STATE]"
click at [404, 224] on input "City*" at bounding box center [407, 230] width 144 height 21
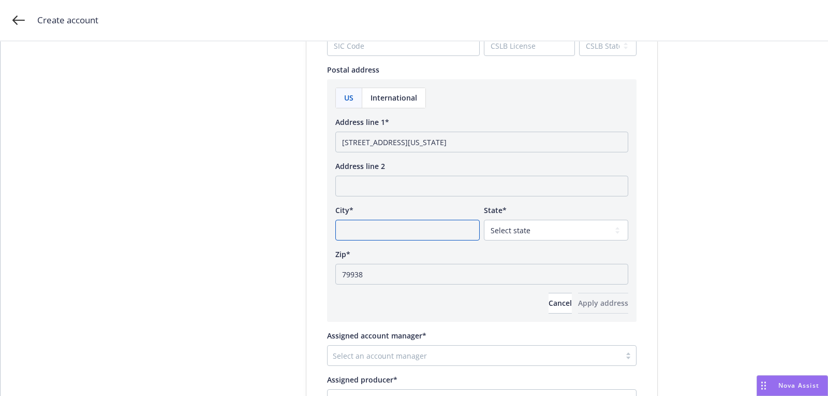
paste input "[GEOGRAPHIC_DATA],"
type input "[GEOGRAPHIC_DATA]"
drag, startPoint x: 424, startPoint y: 137, endPoint x: 479, endPoint y: 136, distance: 54.9
click at [453, 137] on input "[STREET_ADDRESS][US_STATE]" at bounding box center [481, 142] width 293 height 21
type input "[STREET_ADDRESS][US_STATE]"
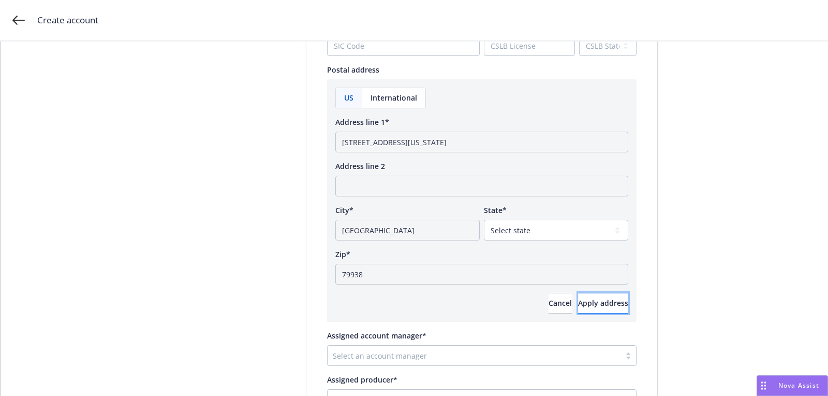
click at [578, 304] on span "Apply address" at bounding box center [603, 303] width 50 height 10
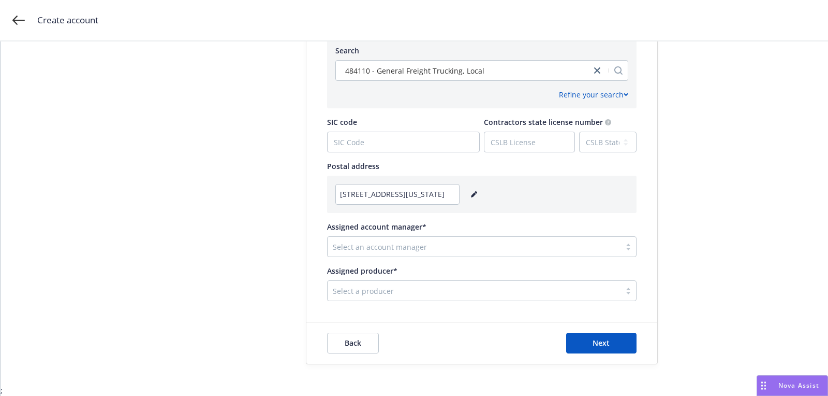
scroll to position [516, 0]
click at [413, 252] on div at bounding box center [474, 247] width 283 height 12
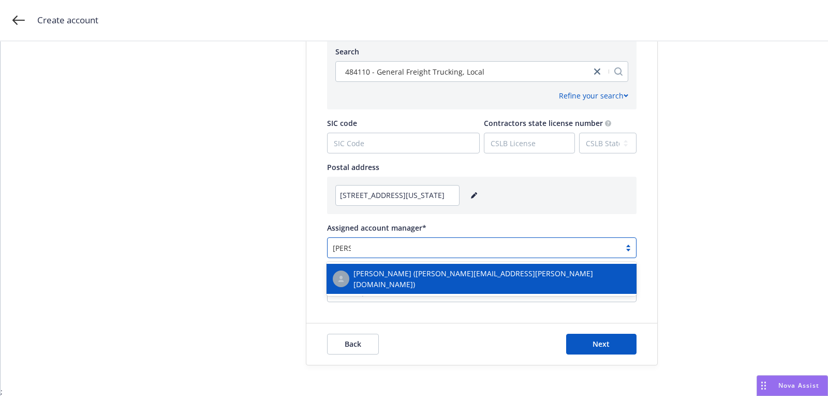
type input "[PERSON_NAME]"
click at [366, 281] on span "[PERSON_NAME] ([PERSON_NAME][EMAIL_ADDRESS][PERSON_NAME][DOMAIN_NAME])" at bounding box center [492, 279] width 277 height 22
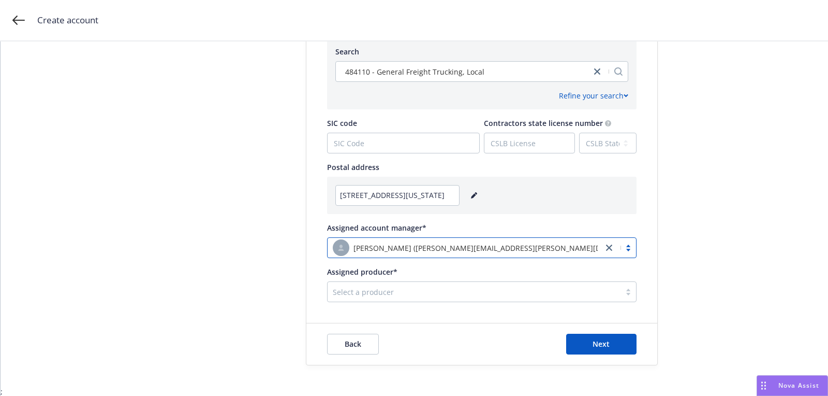
click at [363, 296] on div at bounding box center [474, 291] width 283 height 12
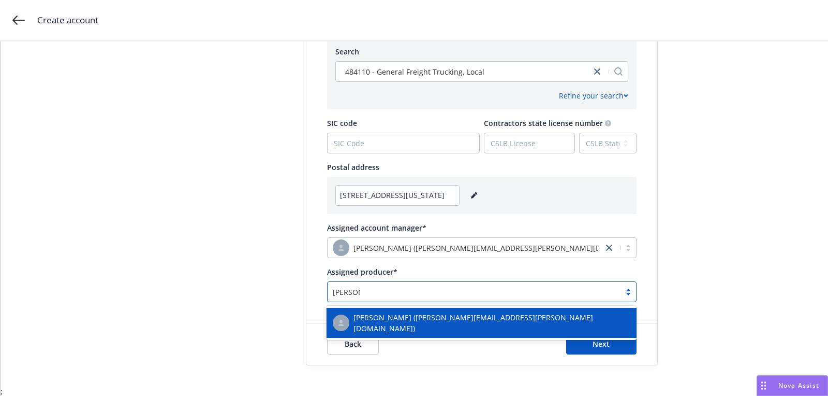
type input "[PERSON_NAME]"
click at [374, 313] on div "[PERSON_NAME] ([PERSON_NAME][EMAIL_ADDRESS][PERSON_NAME][DOMAIN_NAME])" at bounding box center [482, 323] width 298 height 22
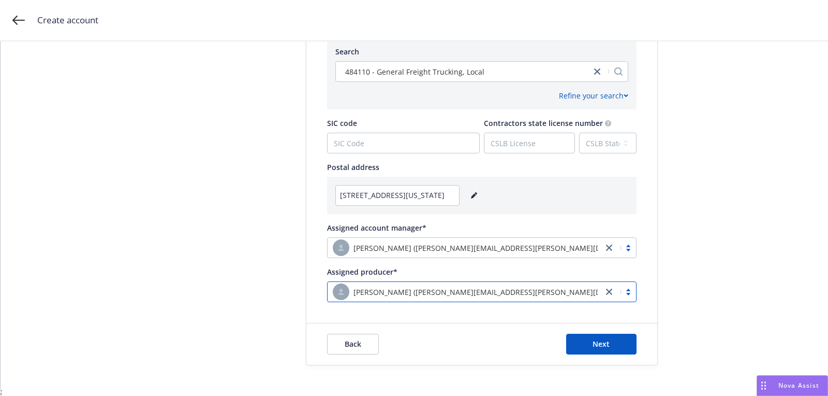
drag, startPoint x: 610, startPoint y: 252, endPoint x: 569, endPoint y: 253, distance: 41.4
click at [609, 242] on link "close" at bounding box center [609, 247] width 12 height 12
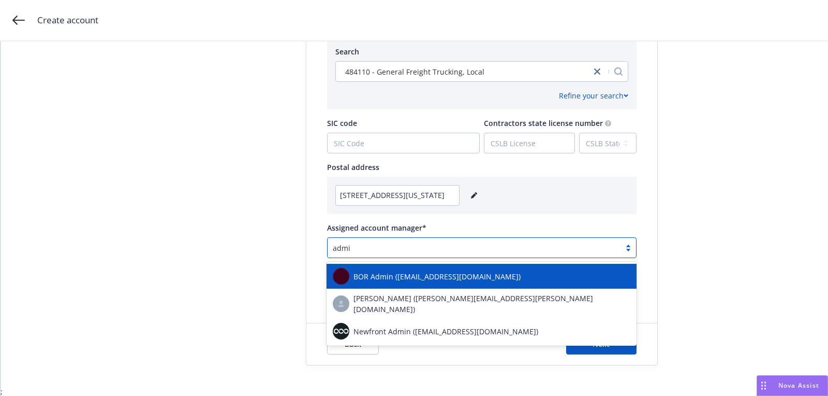
type input "admin"
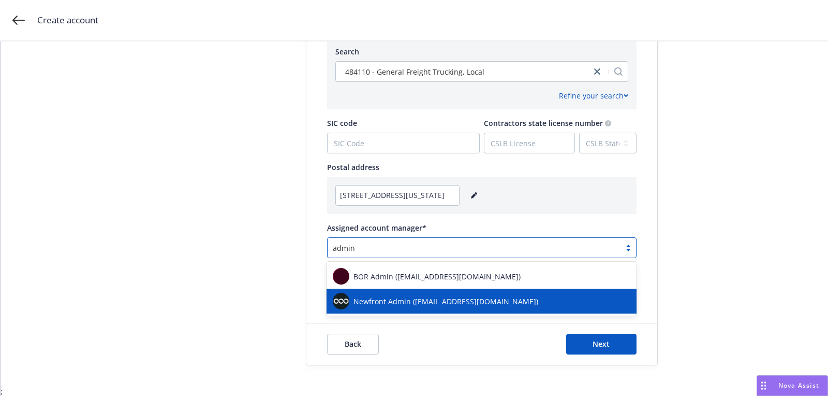
click at [517, 302] on div "Newfront Admin ([EMAIL_ADDRESS][DOMAIN_NAME])" at bounding box center [482, 301] width 298 height 17
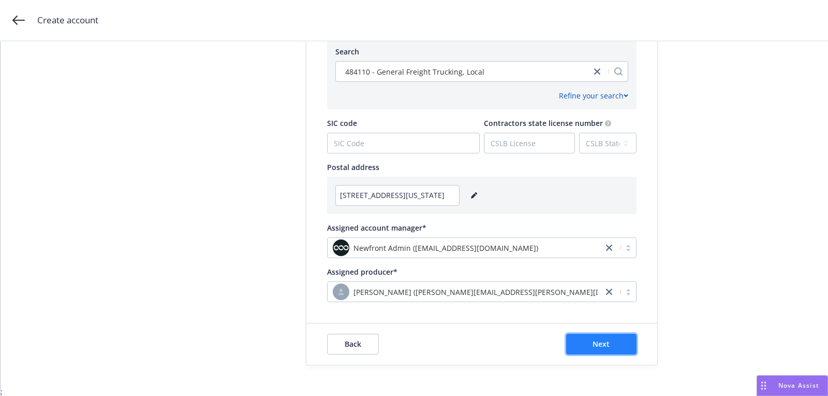
click at [568, 340] on button "Next" at bounding box center [601, 343] width 70 height 21
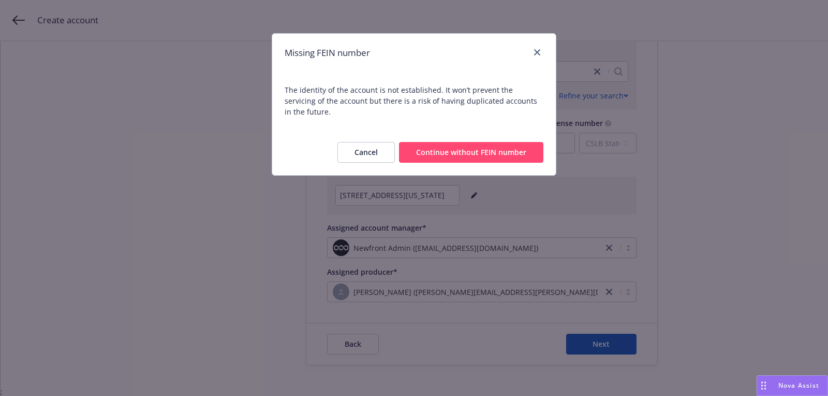
click at [463, 154] on div "Cancel Continue without FEIN number" at bounding box center [414, 152] width 284 height 46
click at [449, 142] on button "Continue without FEIN number" at bounding box center [471, 152] width 144 height 21
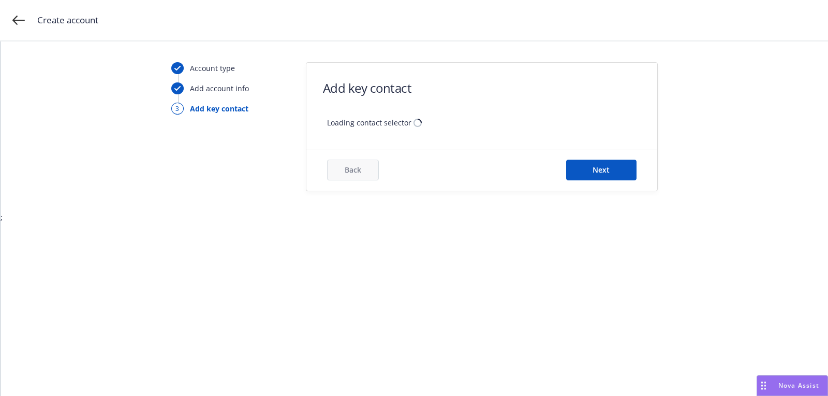
scroll to position [0, 0]
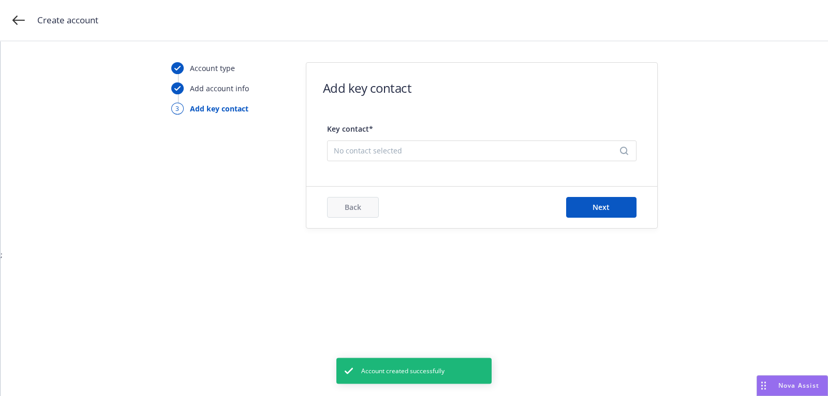
click at [404, 150] on span "No contact selected" at bounding box center [478, 150] width 288 height 11
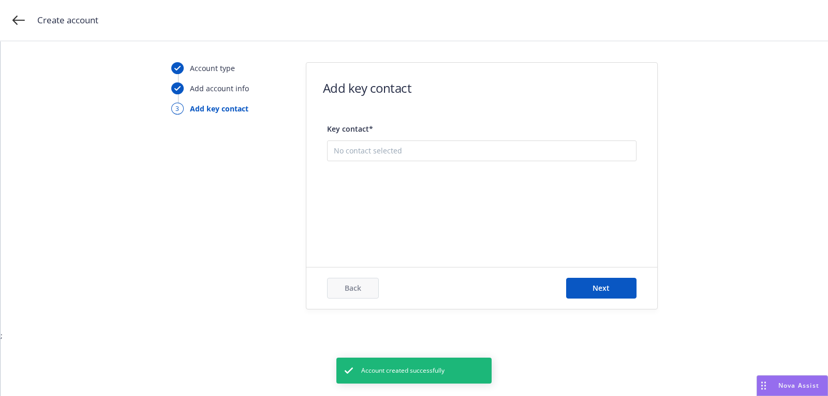
click at [413, 201] on button "Add new contact" at bounding box center [482, 203] width 296 height 21
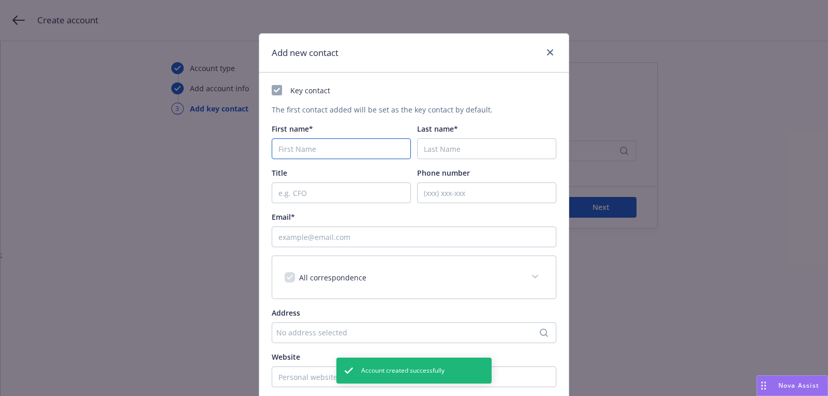
click at [331, 139] on input "First name*" at bounding box center [341, 148] width 139 height 21
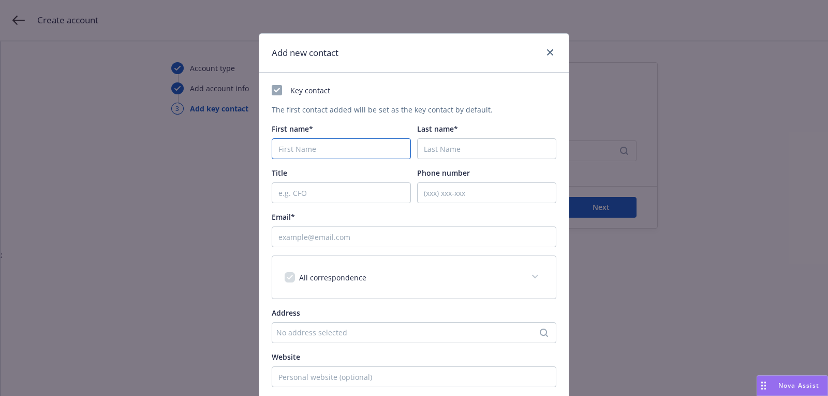
paste input "[PERSON_NAME]"
type input "[PERSON_NAME]"
paste input "[PERSON_NAME]"
type input "[PERSON_NAME]"
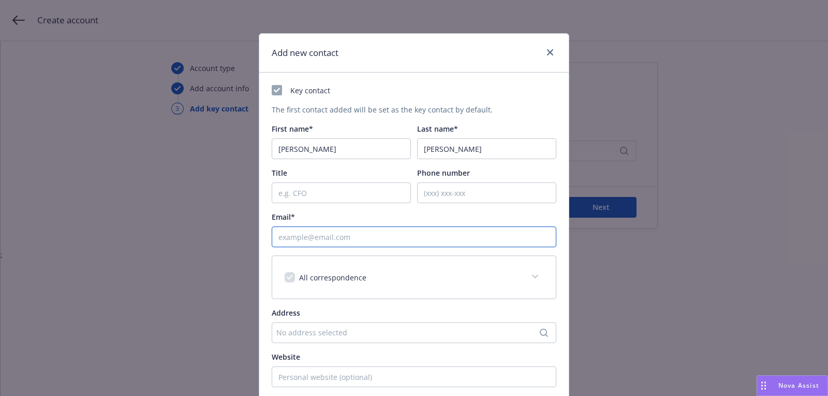
click at [388, 235] on input "Email*" at bounding box center [414, 236] width 285 height 21
paste input "[EMAIL_ADDRESS][DOMAIN_NAME]"
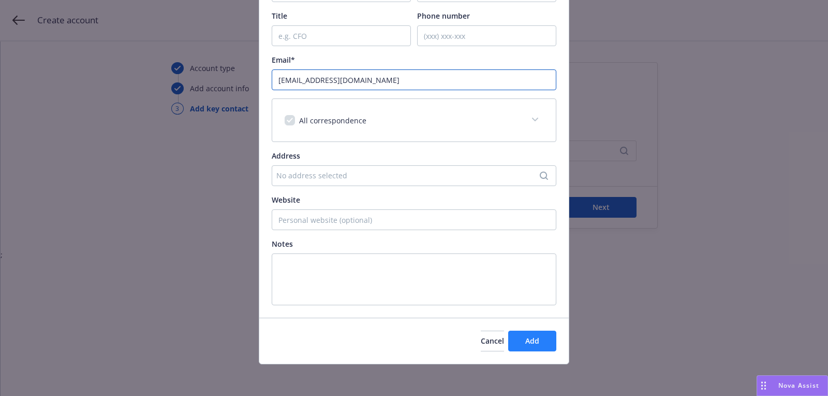
type input "[EMAIL_ADDRESS][DOMAIN_NAME]"
click at [538, 335] on span "Add" at bounding box center [533, 340] width 14 height 10
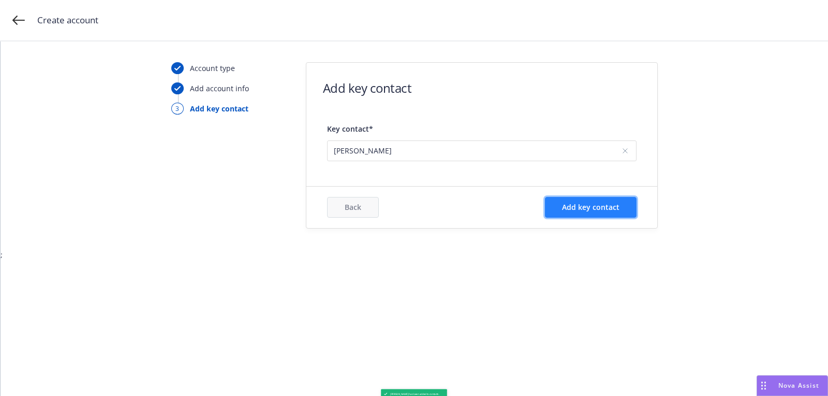
click at [582, 200] on button "Add key contact" at bounding box center [591, 207] width 92 height 21
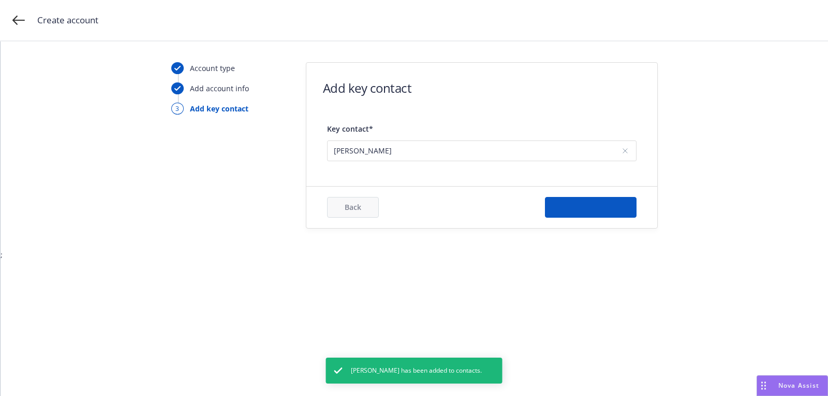
click at [485, 198] on div "Back Add key contact" at bounding box center [482, 207] width 310 height 21
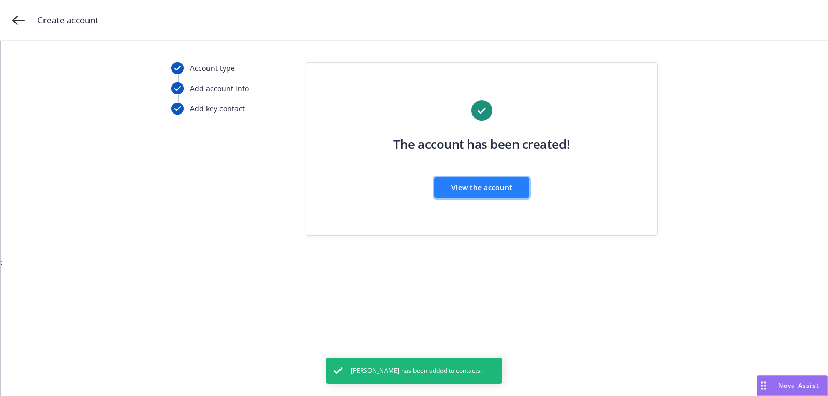
click at [484, 195] on button "View the account" at bounding box center [481, 187] width 95 height 21
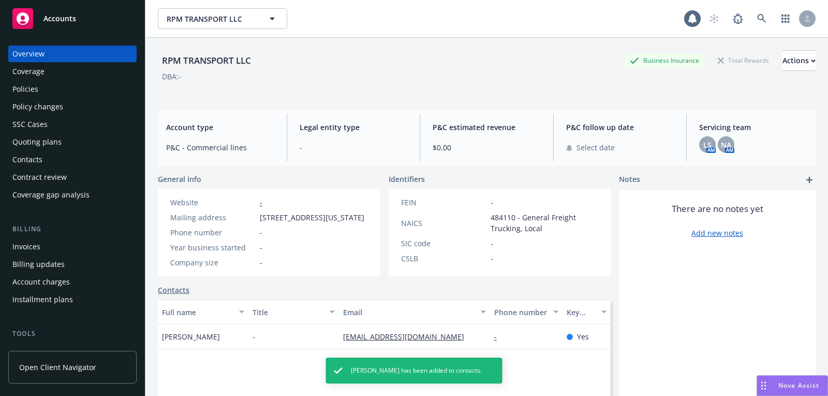
click at [91, 144] on div "Quoting plans" at bounding box center [72, 142] width 120 height 17
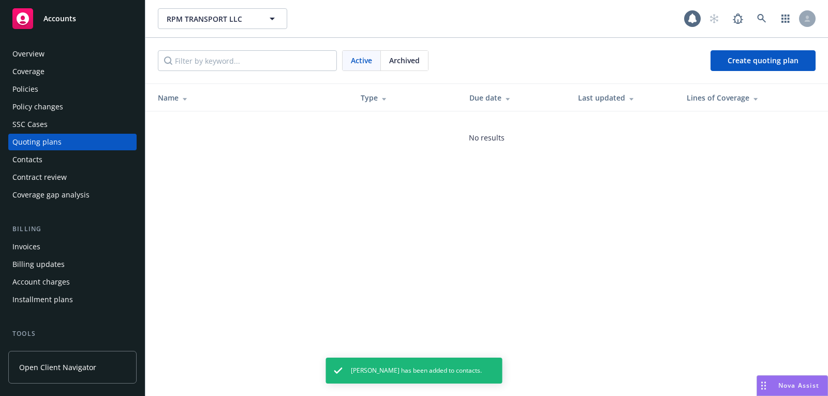
click at [104, 63] on div "Coverage" at bounding box center [72, 71] width 120 height 17
click at [102, 54] on div "Overview" at bounding box center [72, 54] width 120 height 17
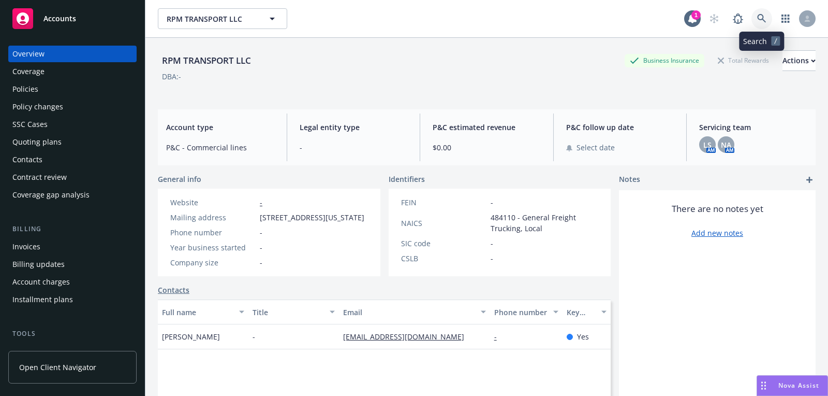
click at [764, 13] on link at bounding box center [762, 18] width 21 height 21
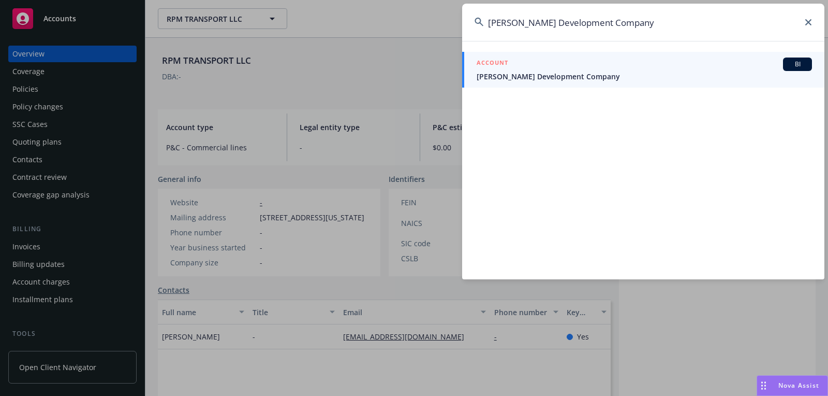
paste input "aw Offices of [PERSON_NAME]"
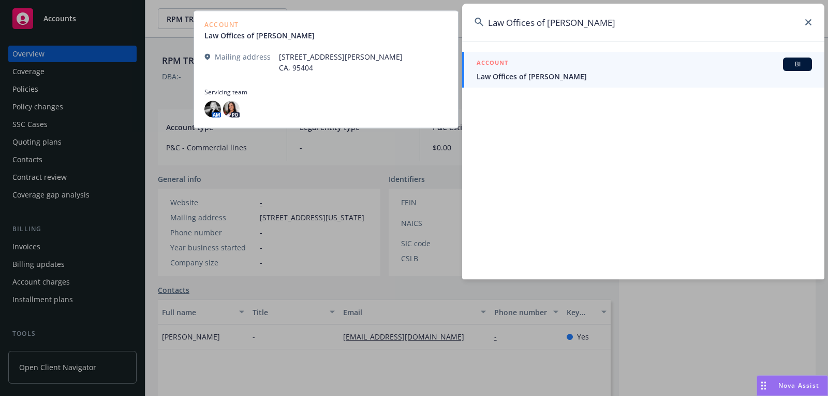
type input "Law Offices of [PERSON_NAME]"
click at [616, 56] on link "ACCOUNT BI Law Offices of [PERSON_NAME]" at bounding box center [643, 70] width 362 height 36
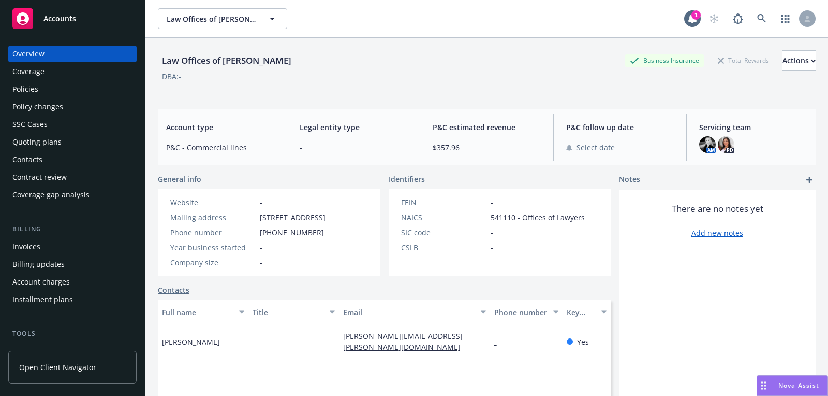
click at [77, 139] on div "Quoting plans" at bounding box center [72, 142] width 120 height 17
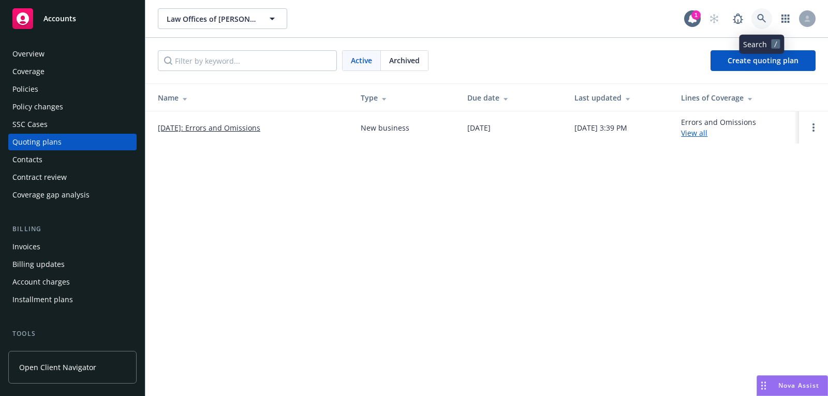
click at [757, 17] on icon at bounding box center [761, 18] width 9 height 9
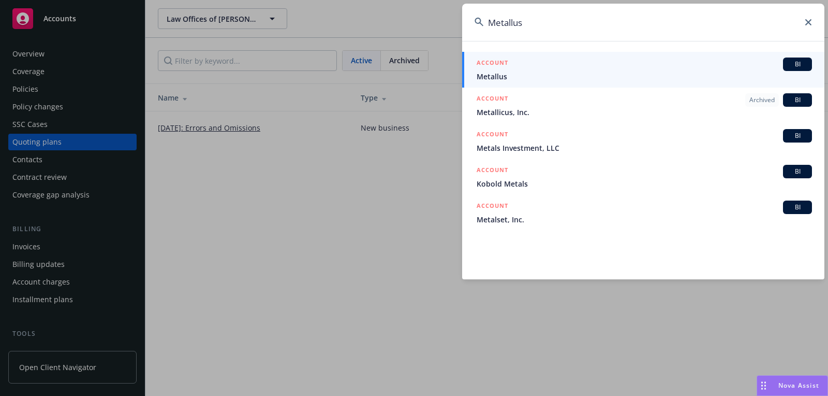
type input "Metallus"
click at [602, 59] on div "ACCOUNT BI" at bounding box center [644, 63] width 335 height 13
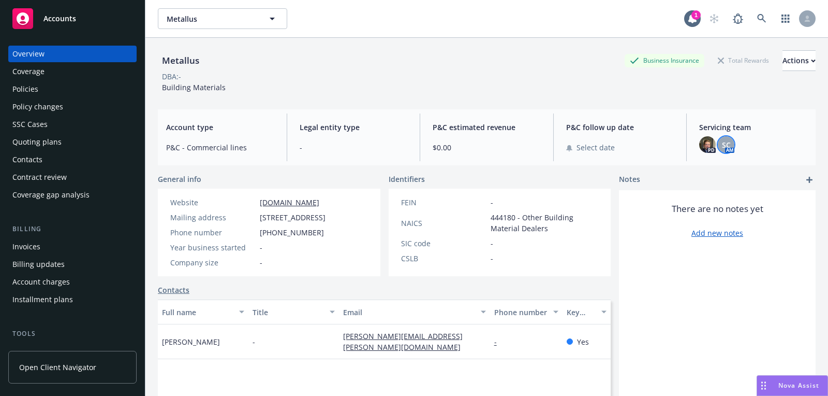
click at [726, 142] on span "SC" at bounding box center [726, 144] width 9 height 11
click at [715, 141] on img at bounding box center [707, 144] width 17 height 17
click at [460, 97] on div "Metallus Business Insurance Total Rewards Actions DBA: - Building Materials" at bounding box center [487, 69] width 658 height 63
click at [74, 134] on div "Quoting plans" at bounding box center [72, 142] width 120 height 17
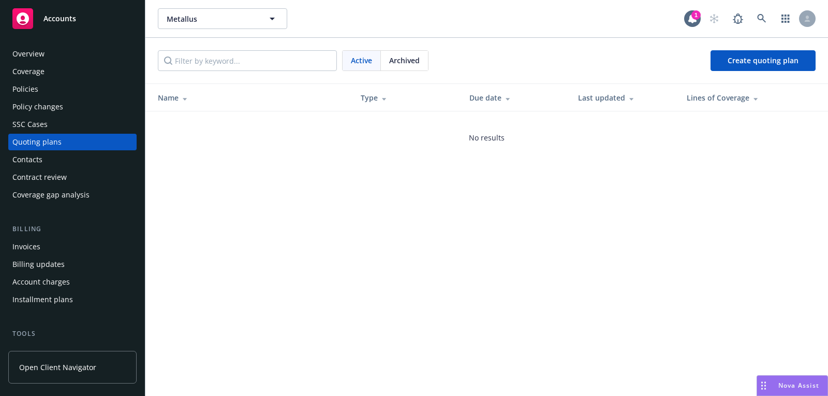
click at [78, 53] on div "Overview" at bounding box center [72, 54] width 120 height 17
